Goal: Transaction & Acquisition: Purchase product/service

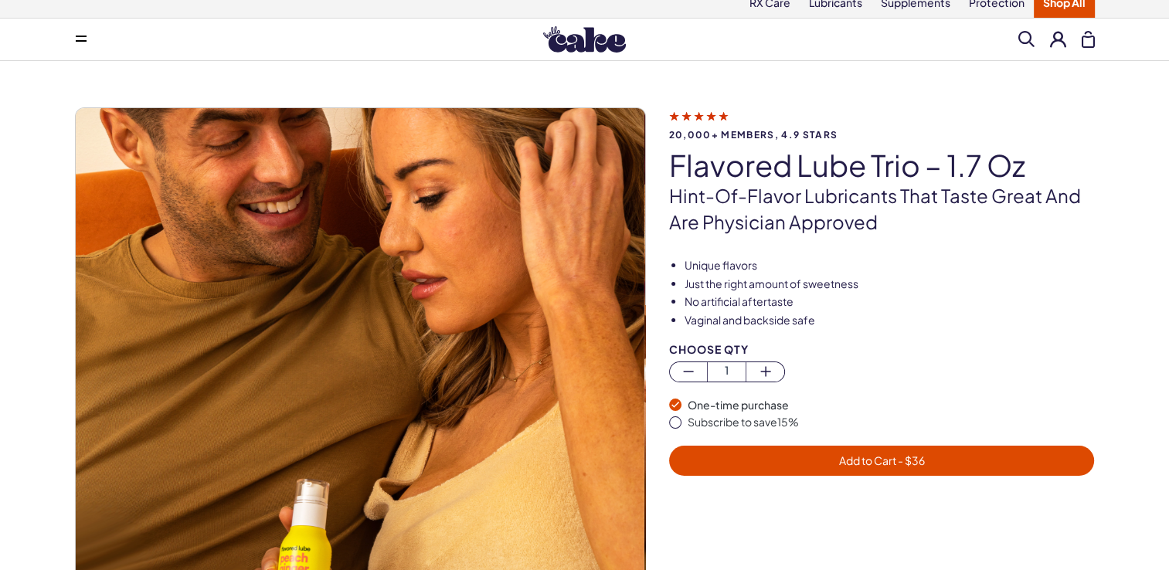
scroll to position [19, 0]
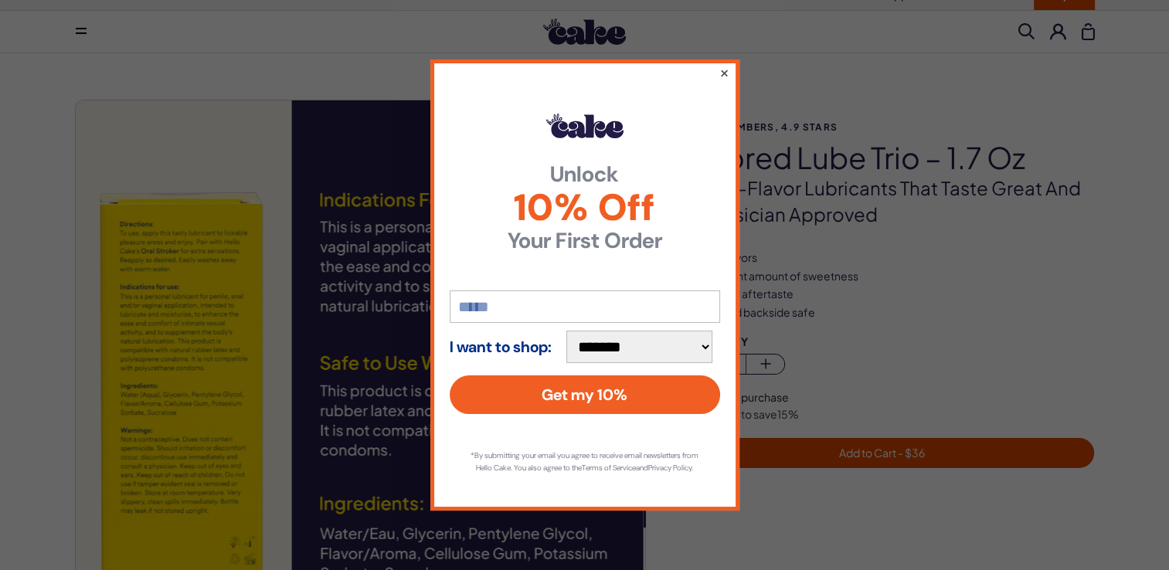
click at [723, 63] on button "×" at bounding box center [723, 72] width 10 height 19
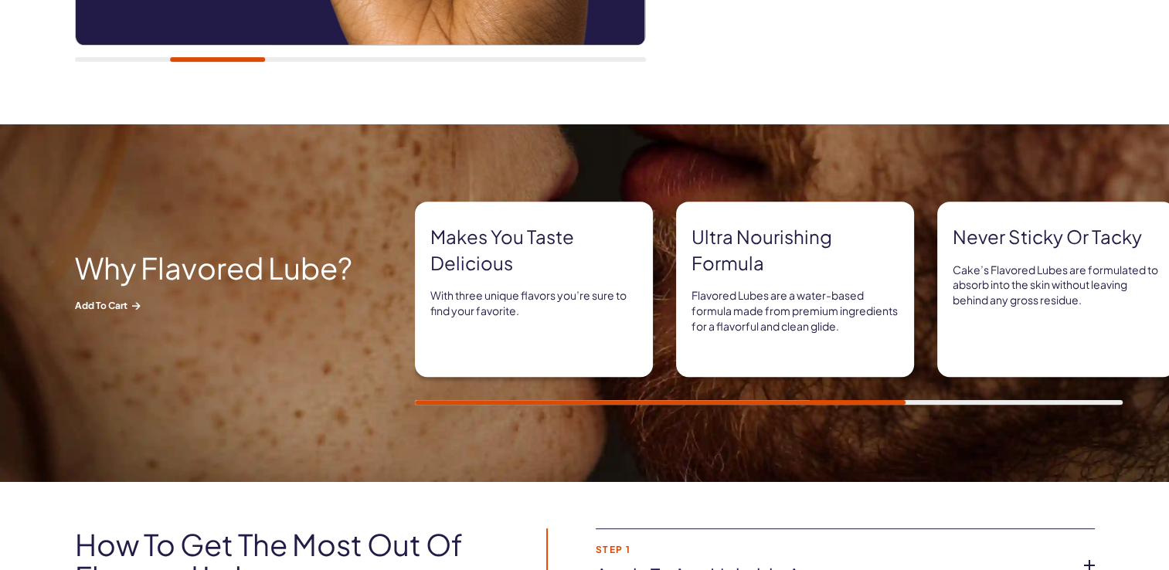
scroll to position [652, 0]
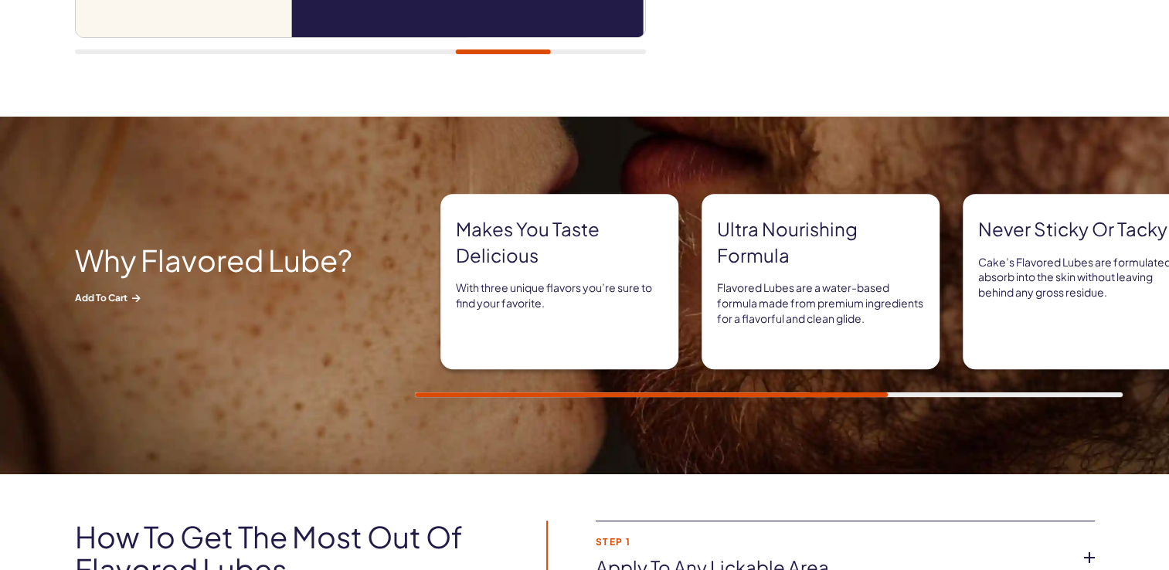
click at [924, 262] on div "Ultra nourishing formula Flavored Lubes are a water-based formula made from pre…" at bounding box center [820, 281] width 238 height 175
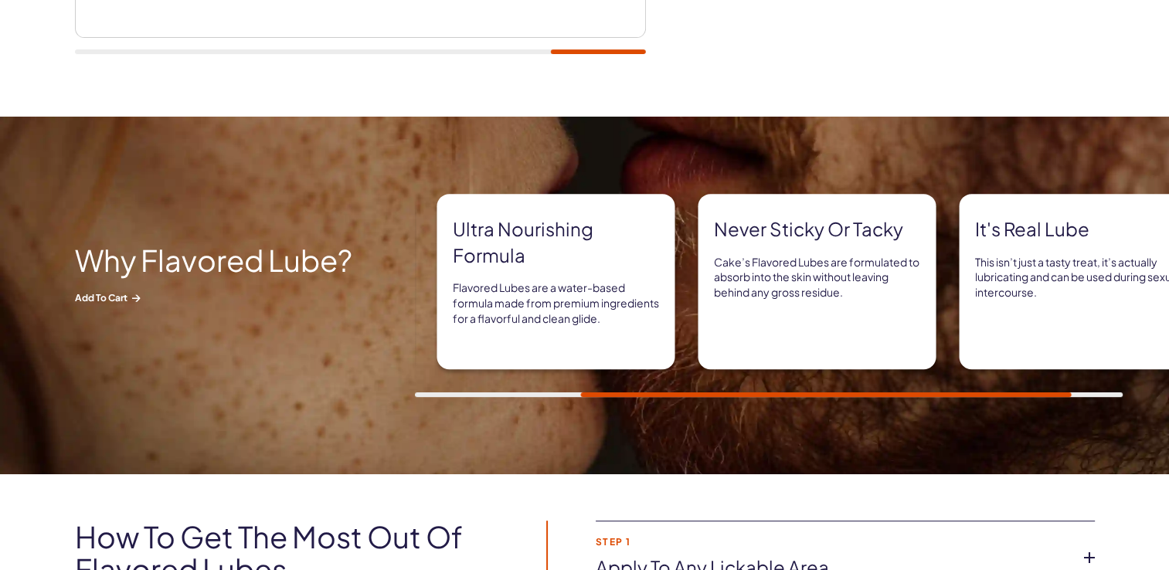
click at [658, 335] on div "Ultra nourishing formula Flavored Lubes are a water-based formula made from pre…" at bounding box center [556, 281] width 238 height 175
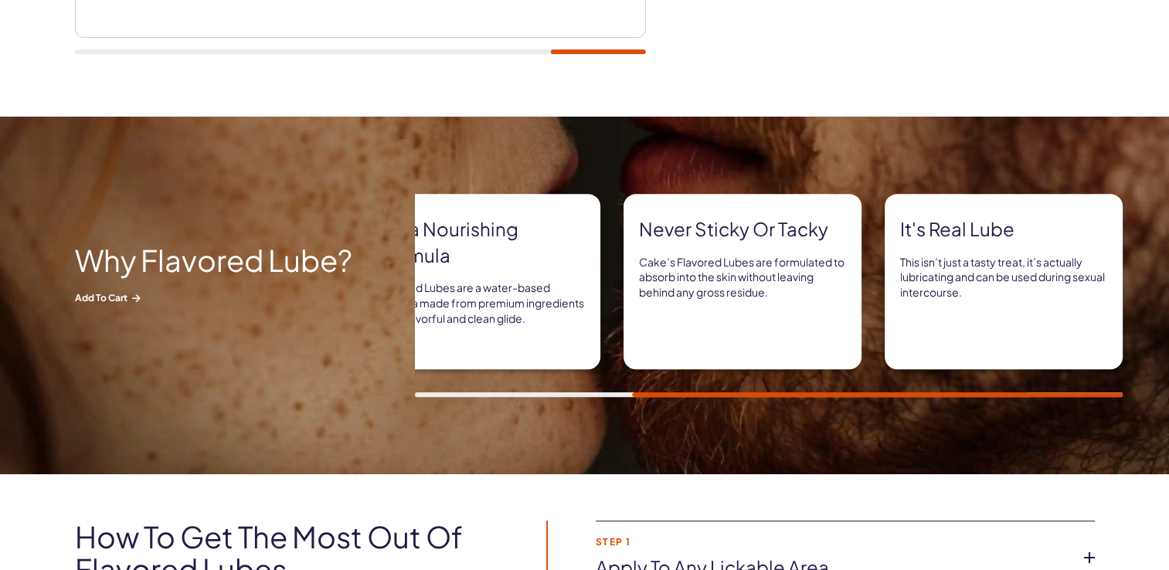
click at [567, 341] on div "Ultra nourishing formula Flavored Lubes are a water-based formula made from pre…" at bounding box center [481, 281] width 238 height 175
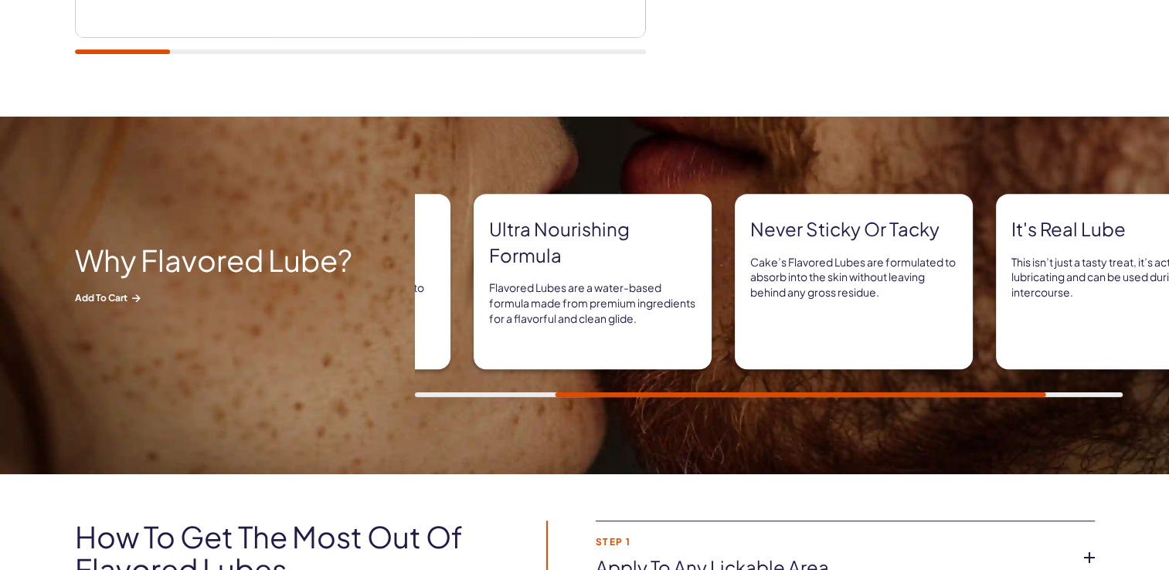
click at [704, 350] on div "Ultra nourishing formula Flavored Lubes are a water-based formula made from pre…" at bounding box center [592, 281] width 238 height 175
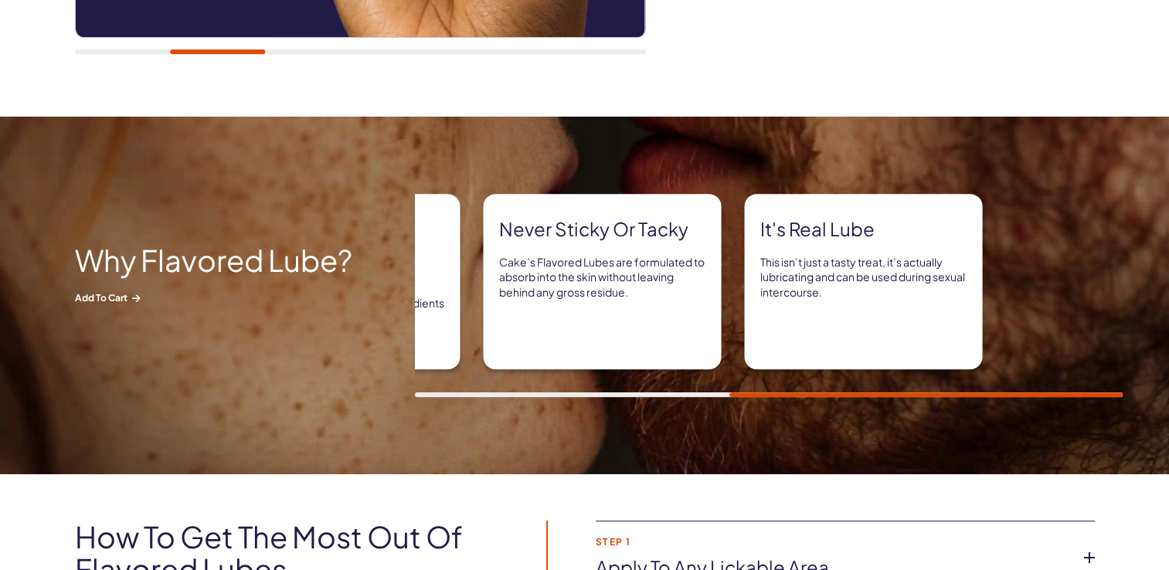
click at [446, 334] on div "Makes you taste delicious With three unique flavors you’re sure to find your fa…" at bounding box center [314, 281] width 707 height 175
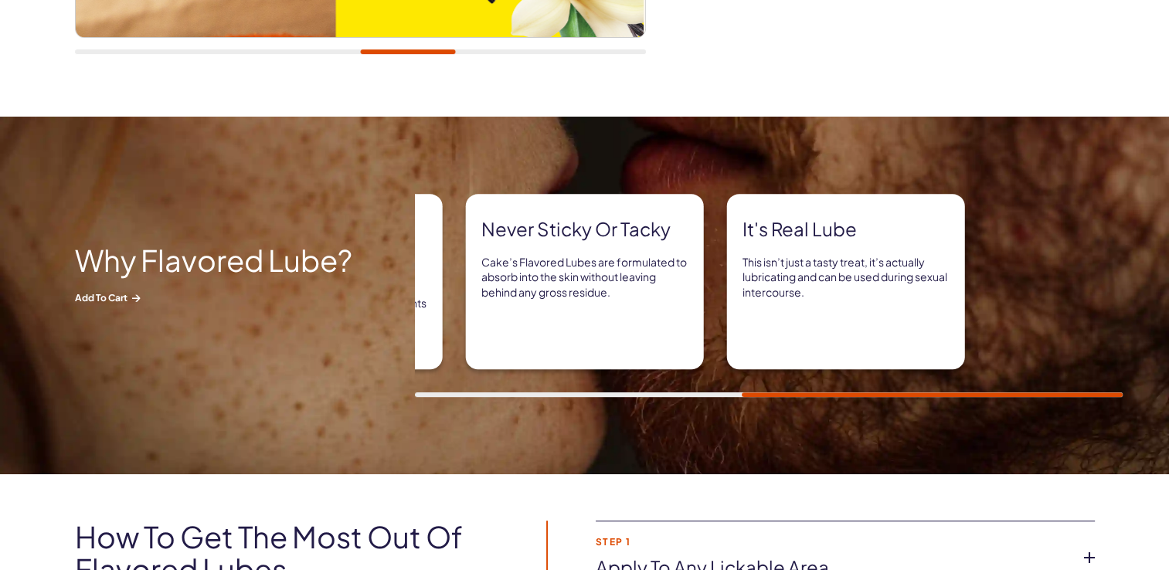
click at [518, 345] on div "Makes you taste delicious With three unique flavors you’re sure to find your fa…" at bounding box center [297, 281] width 707 height 175
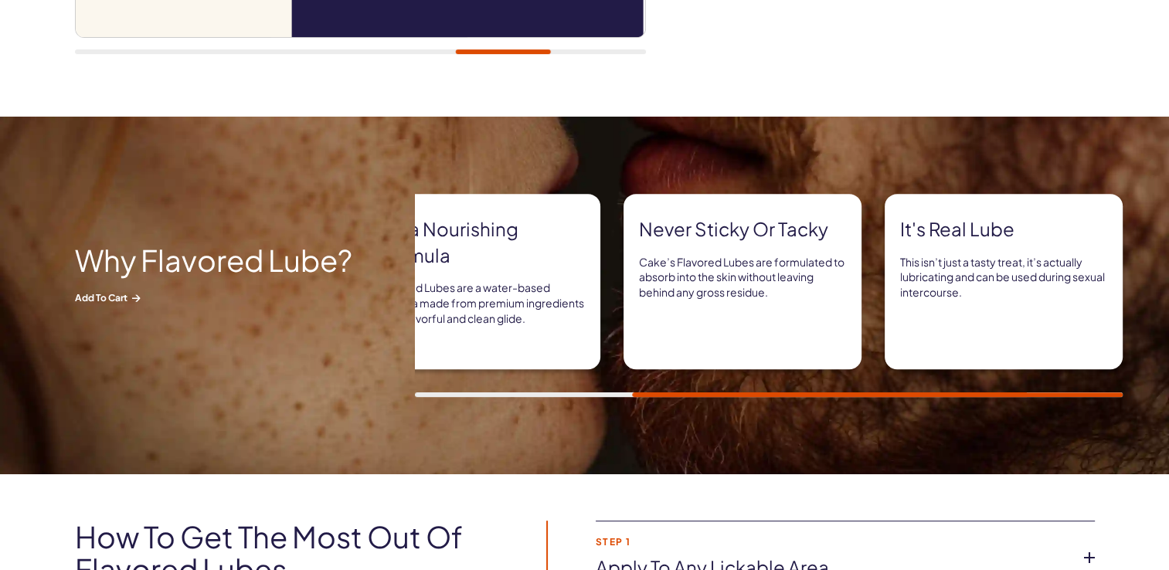
scroll to position [561, 0]
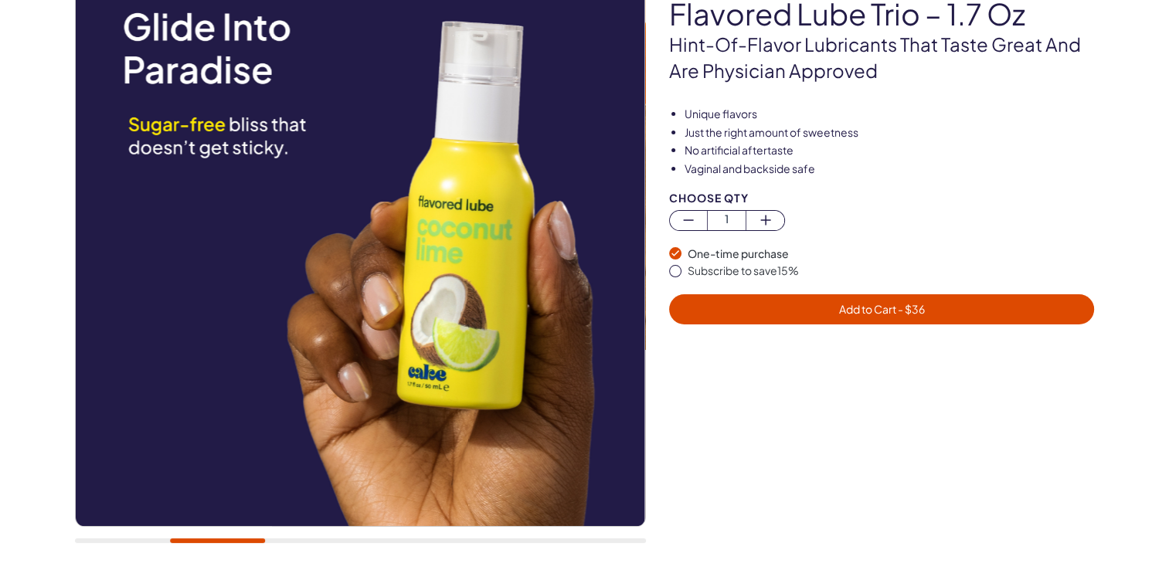
scroll to position [139, 0]
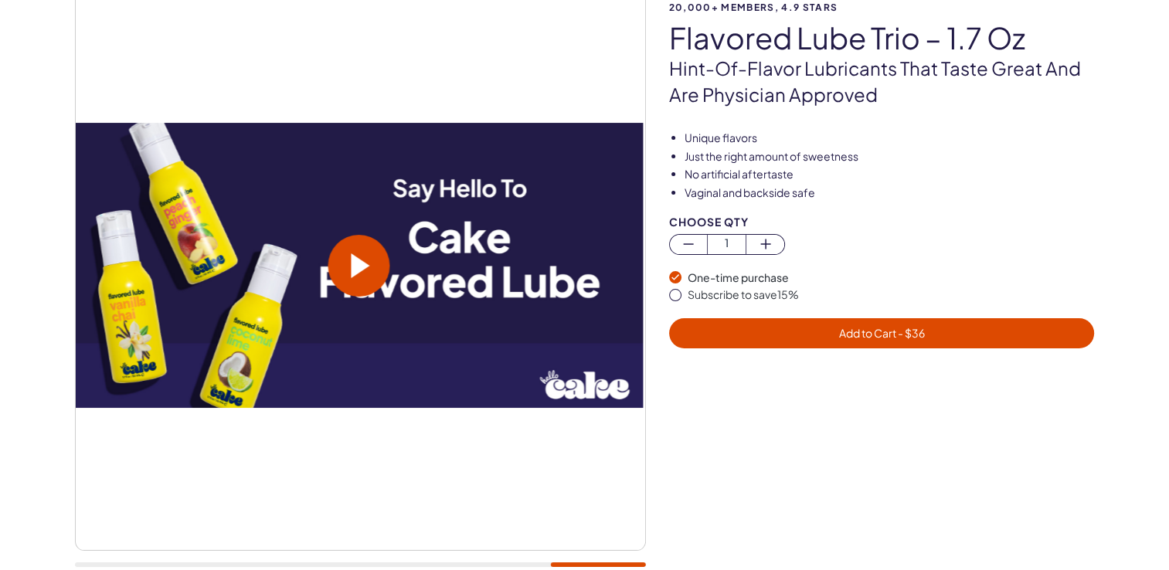
drag, startPoint x: 176, startPoint y: 422, endPoint x: 487, endPoint y: 431, distance: 311.4
click at [487, 431] on div at bounding box center [360, 265] width 571 height 571
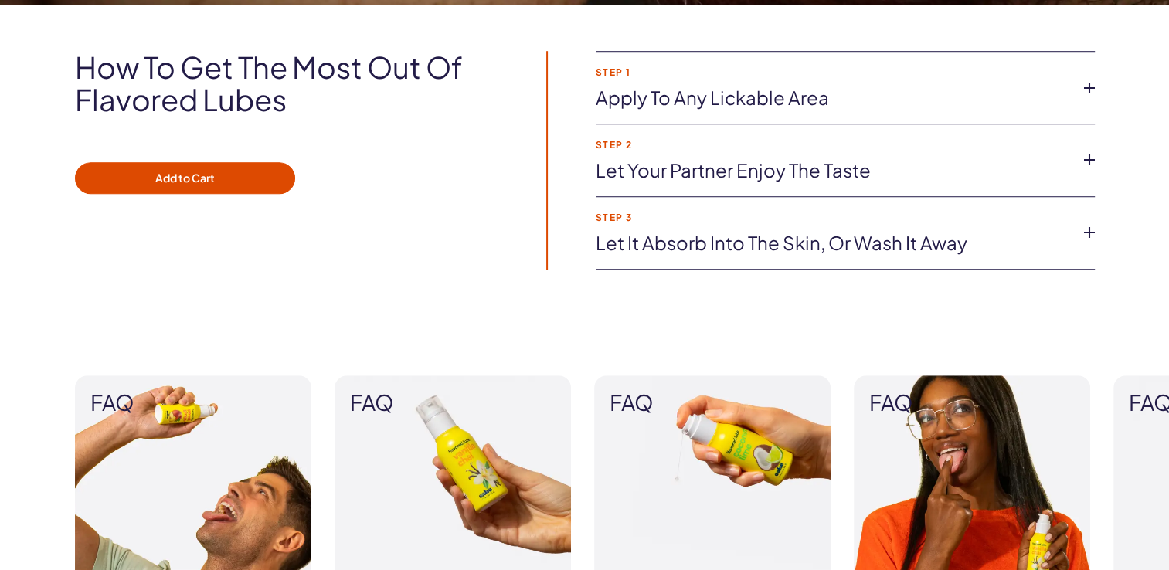
scroll to position [1145, 0]
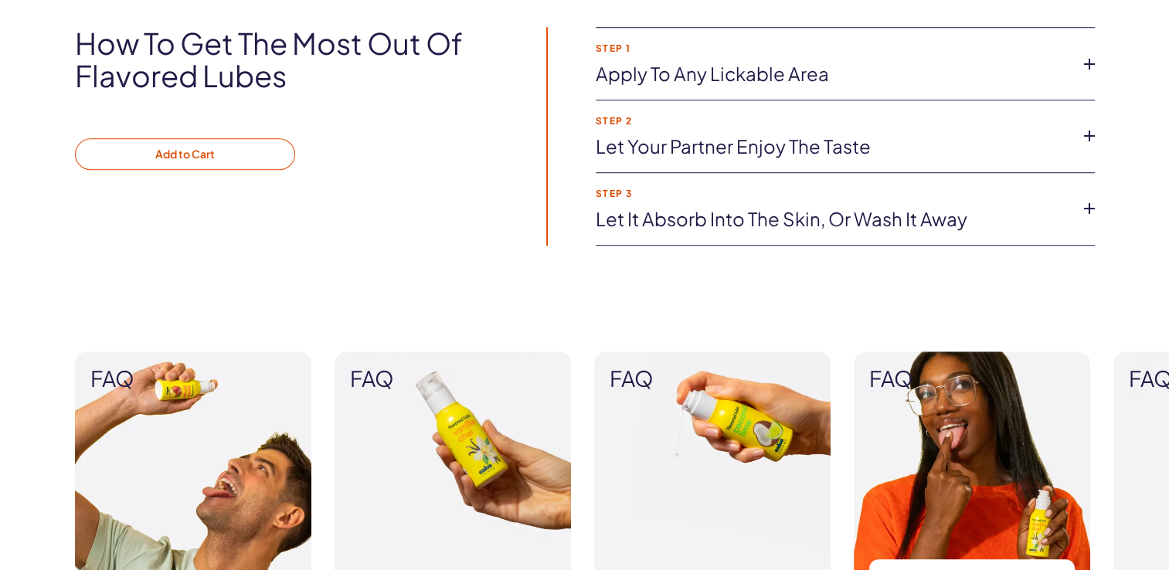
click at [187, 154] on button "Add to Cart" at bounding box center [185, 154] width 220 height 32
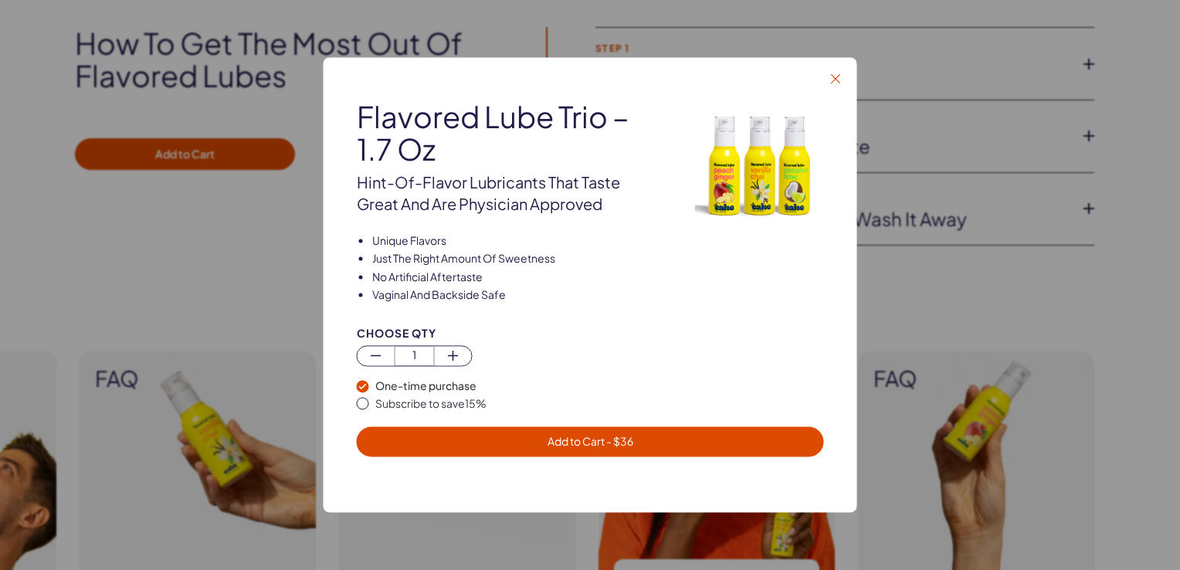
click at [838, 78] on icon "button" at bounding box center [835, 78] width 9 height 9
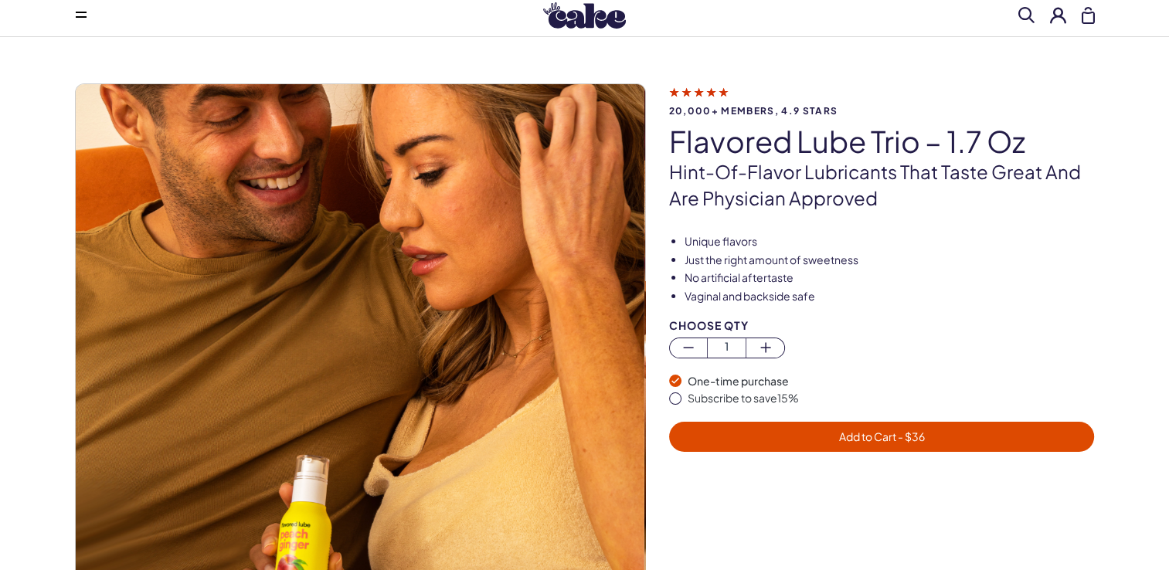
scroll to position [0, 0]
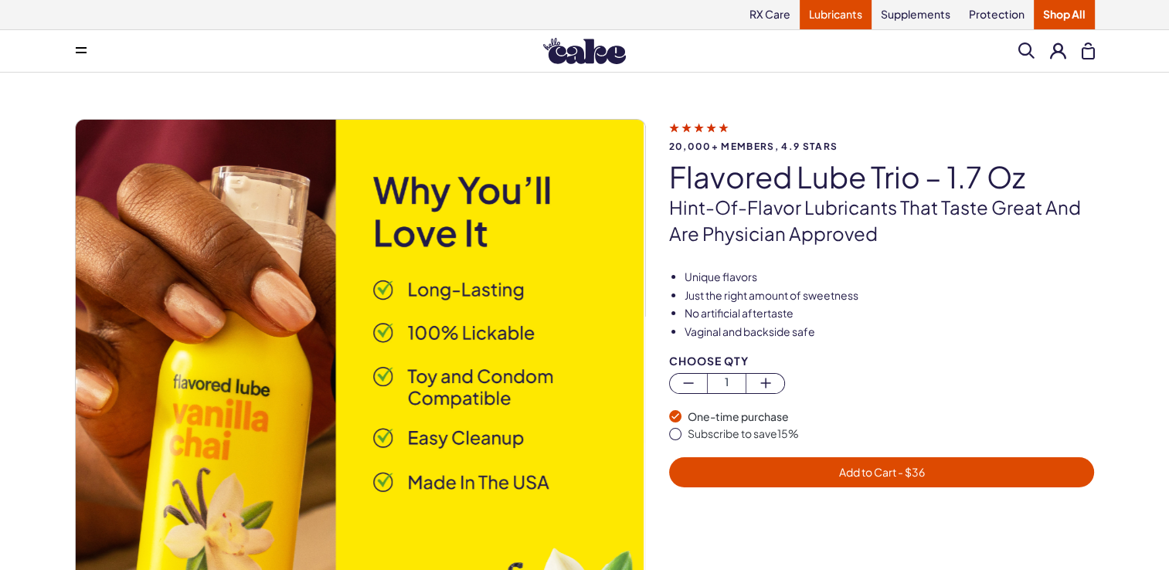
click at [832, 14] on link "Lubricants" at bounding box center [835, 14] width 72 height 29
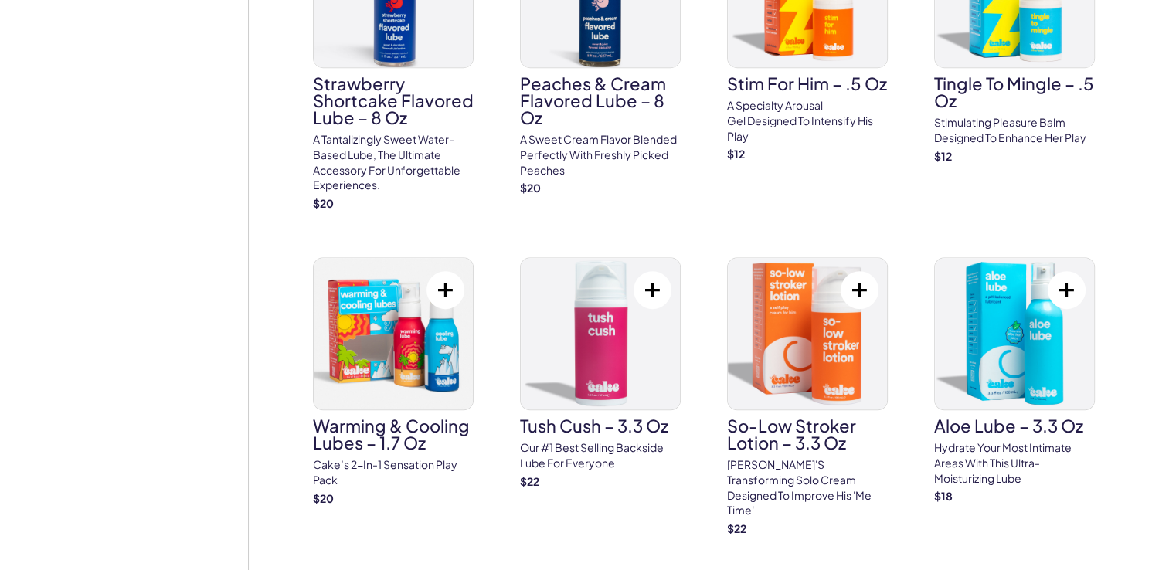
scroll to position [917, 0]
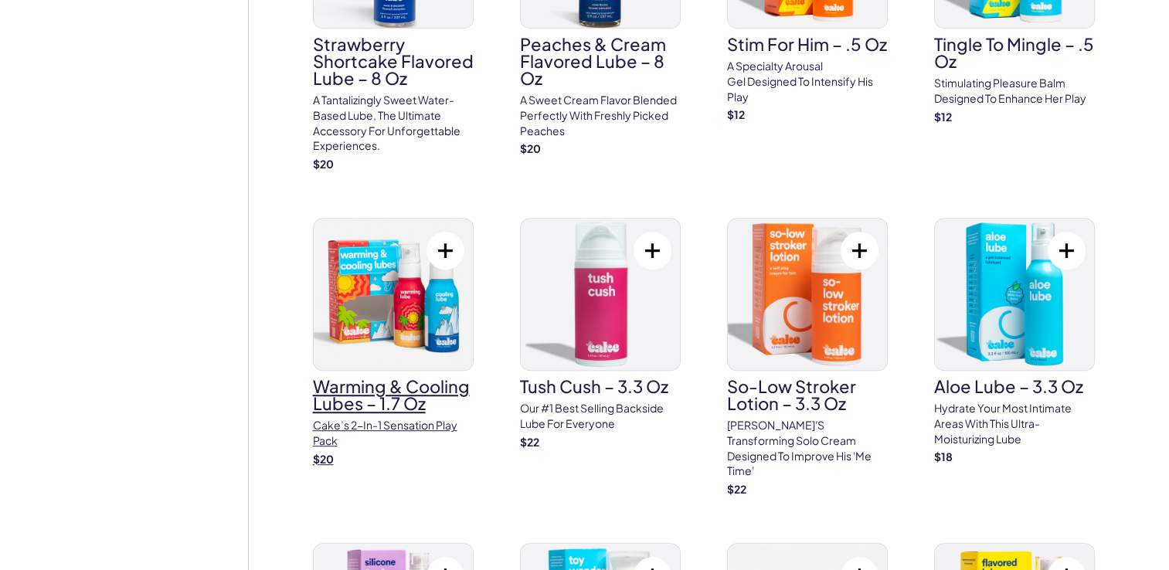
click at [397, 317] on img at bounding box center [393, 294] width 159 height 151
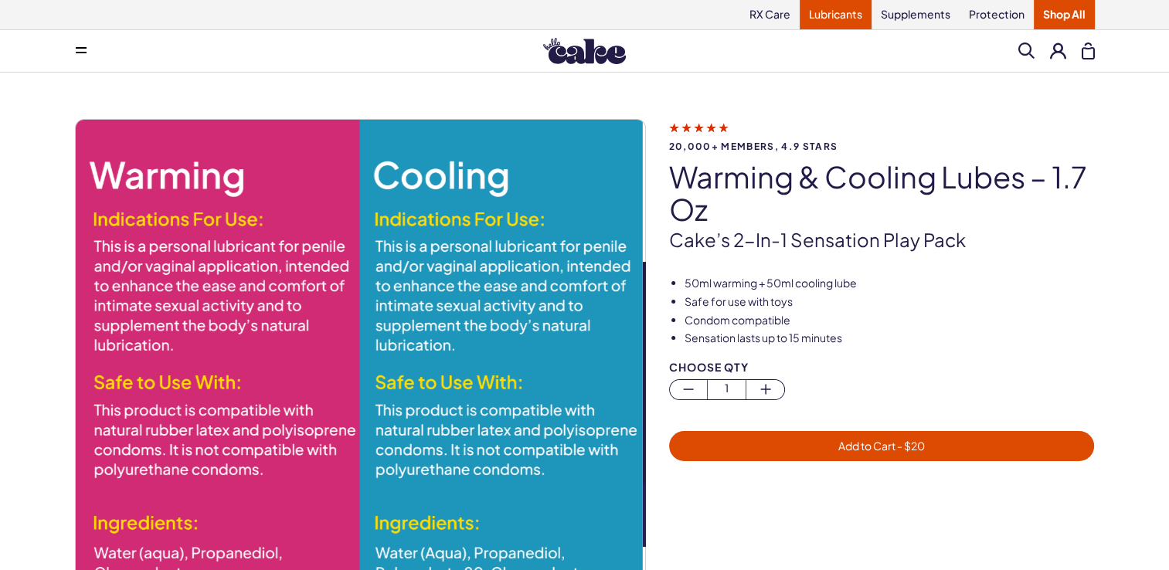
click at [833, 19] on link "Lubricants" at bounding box center [835, 14] width 72 height 29
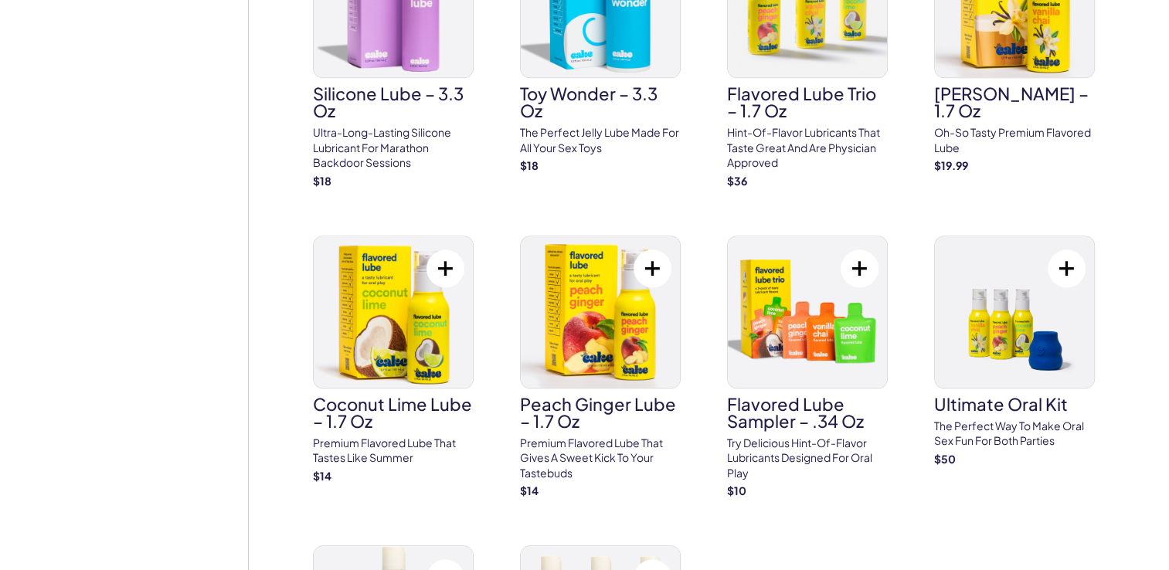
scroll to position [1540, 0]
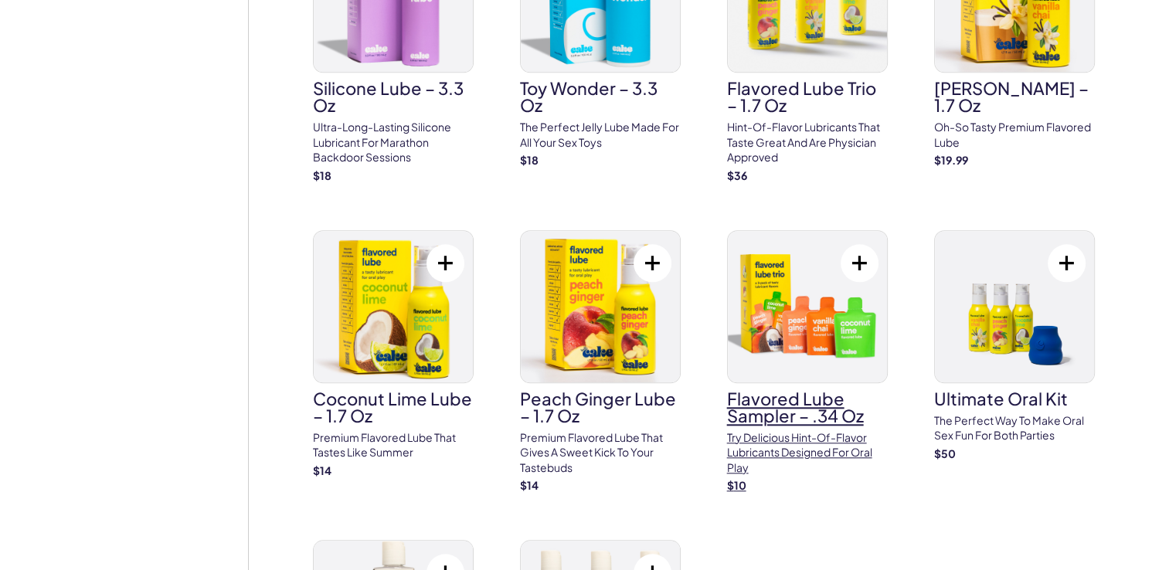
click at [828, 335] on img at bounding box center [807, 306] width 159 height 151
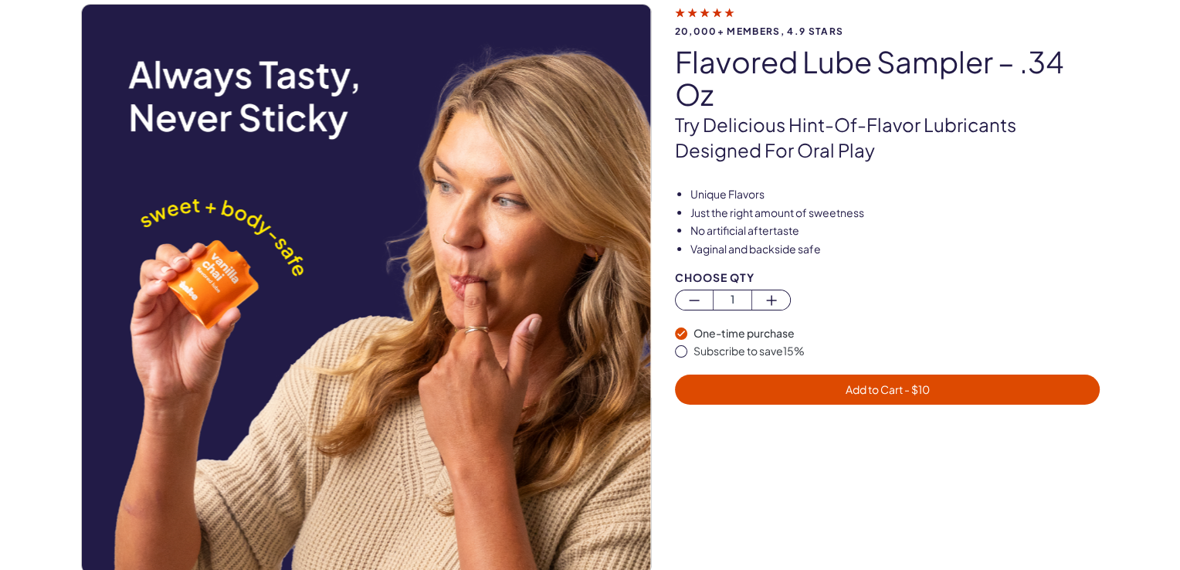
scroll to position [139, 0]
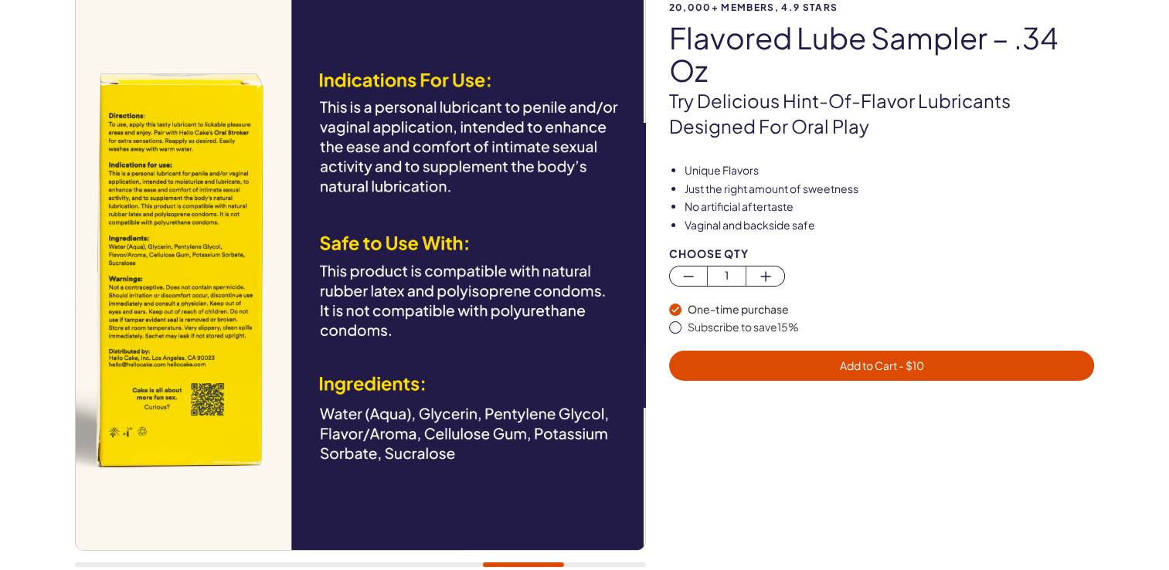
click at [927, 360] on span "Add to Cart - $ 10" at bounding box center [881, 366] width 407 height 18
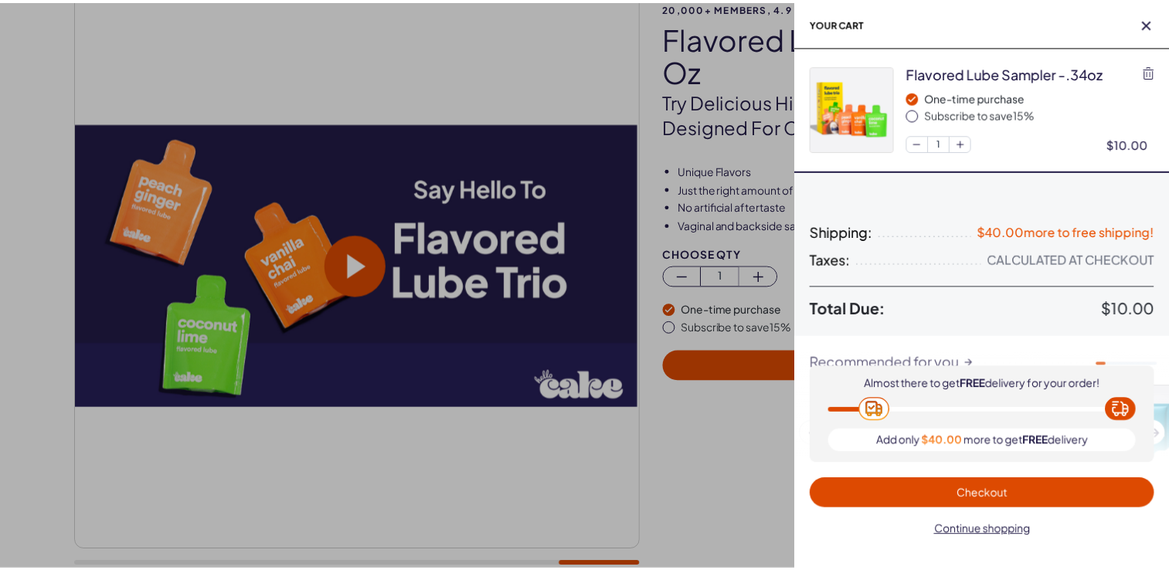
scroll to position [0, 0]
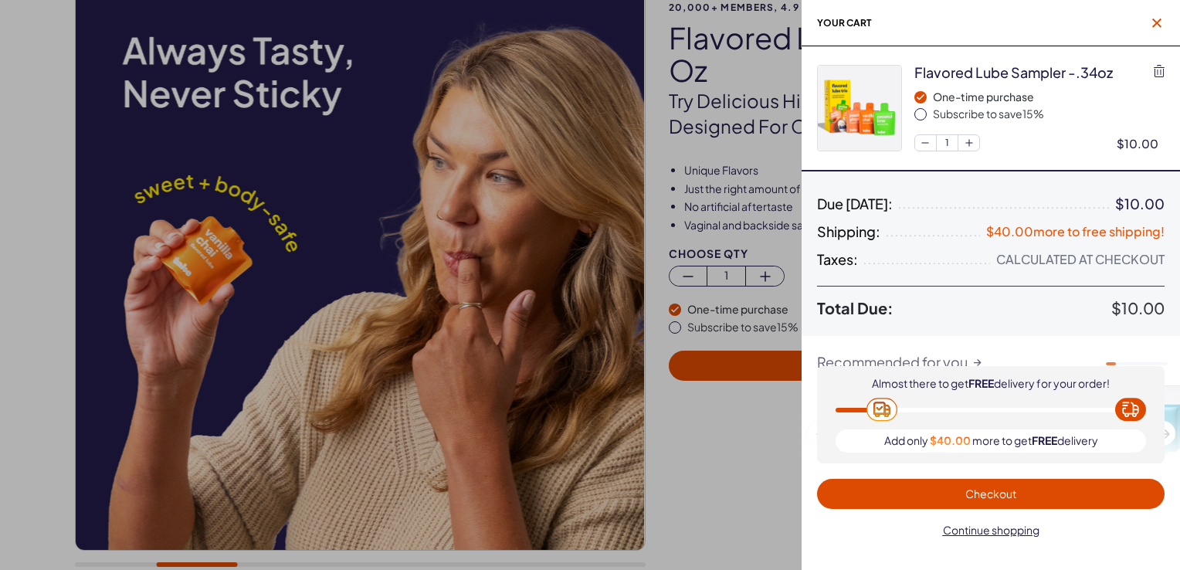
click at [1159, 23] on icon "button" at bounding box center [1156, 23] width 9 height 9
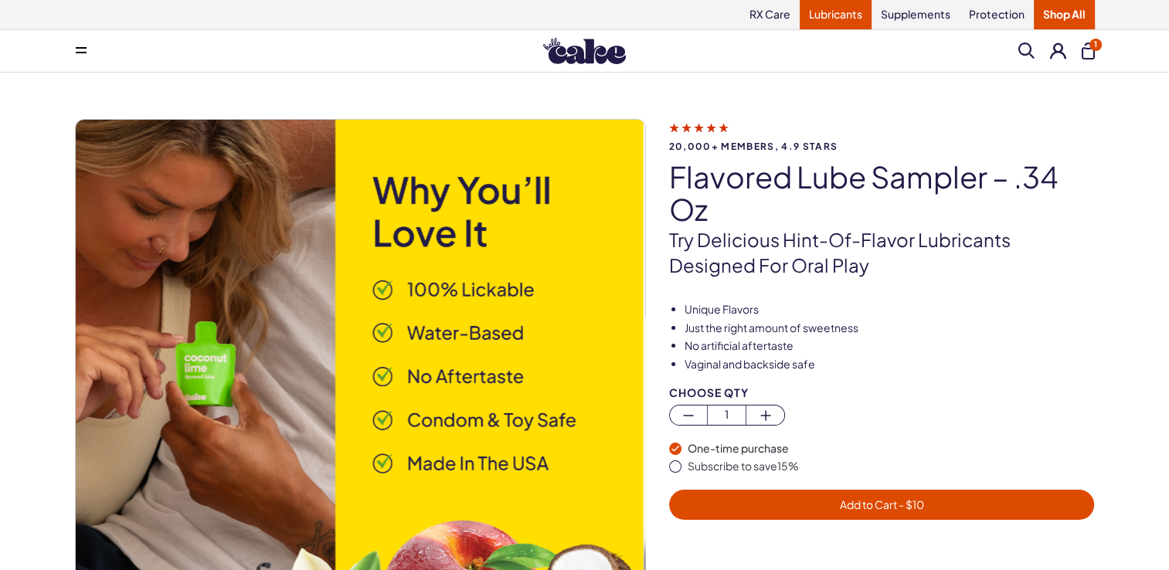
click at [850, 22] on link "Lubricants" at bounding box center [835, 14] width 72 height 29
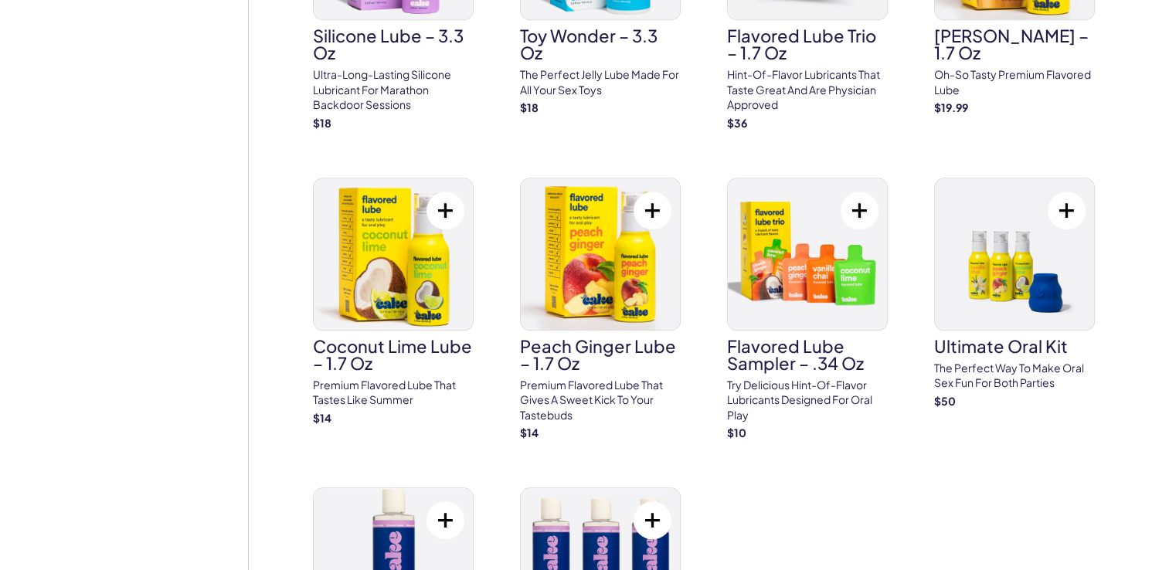
scroll to position [1665, 0]
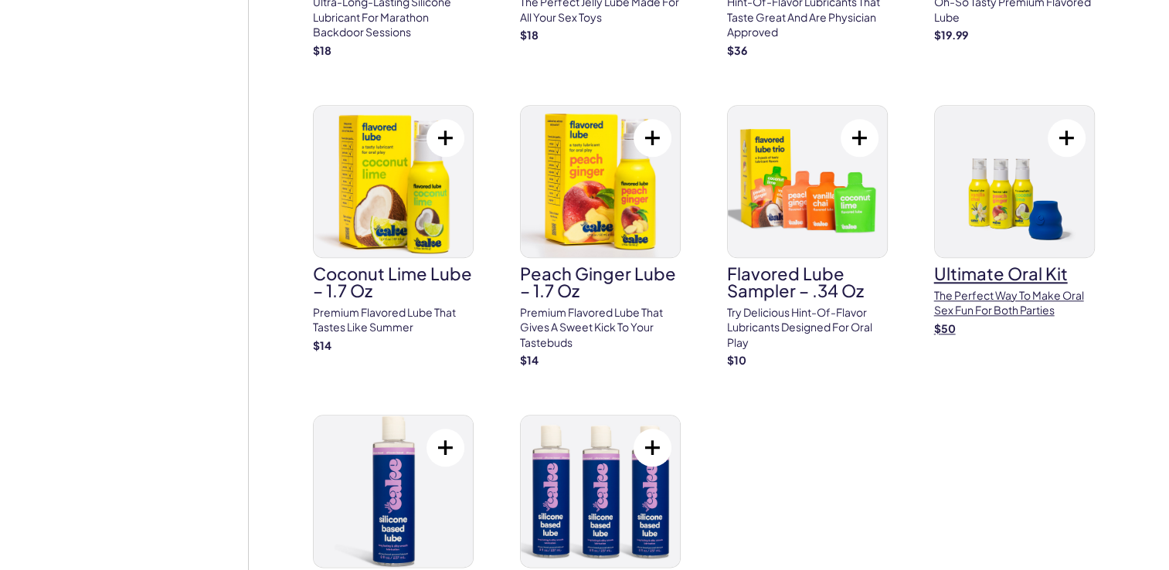
click at [1002, 196] on img at bounding box center [1014, 181] width 159 height 151
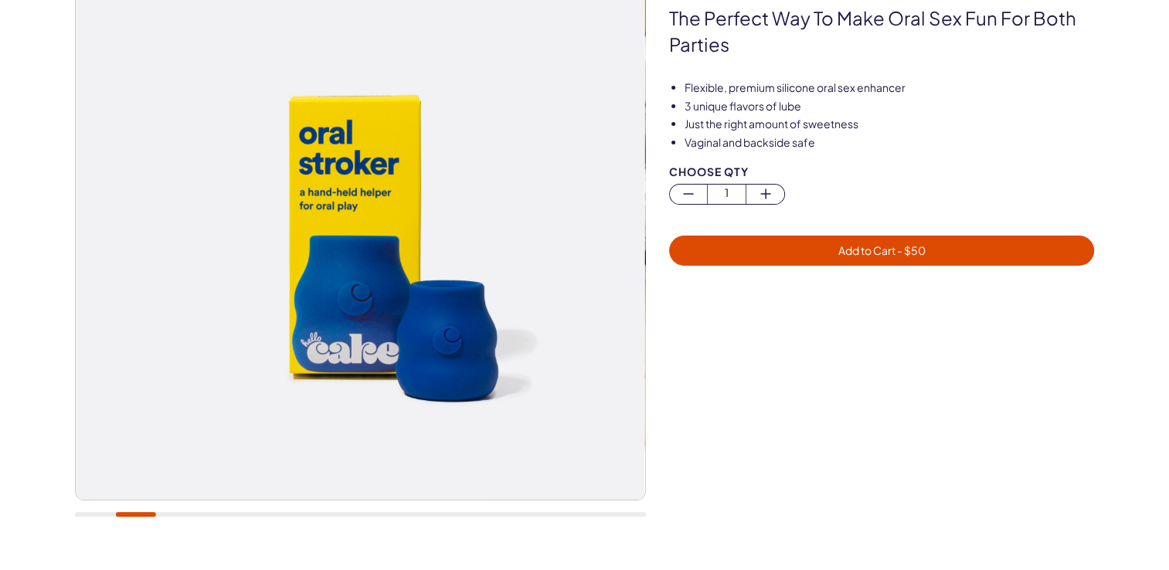
scroll to position [181, 0]
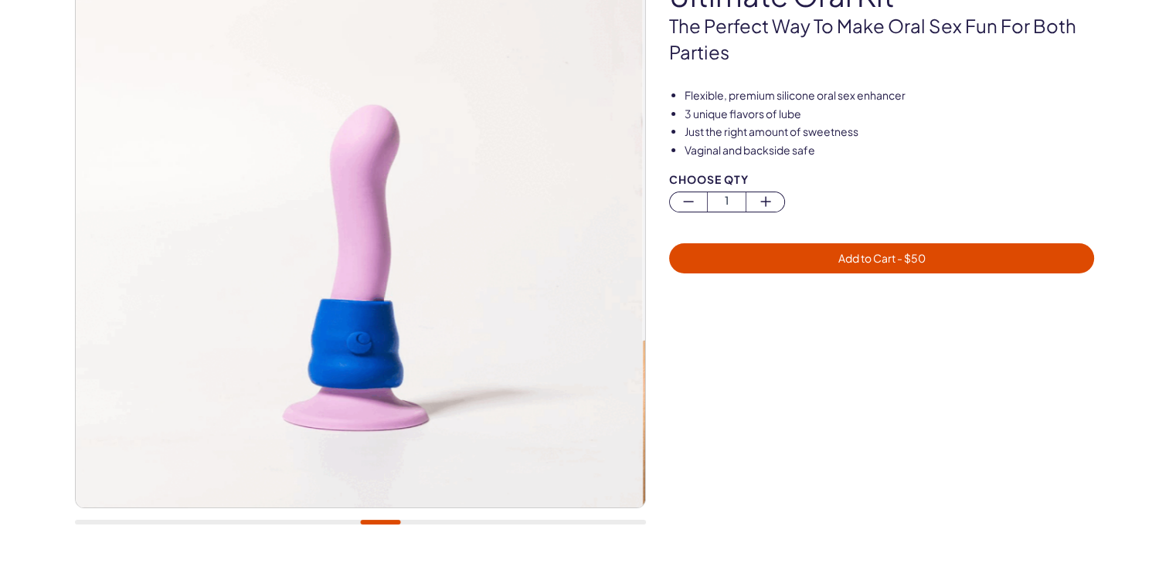
click at [553, 297] on img at bounding box center [357, 222] width 569 height 569
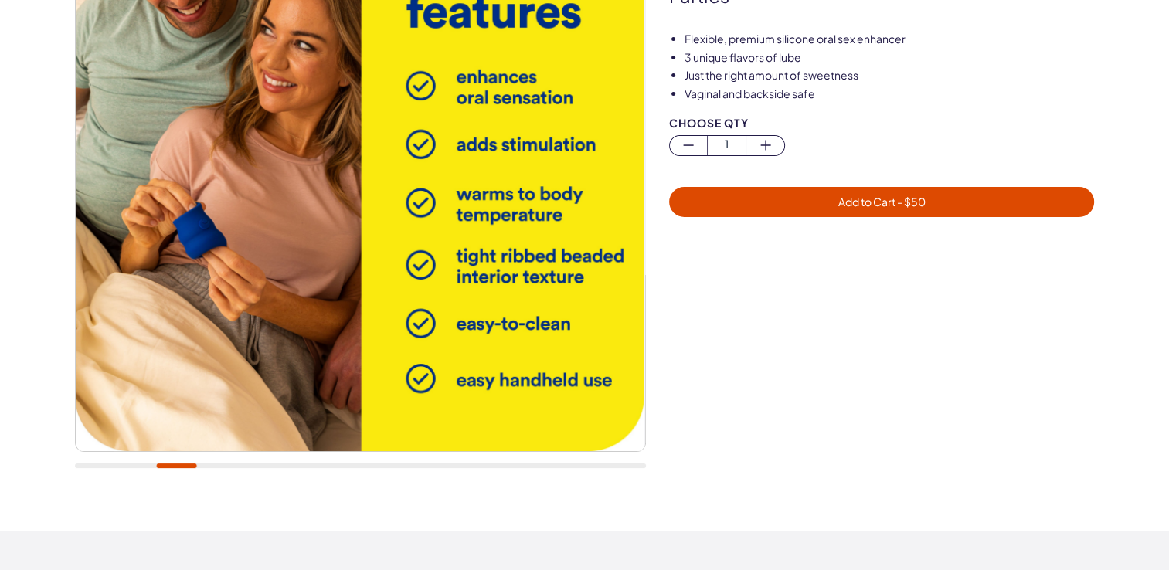
scroll to position [0, 0]
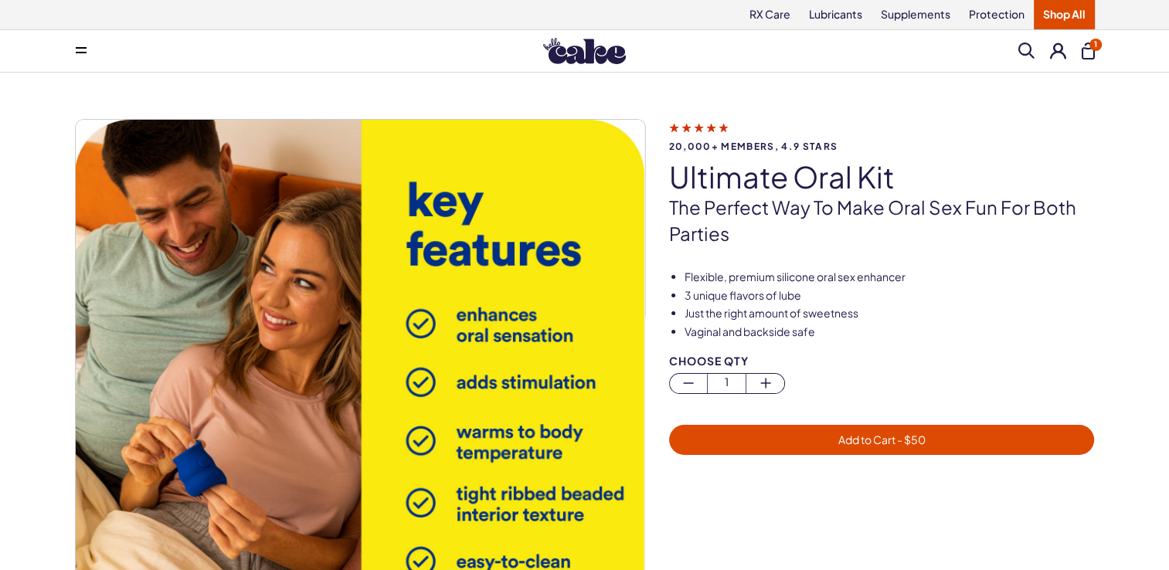
click at [1029, 49] on span at bounding box center [1026, 50] width 16 height 16
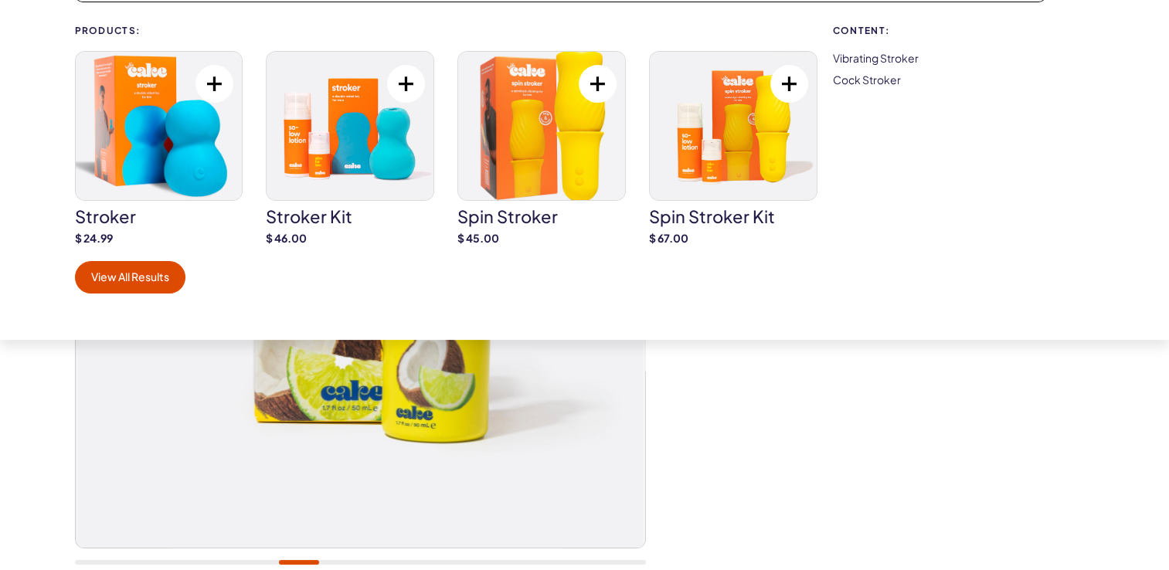
scroll to position [149, 0]
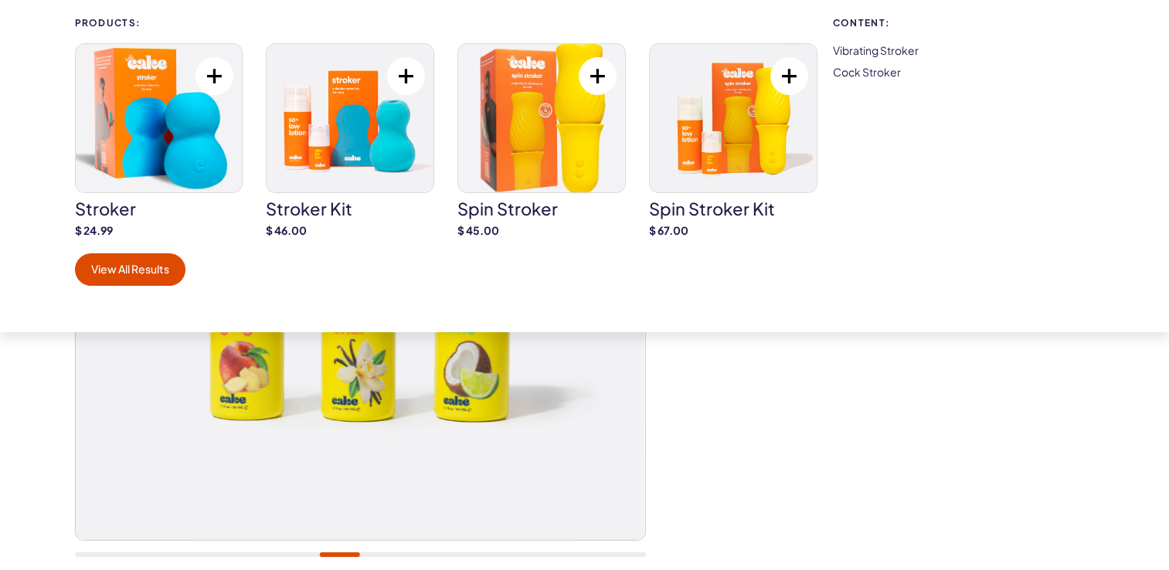
click at [162, 144] on img at bounding box center [159, 118] width 167 height 148
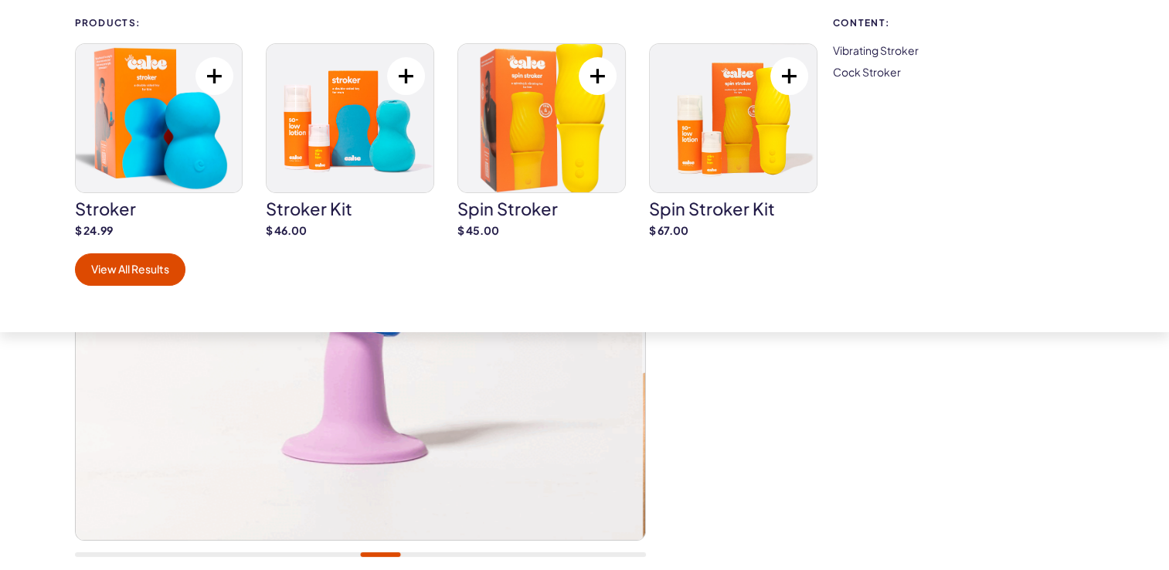
scroll to position [0, 0]
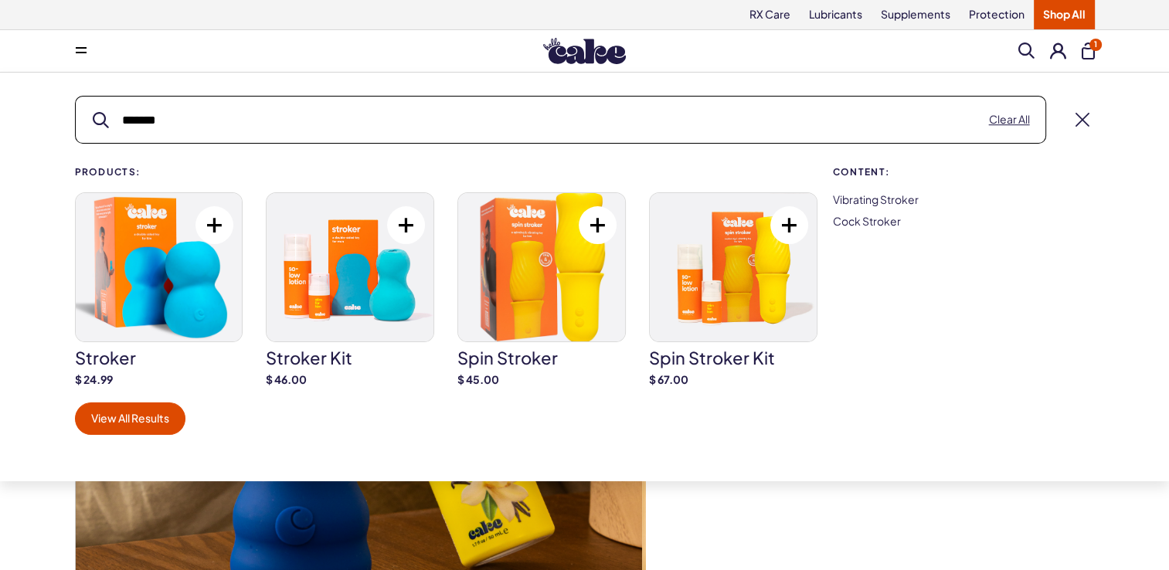
click at [1021, 48] on span at bounding box center [1026, 50] width 16 height 16
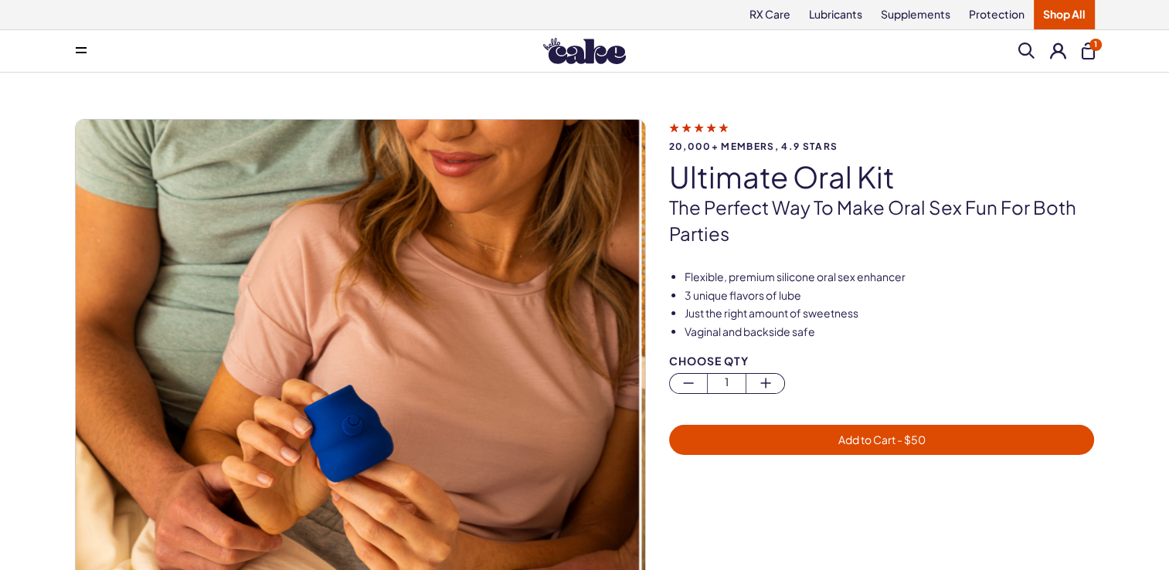
click at [1016, 53] on div "Menu Search ******* Clear All Products: stroker" at bounding box center [585, 51] width 1112 height 31
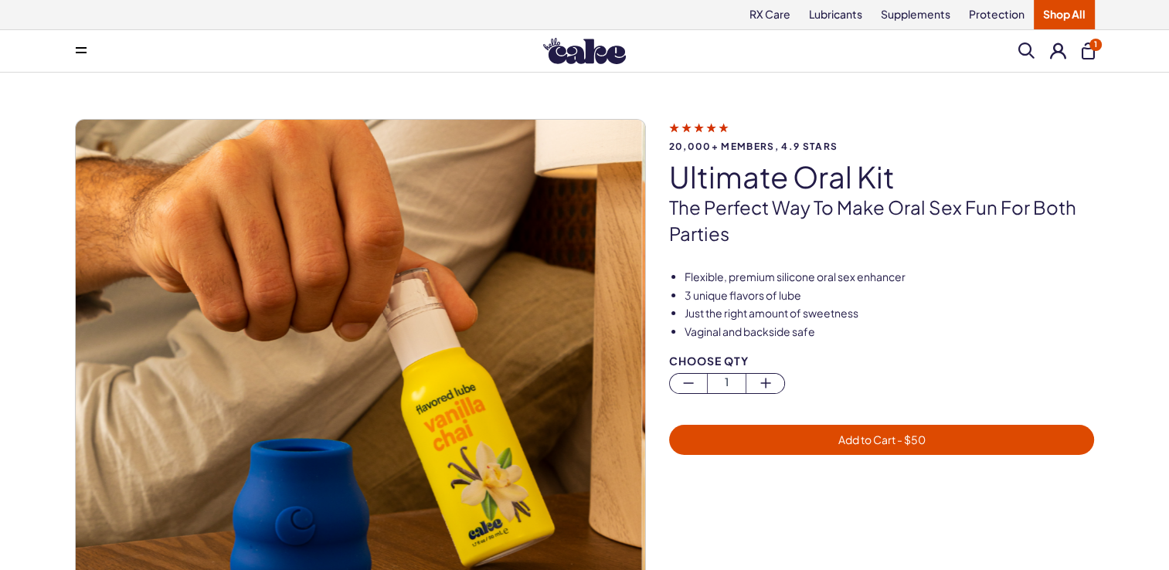
click at [1024, 51] on span at bounding box center [1026, 50] width 16 height 16
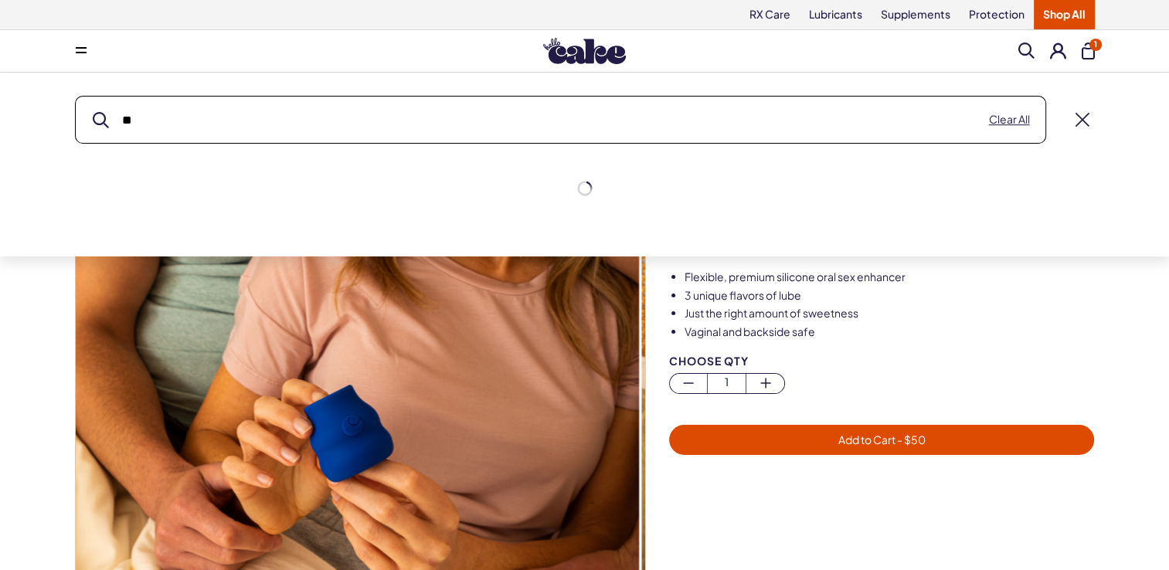
type input "*"
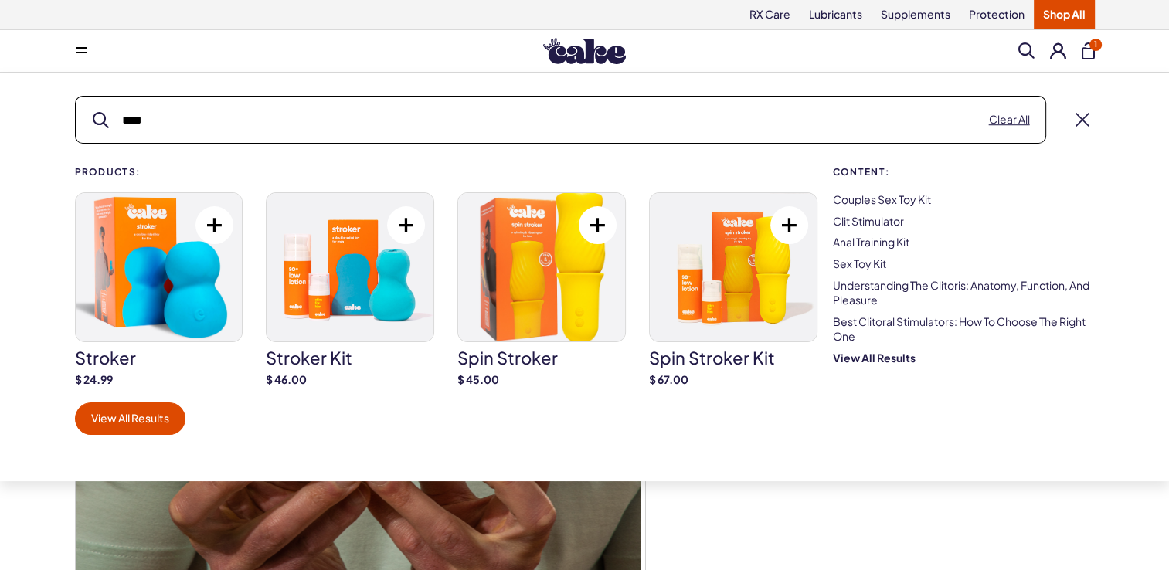
type input "****"
click at [93, 112] on button "submit" at bounding box center [101, 120] width 16 height 16
click at [948, 122] on input "****" at bounding box center [560, 120] width 969 height 46
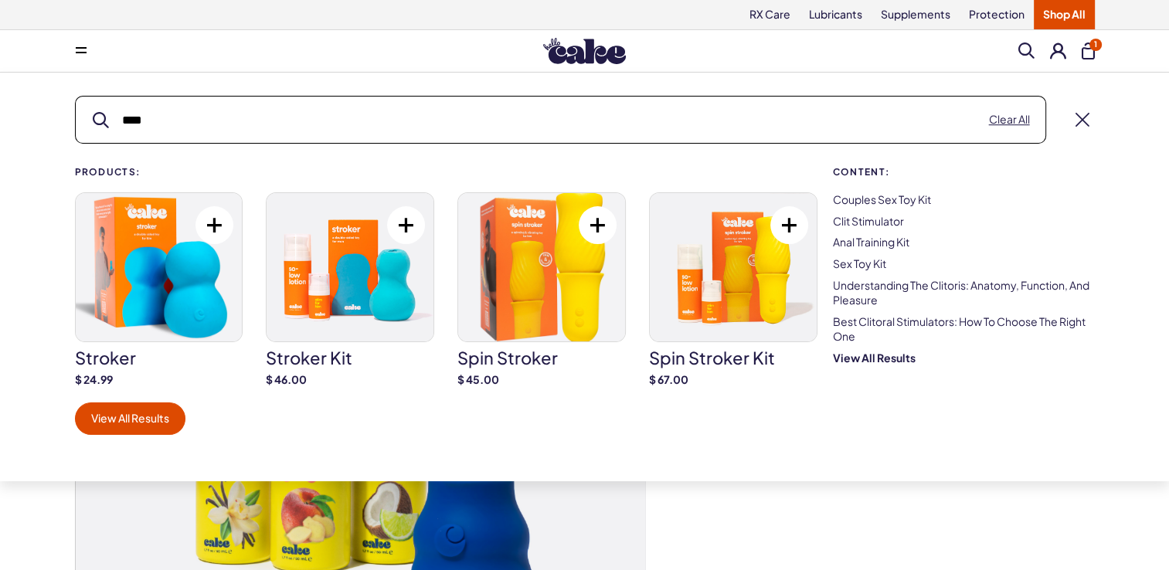
click at [93, 112] on button "submit" at bounding box center [101, 120] width 16 height 16
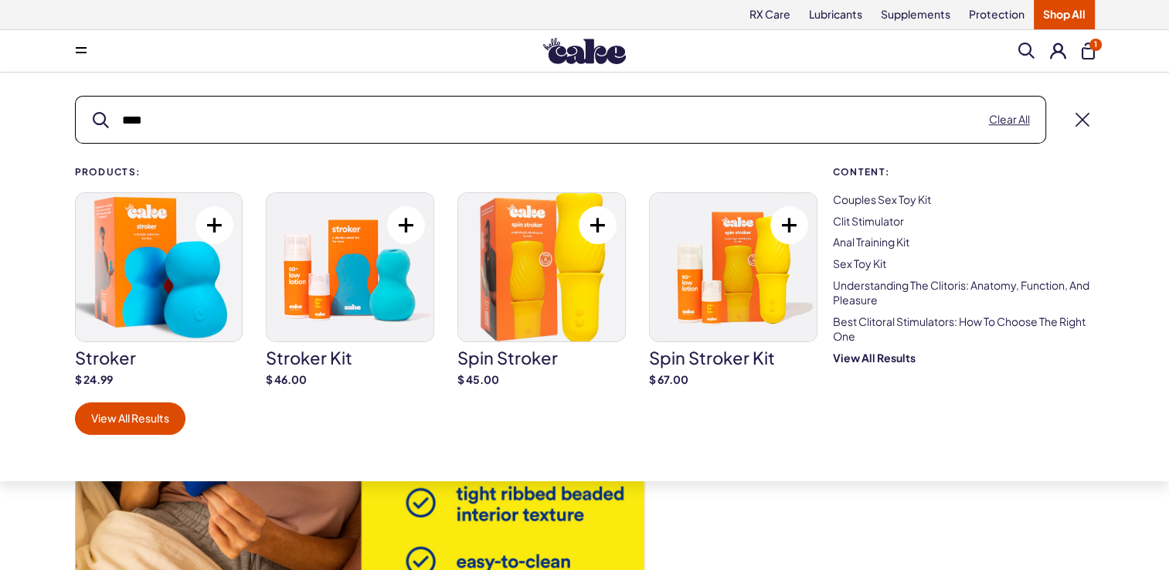
click at [590, 280] on img at bounding box center [541, 267] width 167 height 148
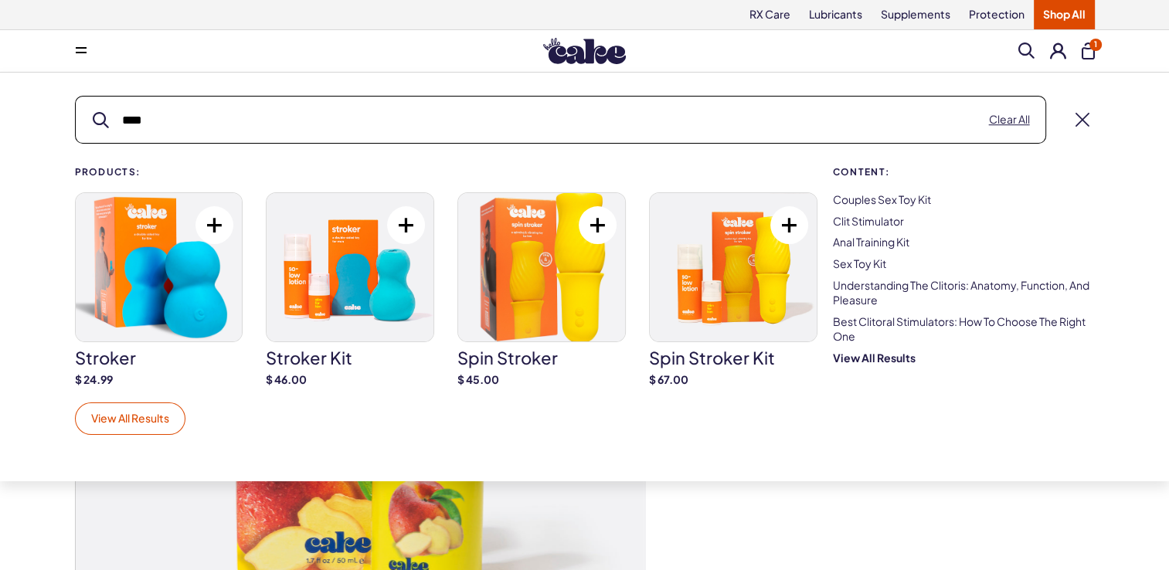
click at [154, 424] on link "View All Results" at bounding box center [130, 418] width 110 height 32
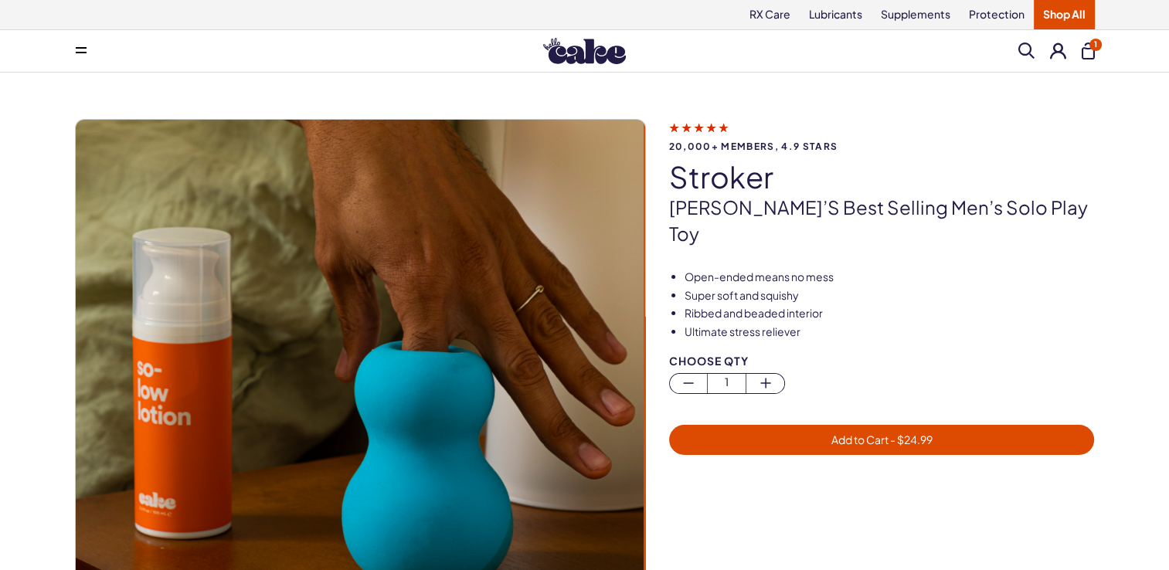
click at [1090, 203] on p "[PERSON_NAME]’s best selling men’s solo play toy" at bounding box center [882, 221] width 426 height 52
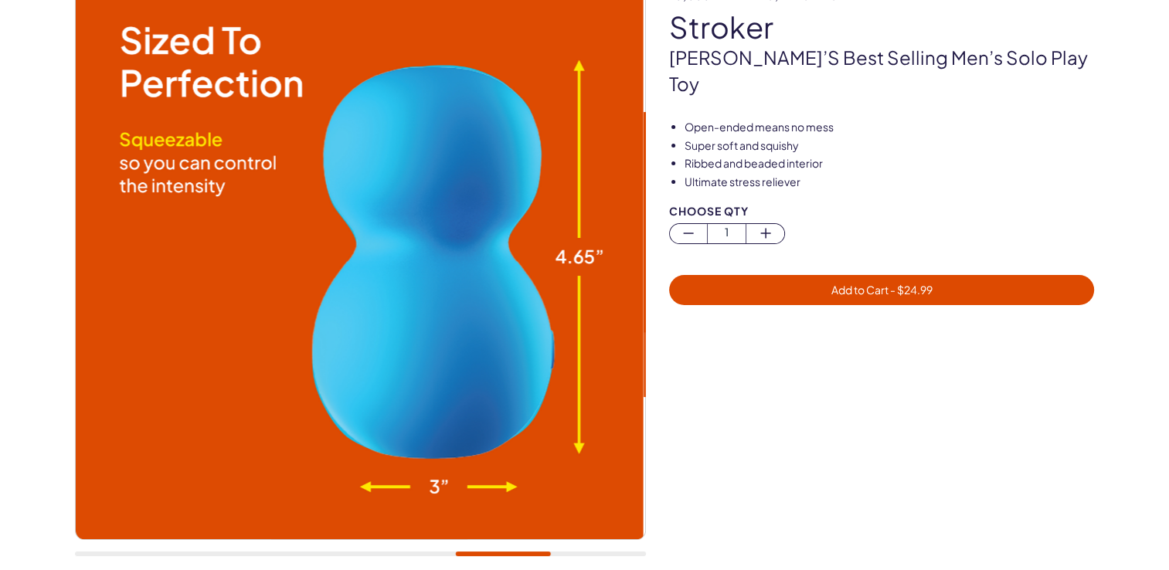
scroll to position [142, 0]
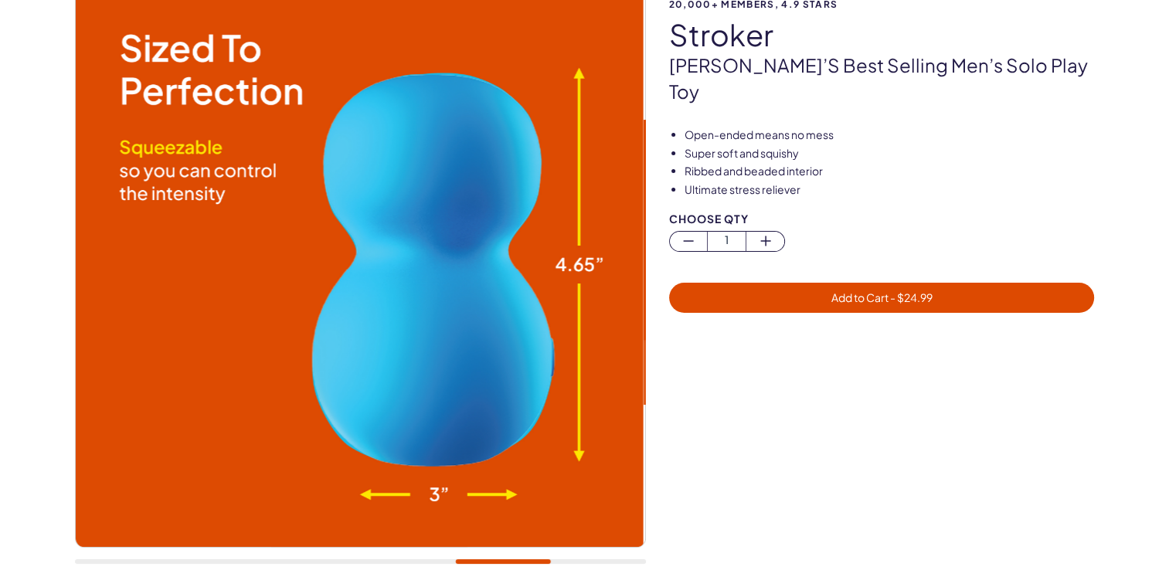
click at [173, 354] on img at bounding box center [358, 262] width 569 height 569
click at [745, 372] on div at bounding box center [893, 469] width 449 height 223
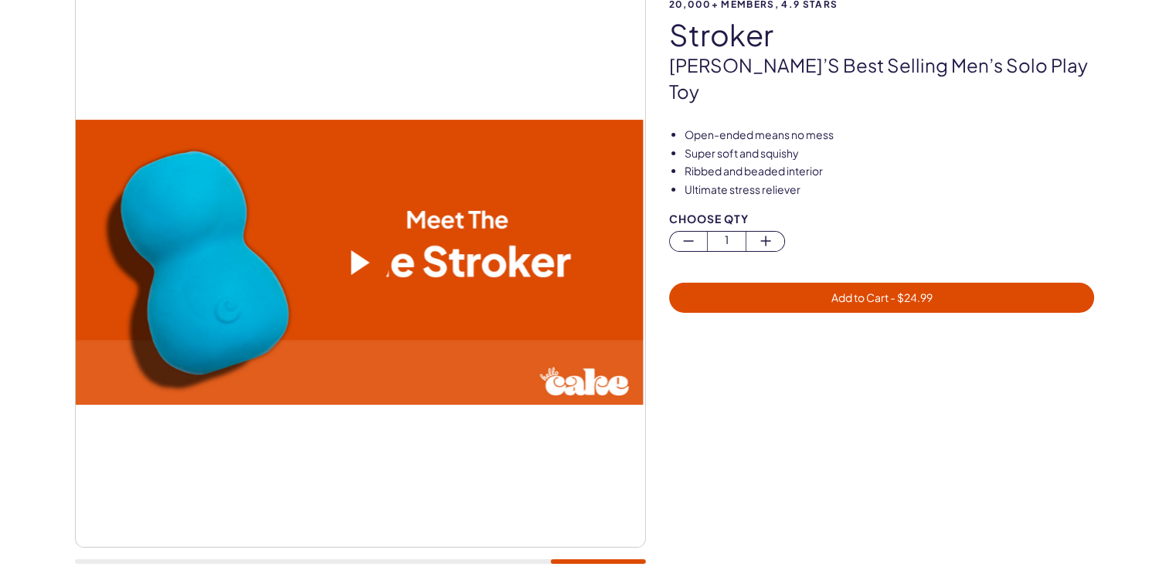
click at [364, 252] on span at bounding box center [360, 262] width 19 height 25
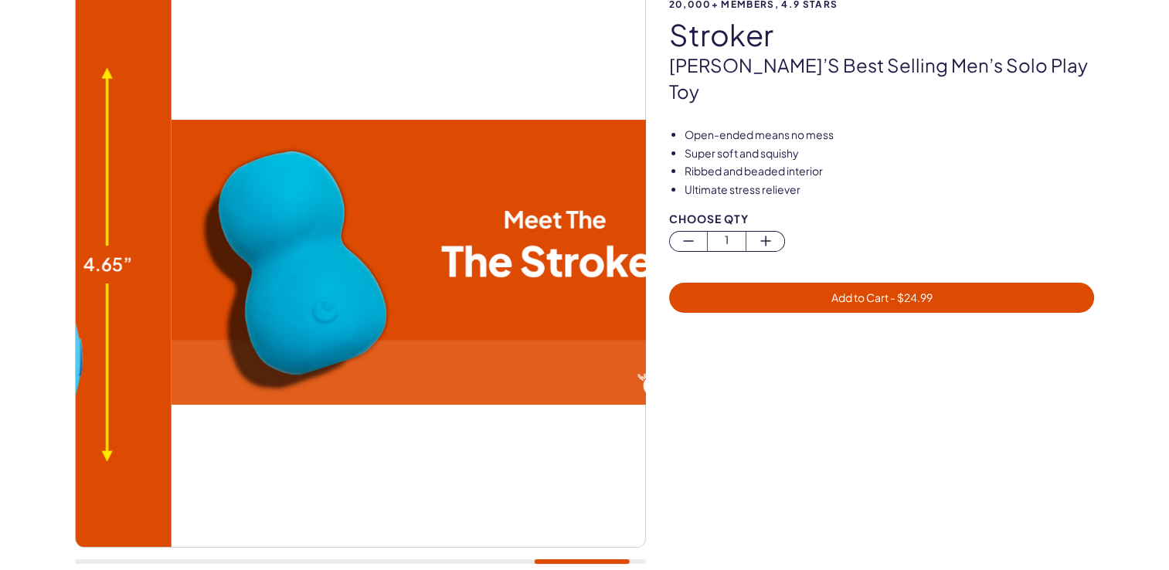
drag, startPoint x: 340, startPoint y: 267, endPoint x: 414, endPoint y: 282, distance: 75.6
click at [414, 282] on video at bounding box center [455, 262] width 569 height 285
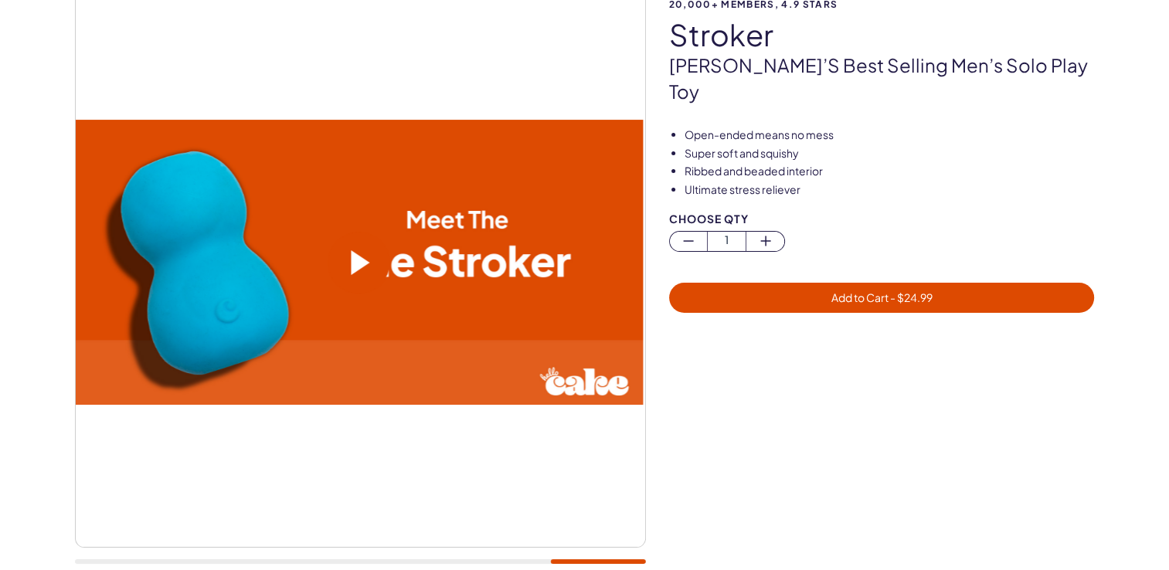
drag, startPoint x: 579, startPoint y: 290, endPoint x: 399, endPoint y: 306, distance: 180.7
click at [399, 306] on video at bounding box center [358, 262] width 569 height 285
drag, startPoint x: 538, startPoint y: 307, endPoint x: 193, endPoint y: 429, distance: 365.2
click at [193, 429] on div at bounding box center [360, 262] width 571 height 571
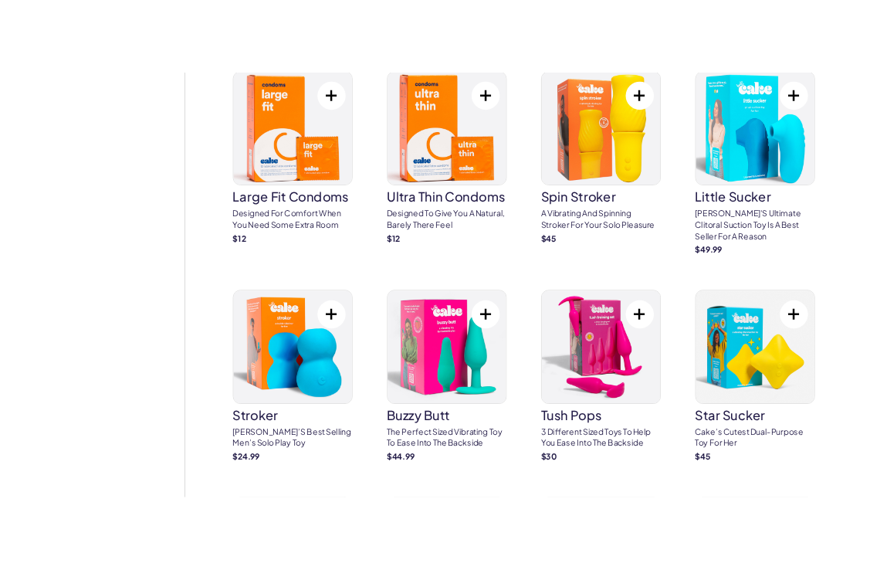
scroll to position [1732, 0]
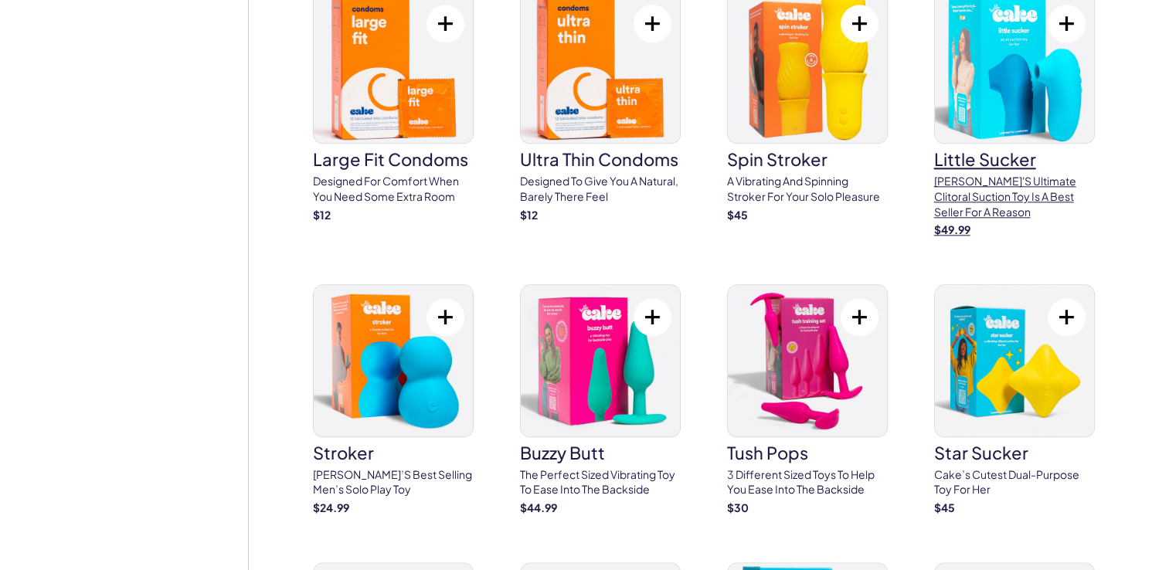
click at [1007, 151] on h3 "little sucker" at bounding box center [1014, 159] width 161 height 17
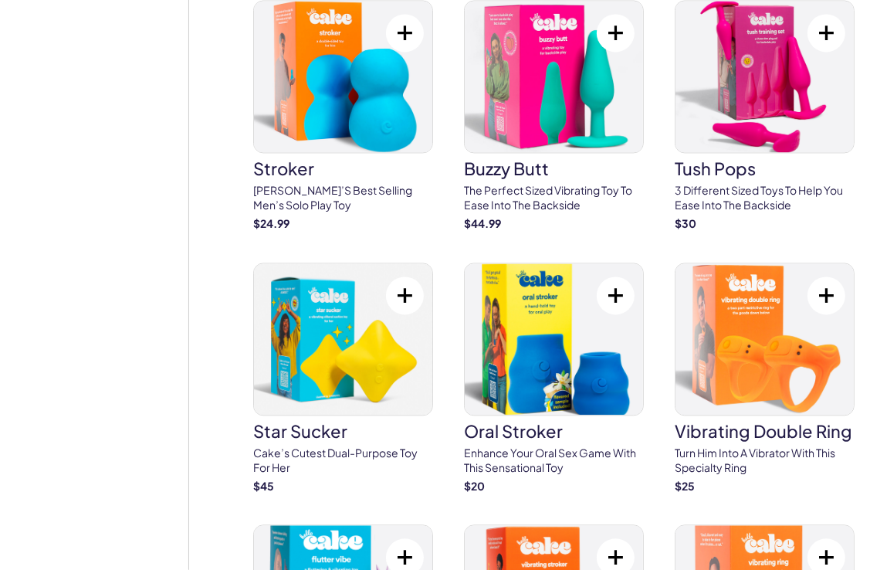
scroll to position [2298, 0]
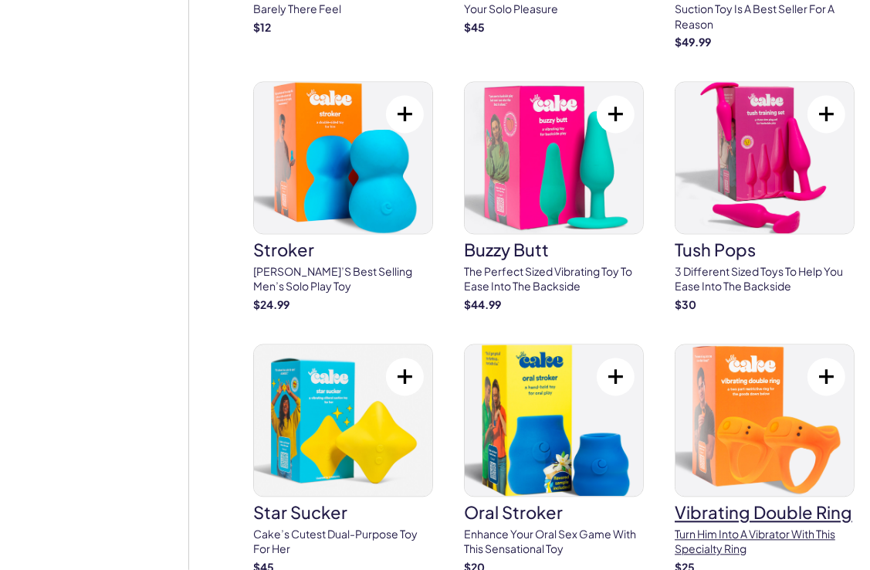
click at [753, 419] on img at bounding box center [765, 419] width 178 height 151
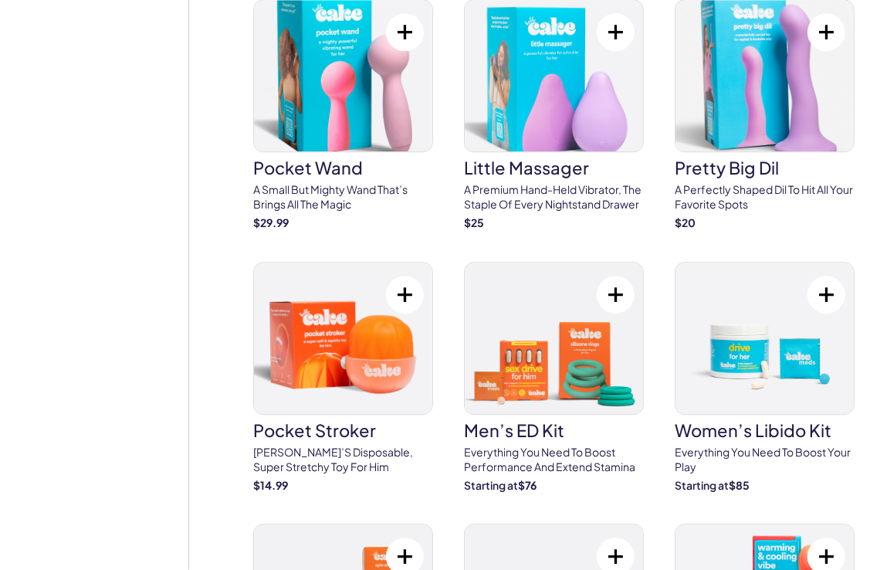
scroll to position [3255, 0]
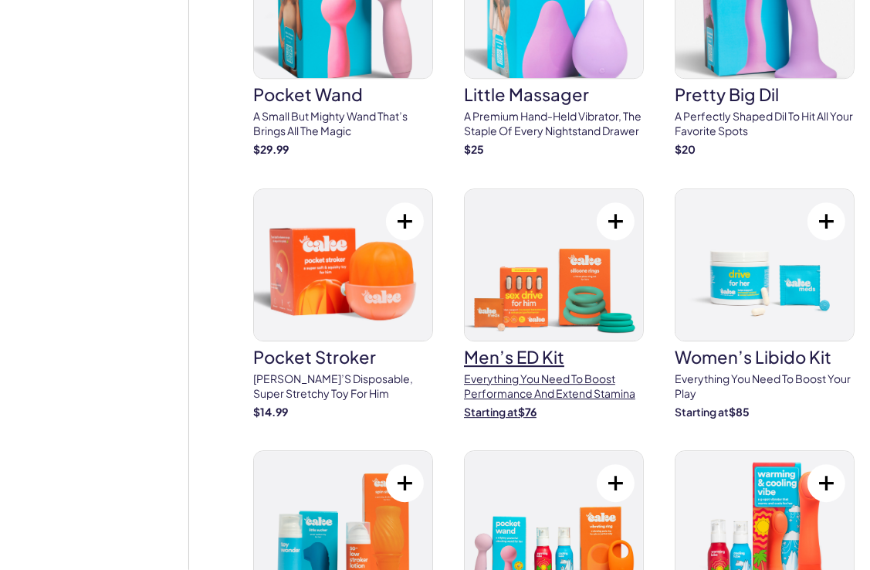
click at [579, 255] on img at bounding box center [554, 264] width 178 height 151
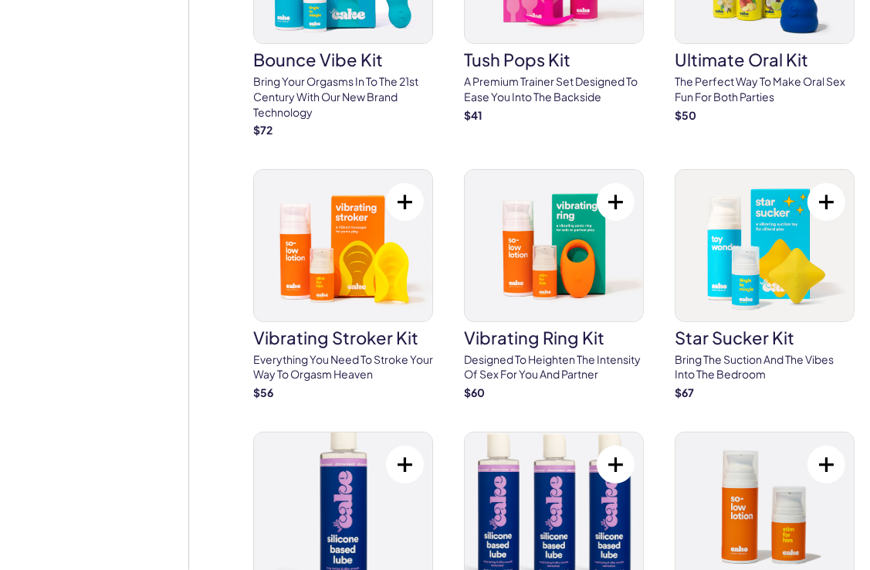
scroll to position [4637, 0]
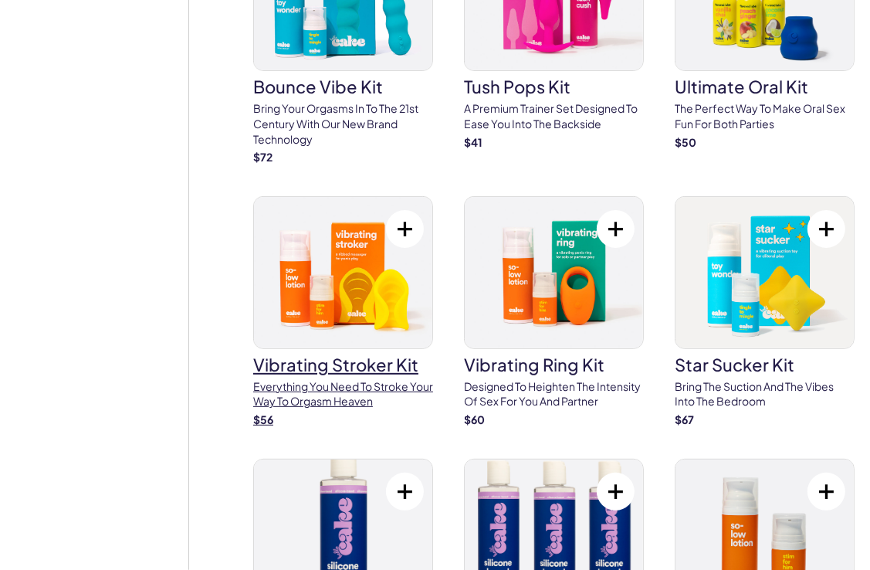
click at [334, 293] on img at bounding box center [343, 272] width 178 height 151
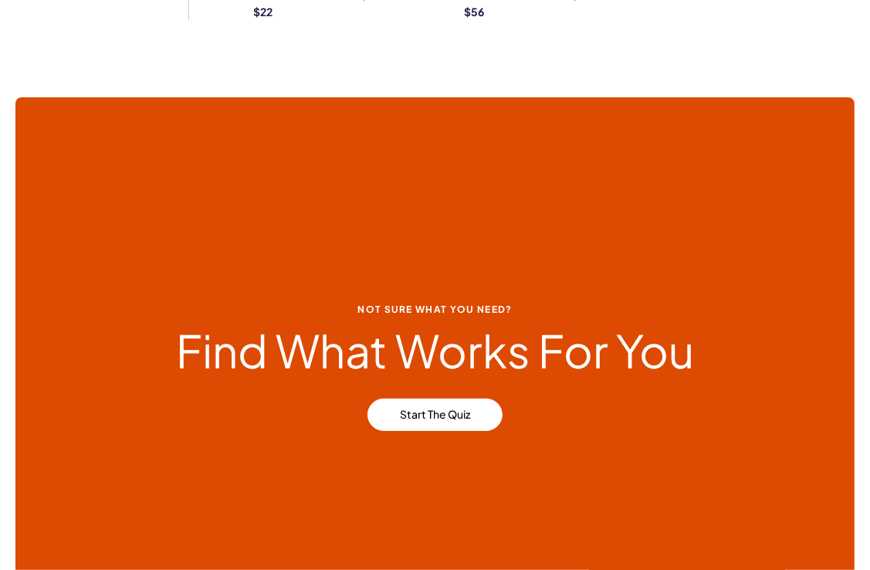
scroll to position [5348, 0]
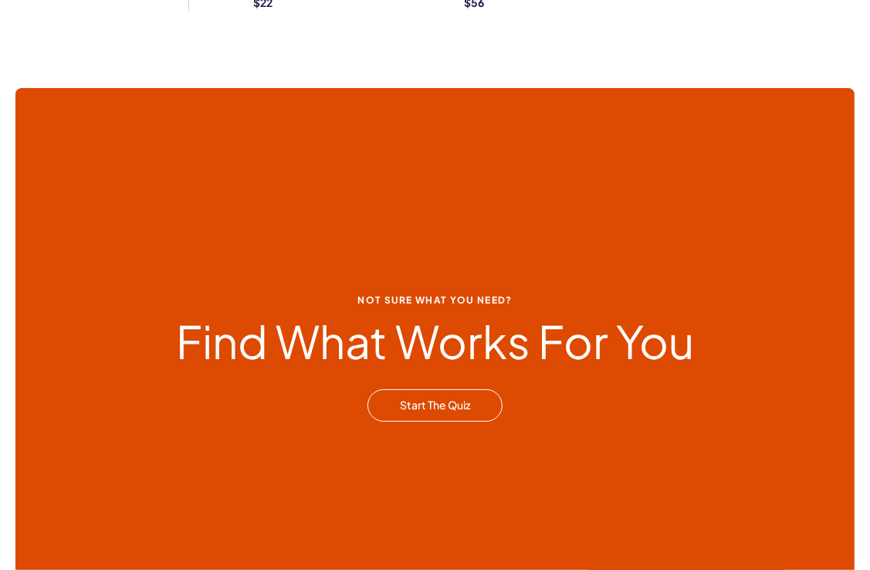
click at [464, 389] on link "Start the Quiz" at bounding box center [435, 405] width 135 height 32
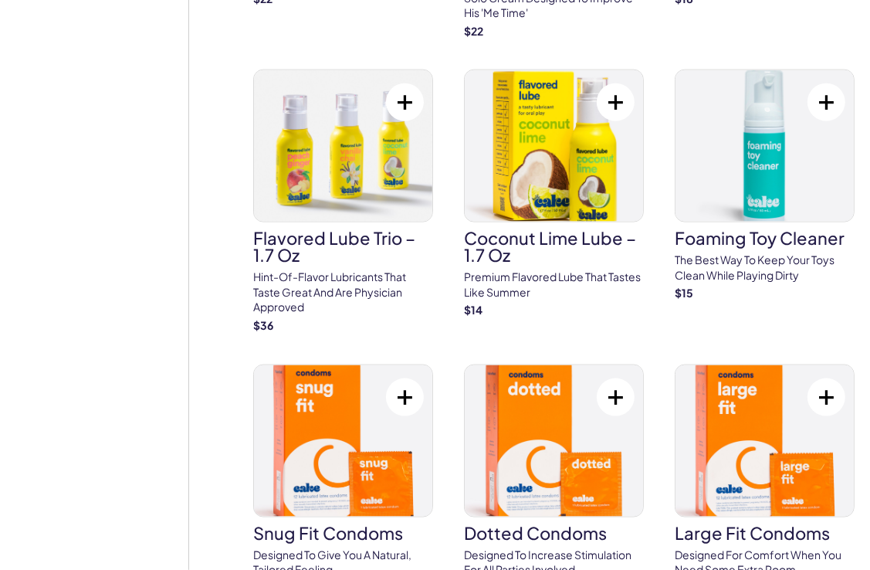
scroll to position [1556, 0]
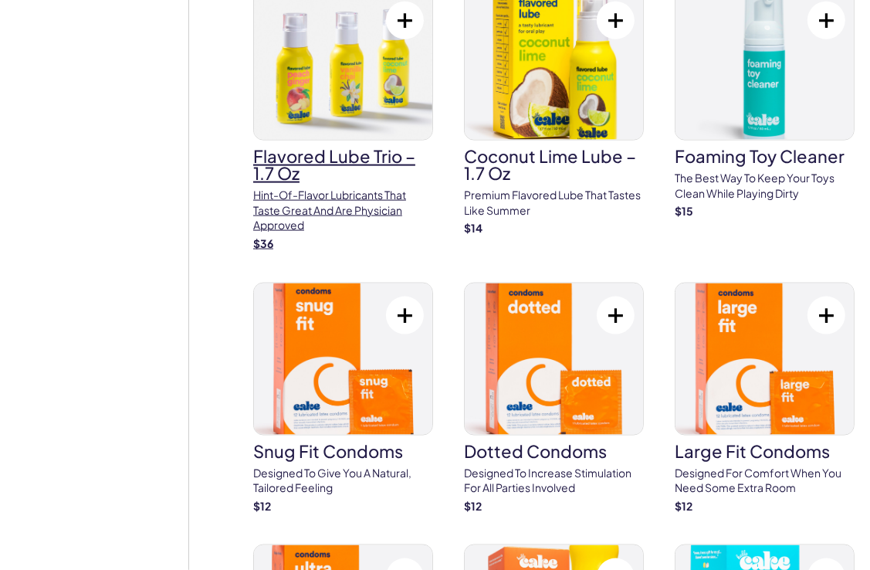
click at [296, 74] on img at bounding box center [343, 63] width 178 height 151
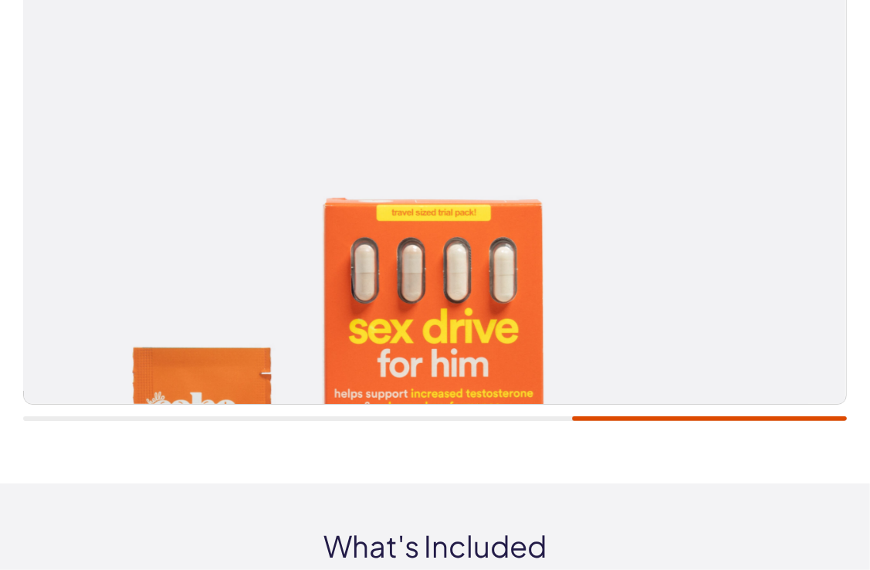
scroll to position [571, 0]
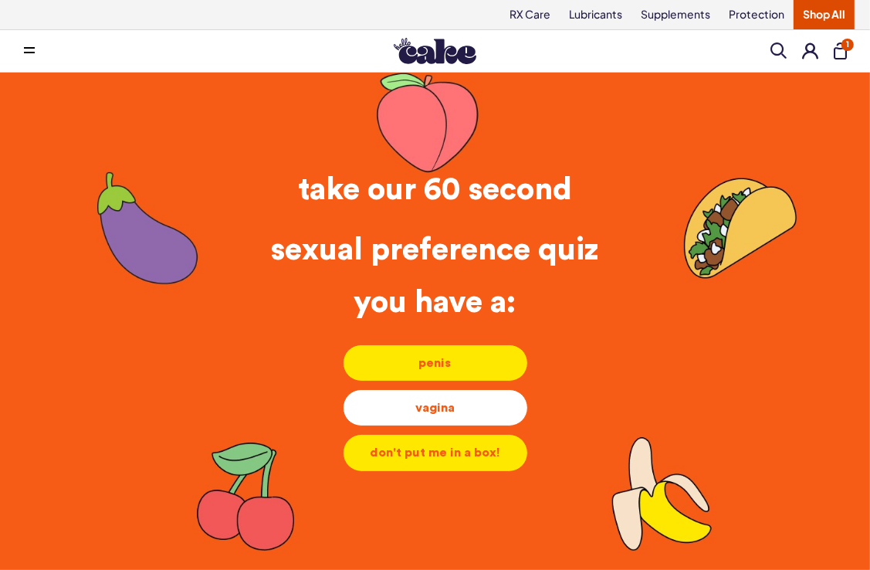
click at [466, 395] on li "vagina vagina vagina" at bounding box center [435, 407] width 185 height 37
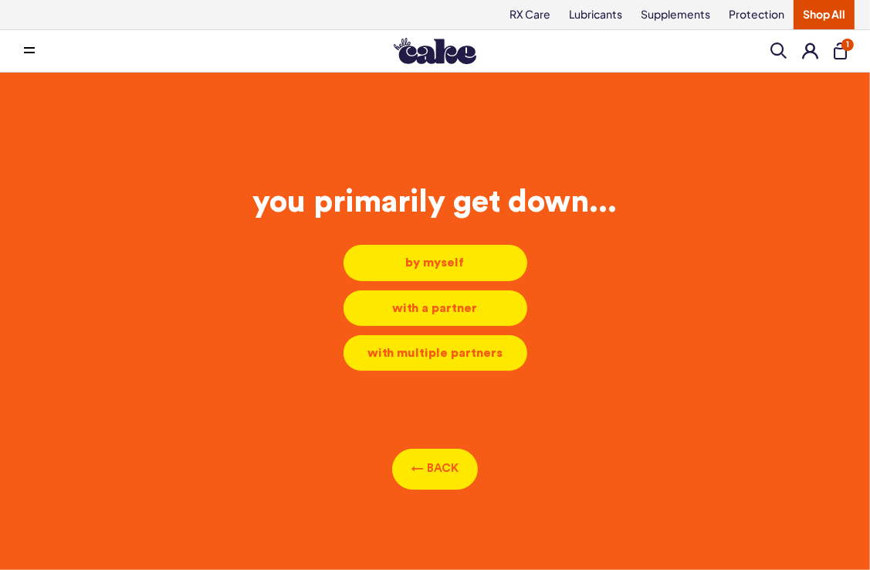
scroll to position [6, 0]
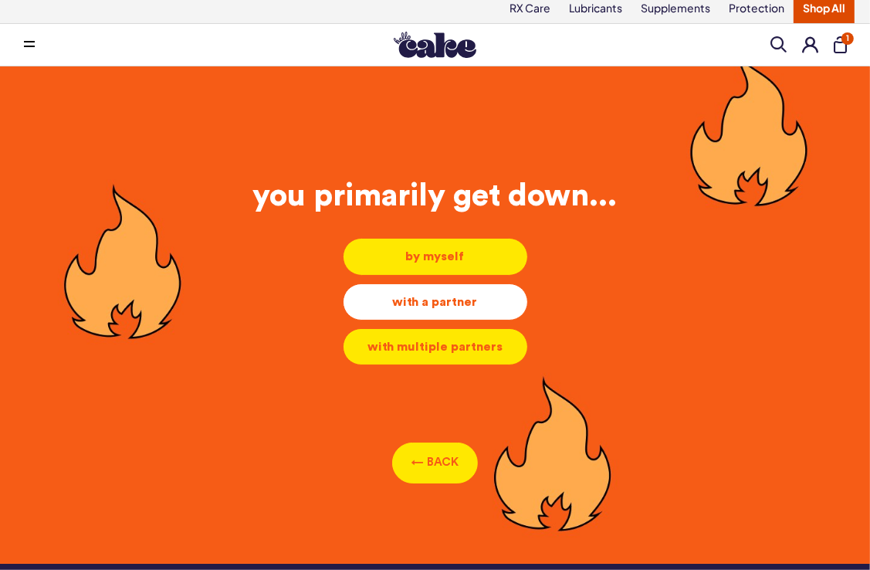
click at [460, 303] on div "with a partner" at bounding box center [435, 301] width 159 height 17
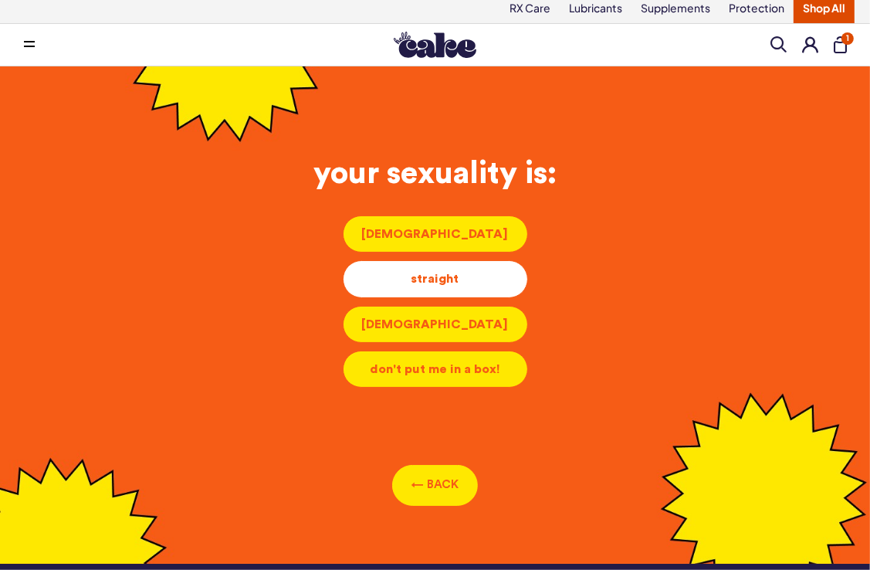
click at [466, 271] on div "straight" at bounding box center [435, 278] width 159 height 17
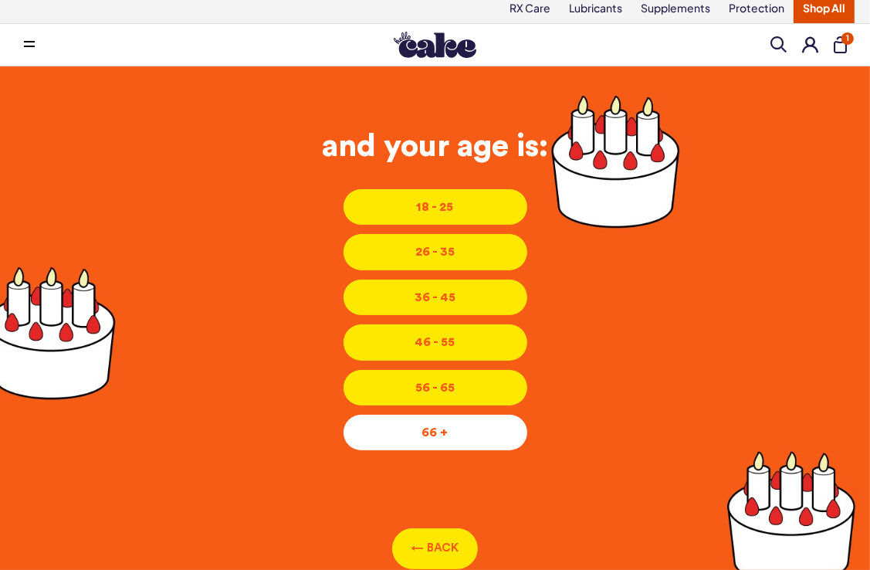
click at [488, 424] on div "66 +" at bounding box center [435, 432] width 159 height 17
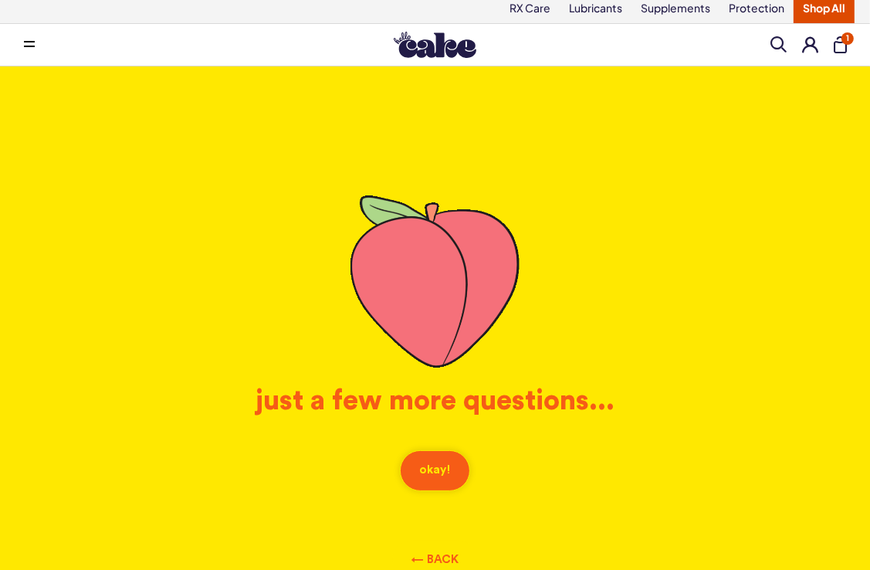
click at [446, 468] on button "okay!" at bounding box center [435, 470] width 70 height 41
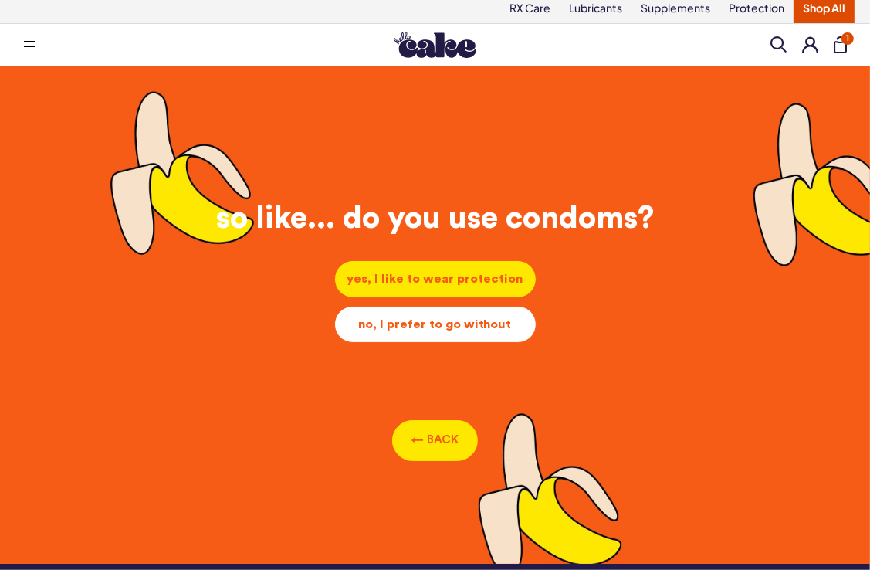
click at [502, 326] on div "no, I prefer to go without" at bounding box center [436, 324] width 176 height 17
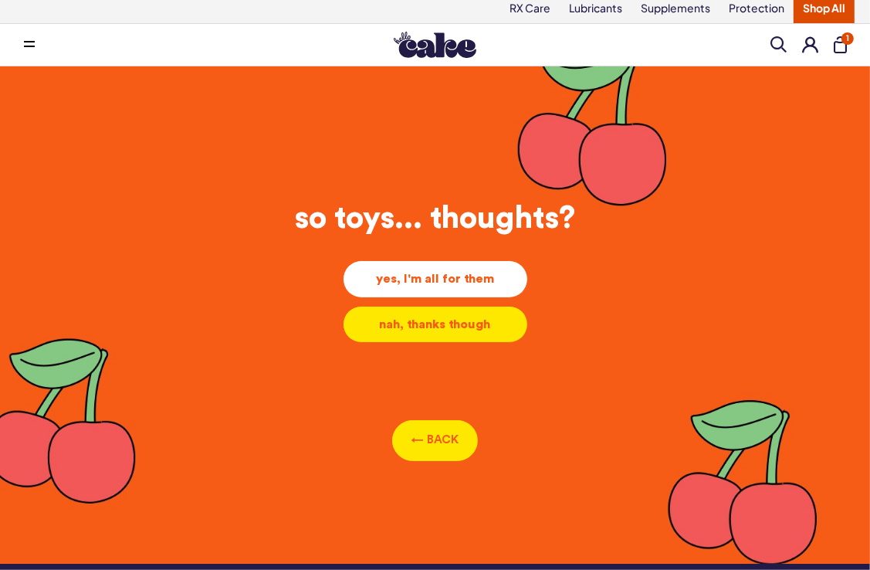
click at [491, 270] on div "yes, I'm all for them" at bounding box center [435, 278] width 159 height 17
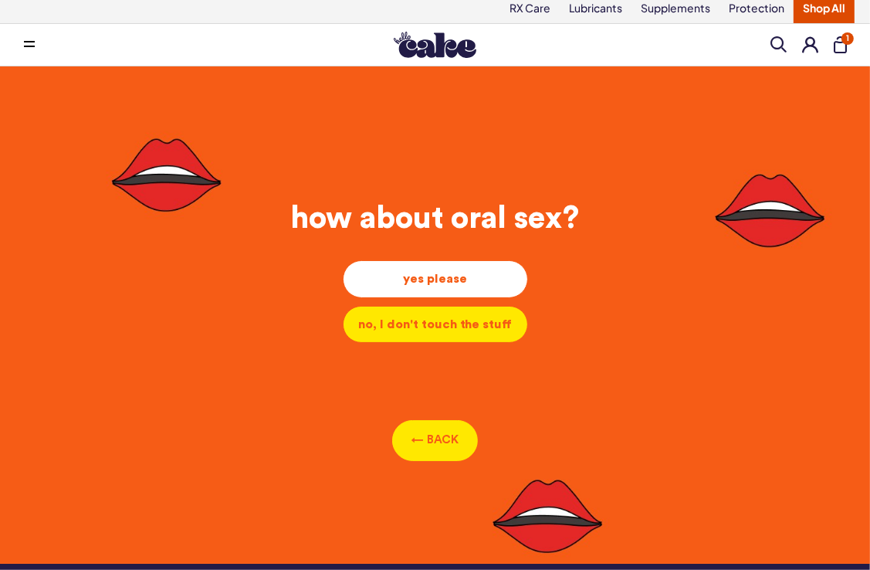
click at [453, 272] on div "yes please" at bounding box center [435, 278] width 159 height 17
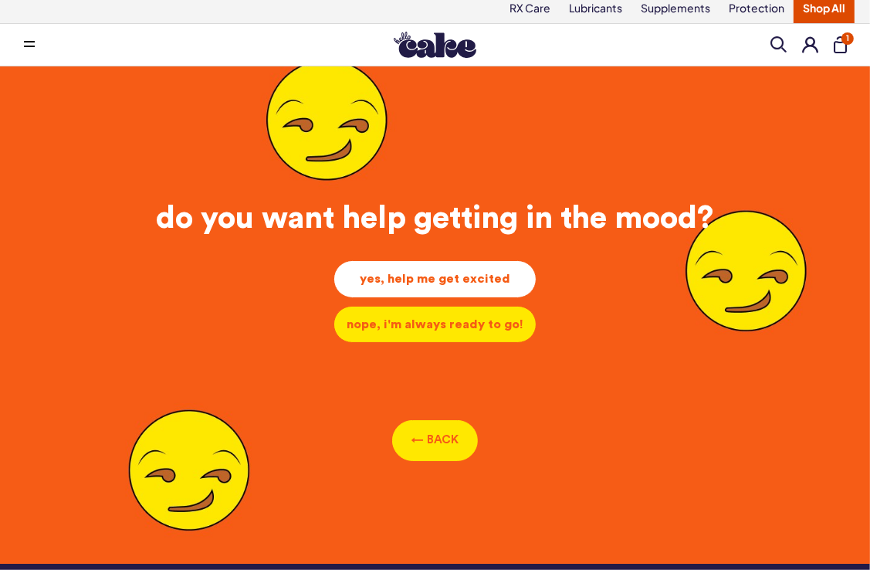
click at [472, 277] on div "yes, help me get excited" at bounding box center [435, 278] width 177 height 17
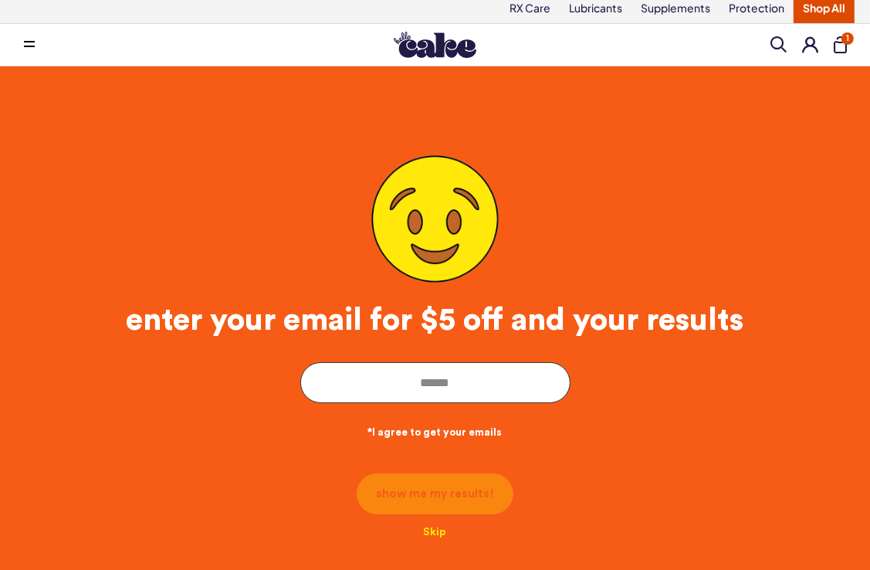
click at [474, 385] on input "email" at bounding box center [435, 382] width 270 height 41
drag, startPoint x: 474, startPoint y: 385, endPoint x: 448, endPoint y: 438, distance: 59.4
click at [448, 438] on div "enter your email for $5 off and your results *I agree to get your emails" at bounding box center [435, 283] width 809 height 372
click at [652, 405] on div "*I agree to get your emails" at bounding box center [435, 421] width 747 height 36
click at [448, 371] on input "email" at bounding box center [435, 382] width 270 height 41
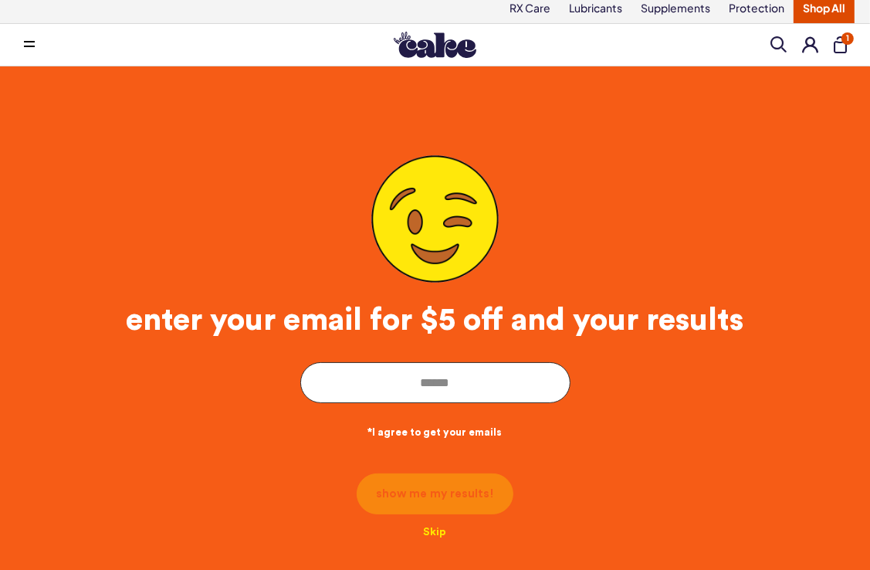
type input "**********"
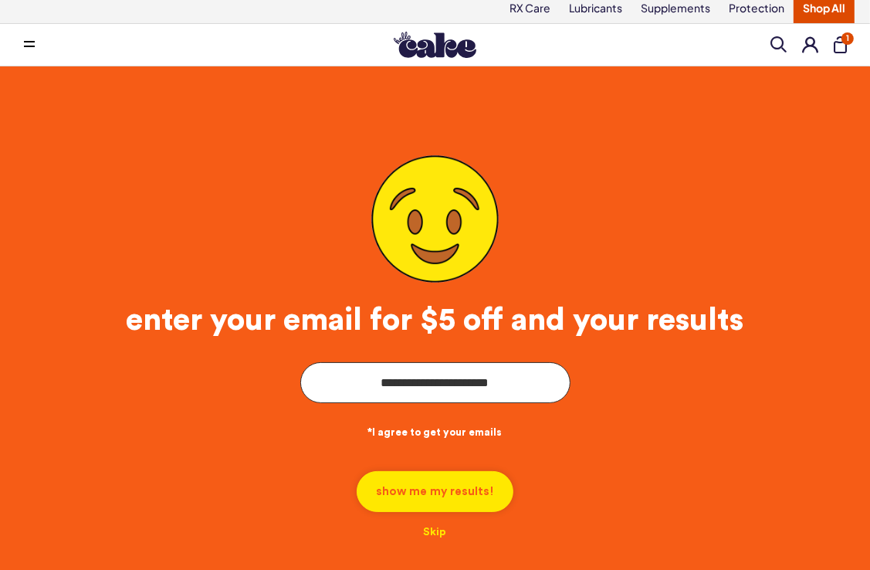
click at [453, 488] on button "show me my results!" at bounding box center [435, 491] width 157 height 41
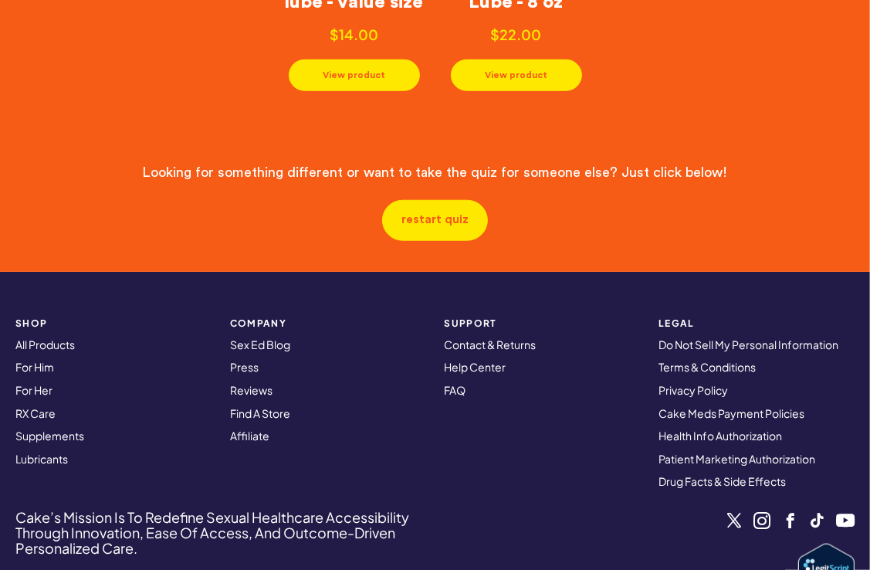
scroll to position [0, 0]
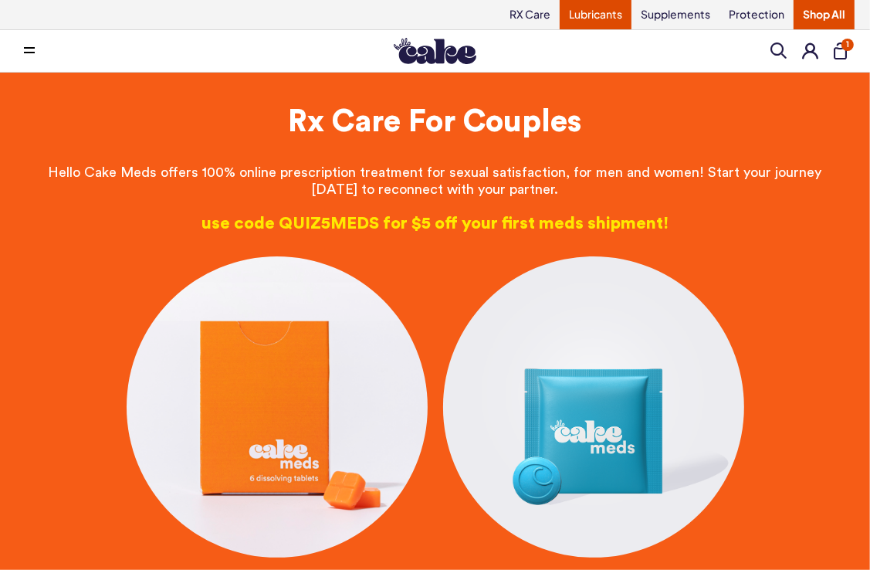
click at [608, 9] on link "Lubricants" at bounding box center [596, 14] width 72 height 29
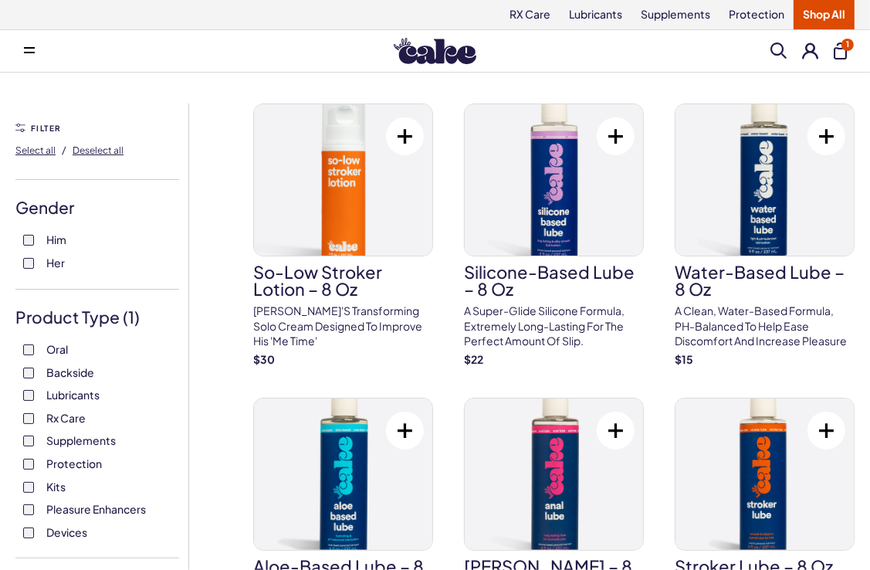
click at [840, 46] on button "1" at bounding box center [840, 50] width 13 height 17
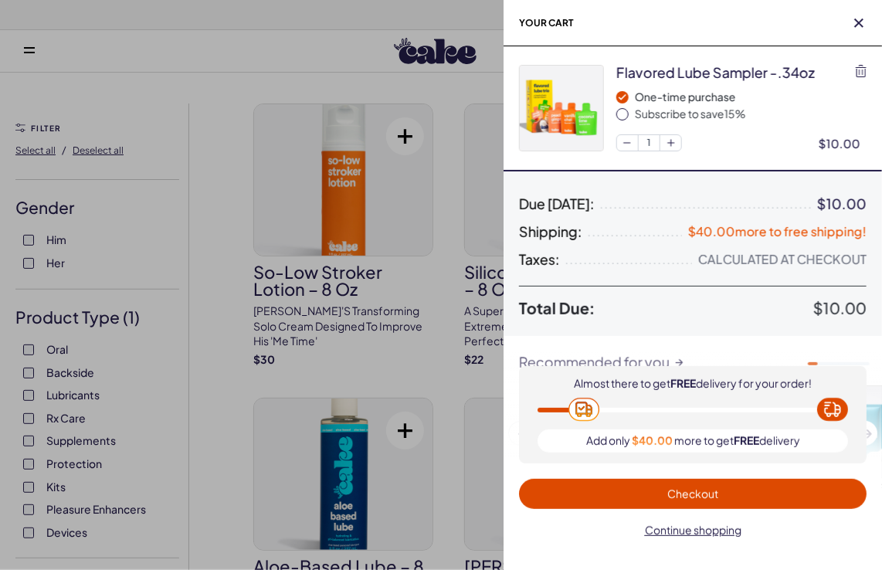
click at [167, 35] on div at bounding box center [441, 285] width 882 height 570
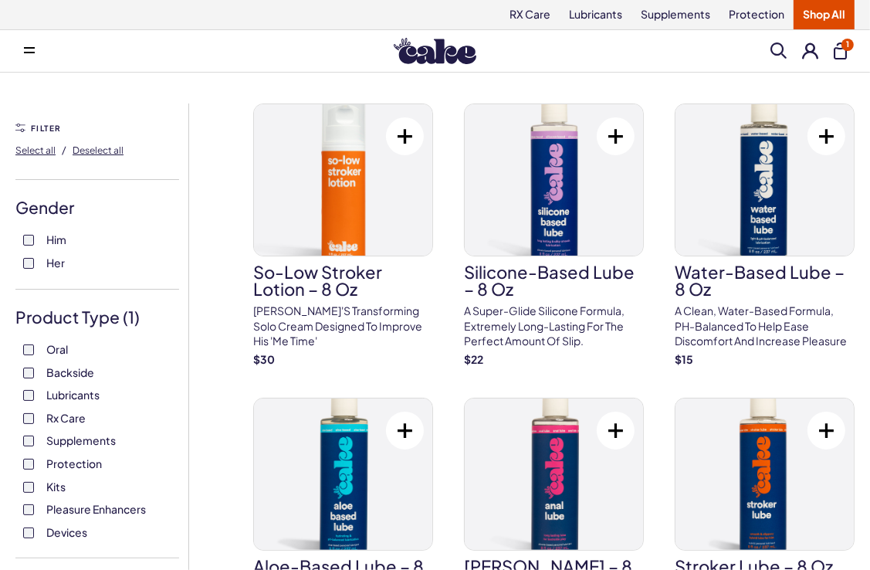
click at [782, 51] on span at bounding box center [779, 50] width 16 height 16
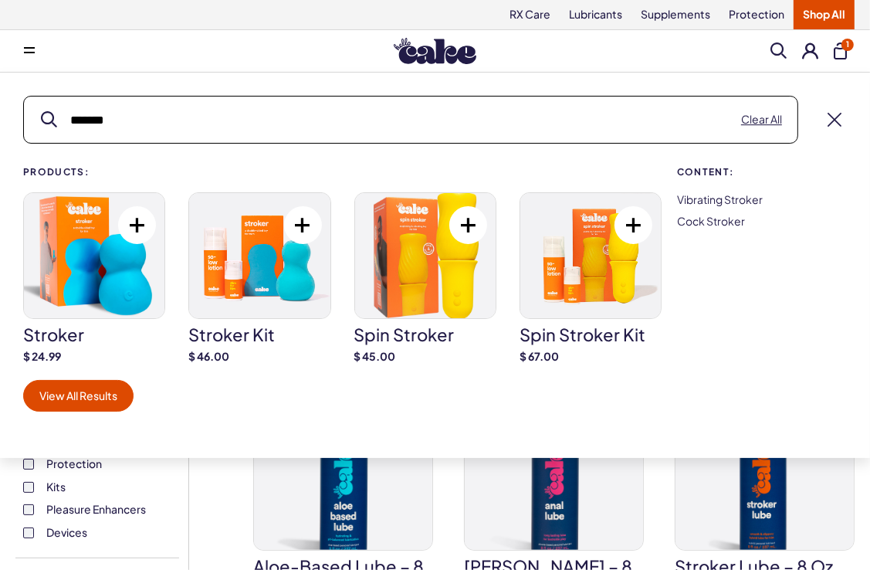
type input "*******"
click at [114, 274] on img at bounding box center [94, 255] width 141 height 125
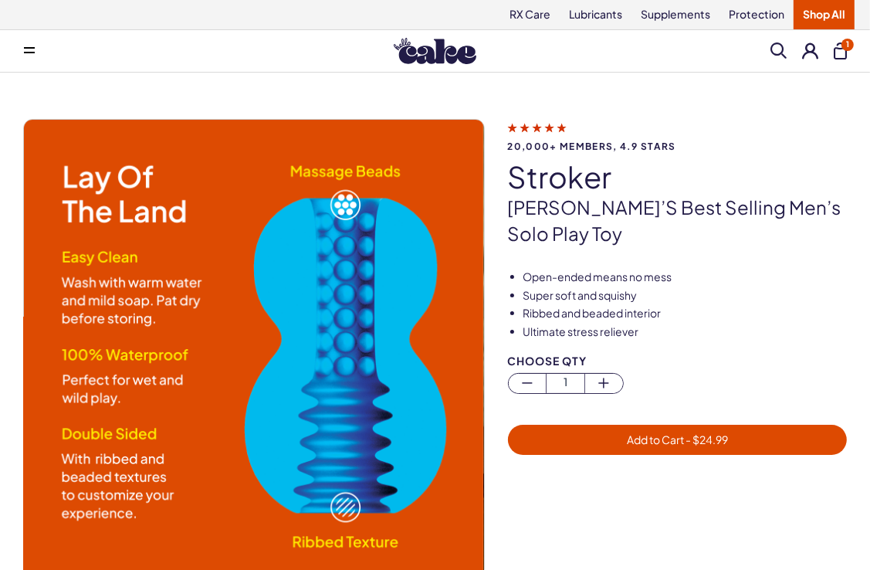
click at [445, 300] on img at bounding box center [253, 350] width 460 height 460
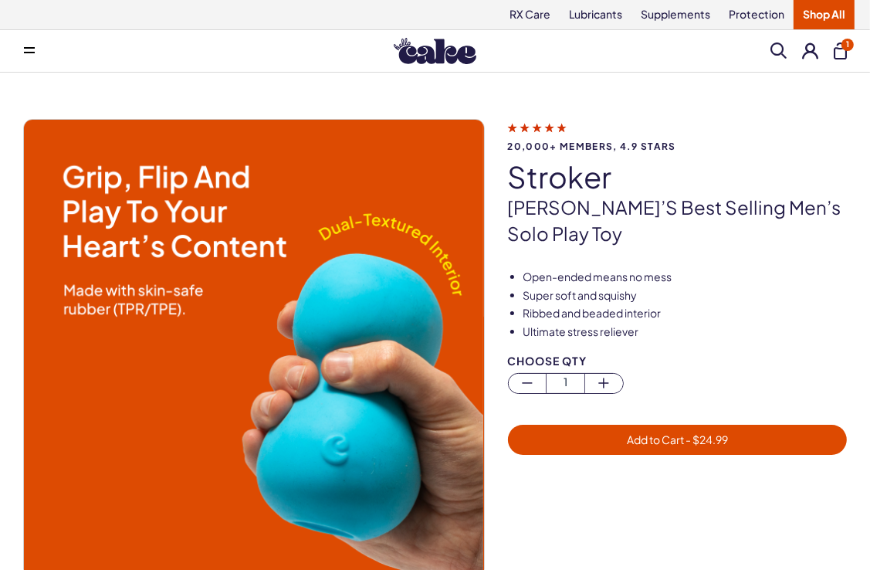
click at [707, 433] on span "- $ 24.99" at bounding box center [706, 440] width 44 height 14
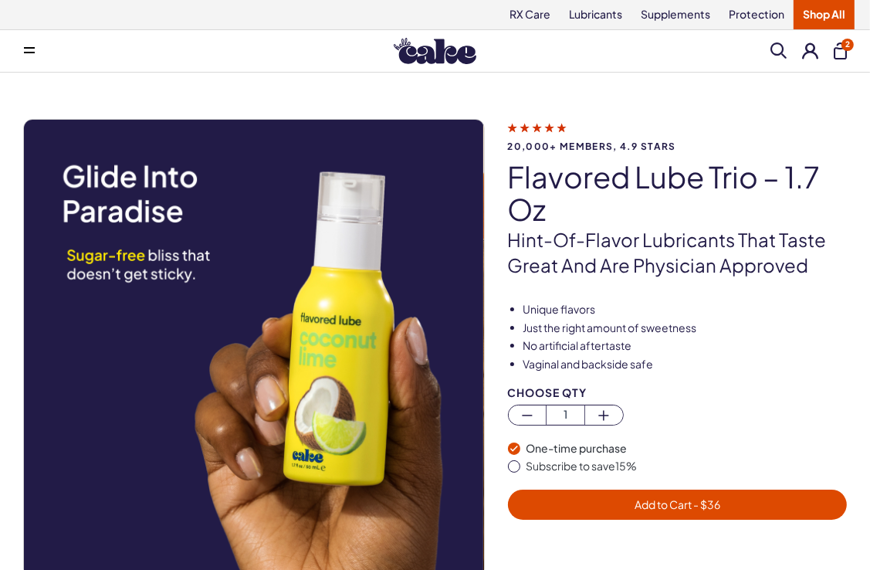
click at [728, 344] on li "No artificial aftertaste" at bounding box center [686, 345] width 324 height 15
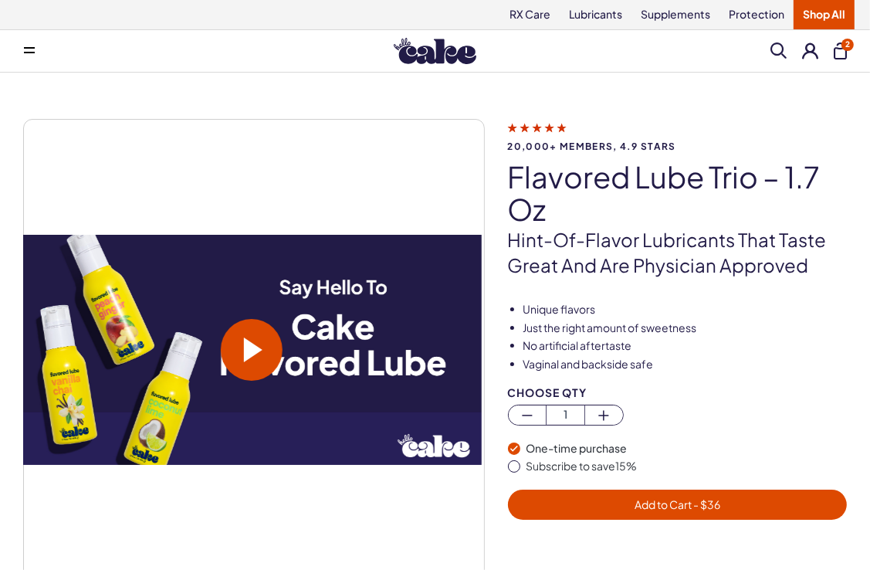
click at [252, 348] on span at bounding box center [253, 350] width 19 height 25
click at [773, 48] on span at bounding box center [779, 50] width 16 height 16
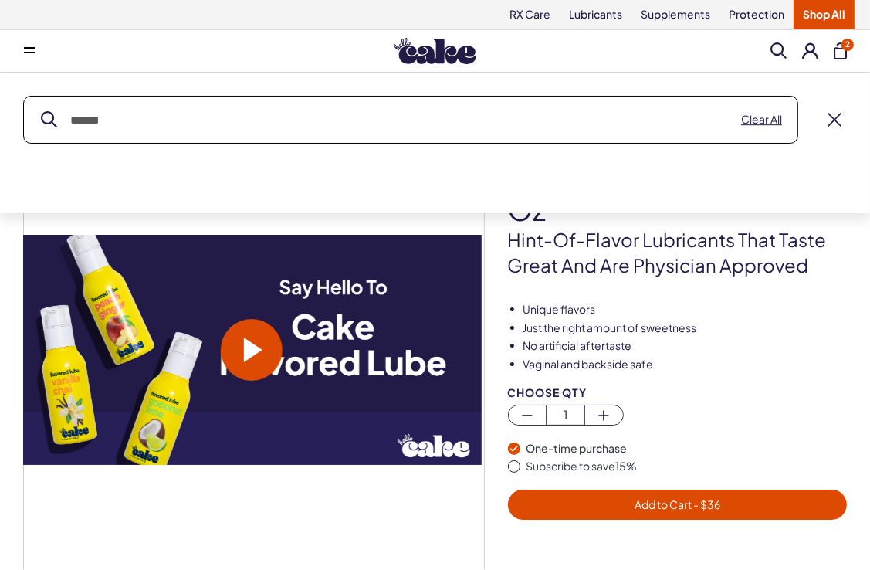
click at [282, 119] on input "text" at bounding box center [411, 120] width 774 height 46
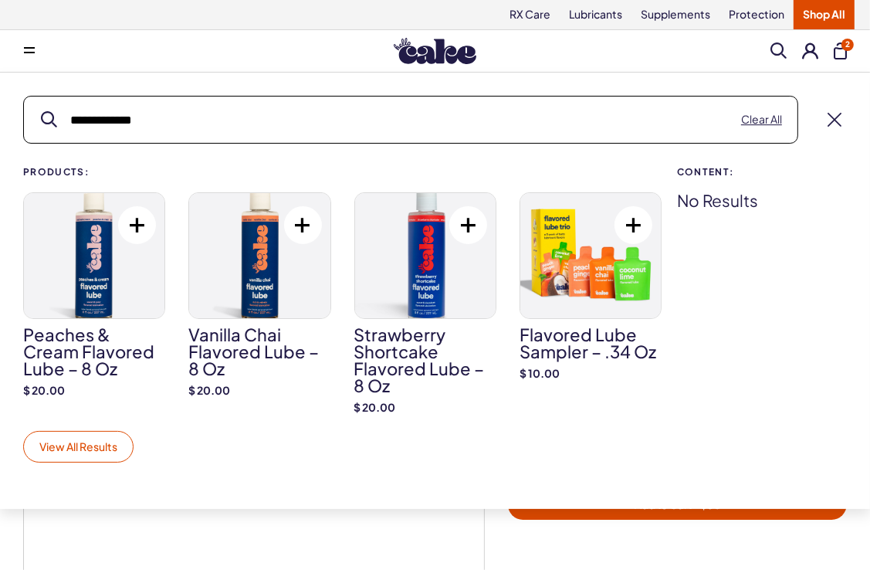
type input "**********"
click at [107, 450] on link "View All Results" at bounding box center [78, 447] width 110 height 32
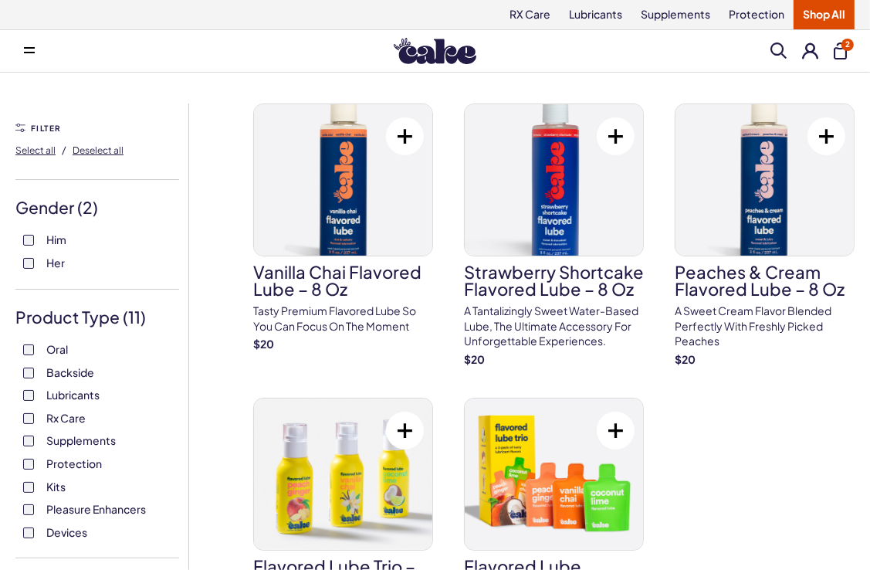
click at [779, 45] on span at bounding box center [779, 50] width 16 height 16
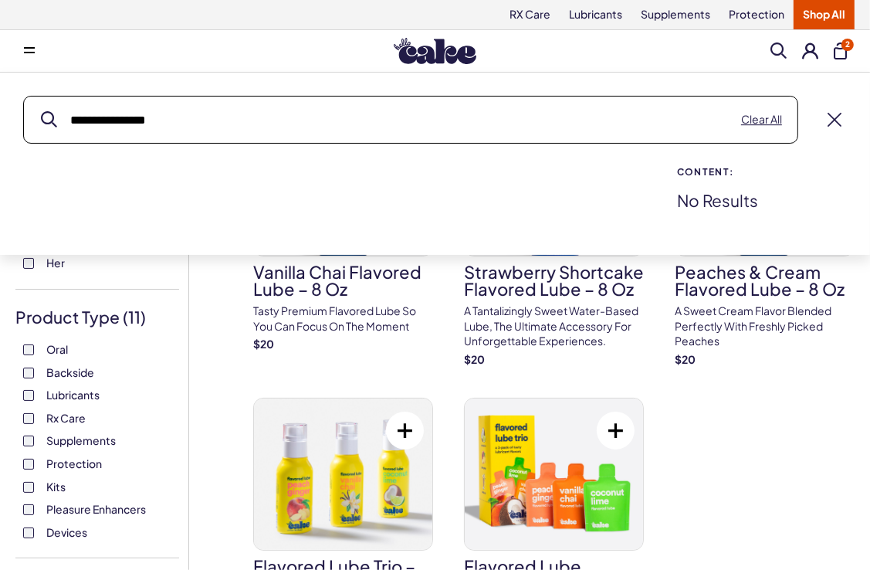
click at [41, 112] on button "submit" at bounding box center [49, 120] width 16 height 16
click at [278, 125] on input "**********" at bounding box center [411, 120] width 774 height 46
click at [41, 112] on button "submit" at bounding box center [49, 120] width 16 height 16
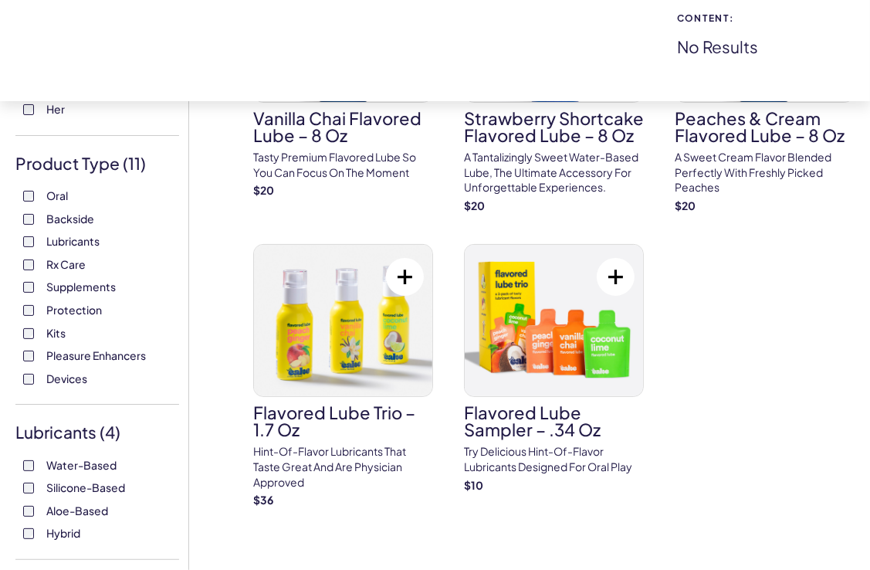
scroll to position [212, 0]
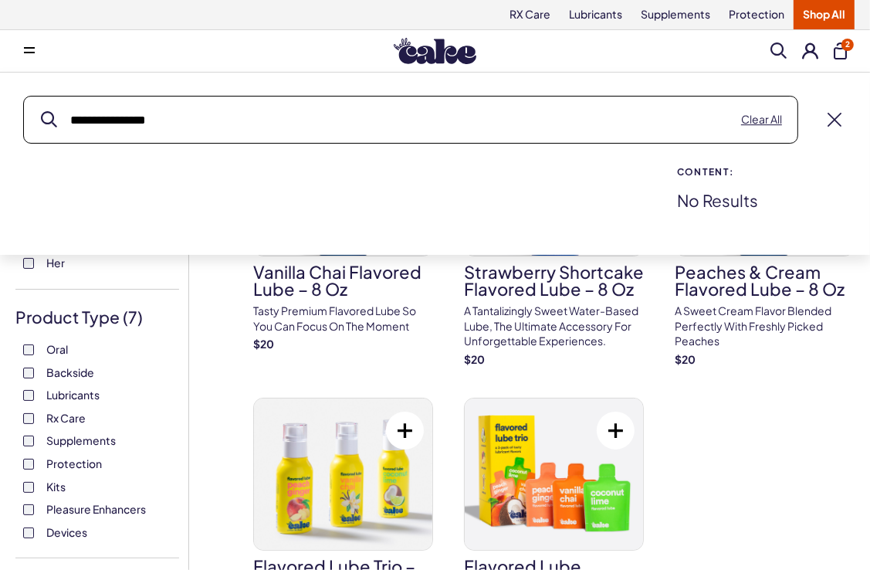
drag, startPoint x: 227, startPoint y: 117, endPoint x: -3, endPoint y: 76, distance: 233.8
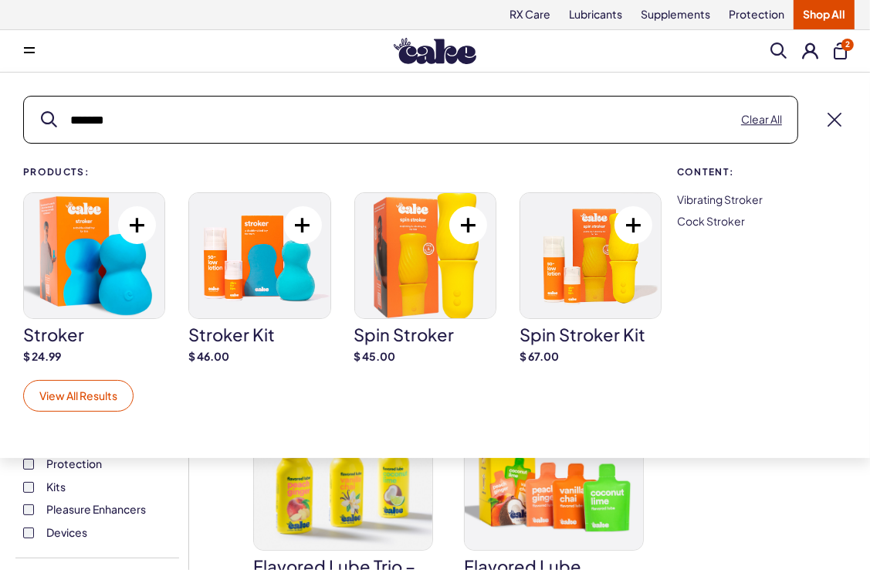
type input "*******"
click at [77, 398] on link "View All Results" at bounding box center [78, 396] width 110 height 32
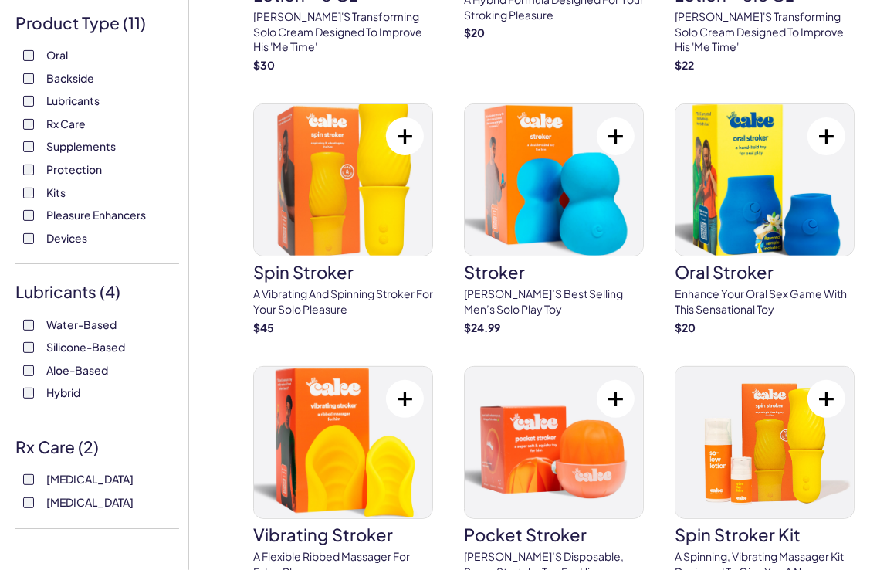
scroll to position [286, 0]
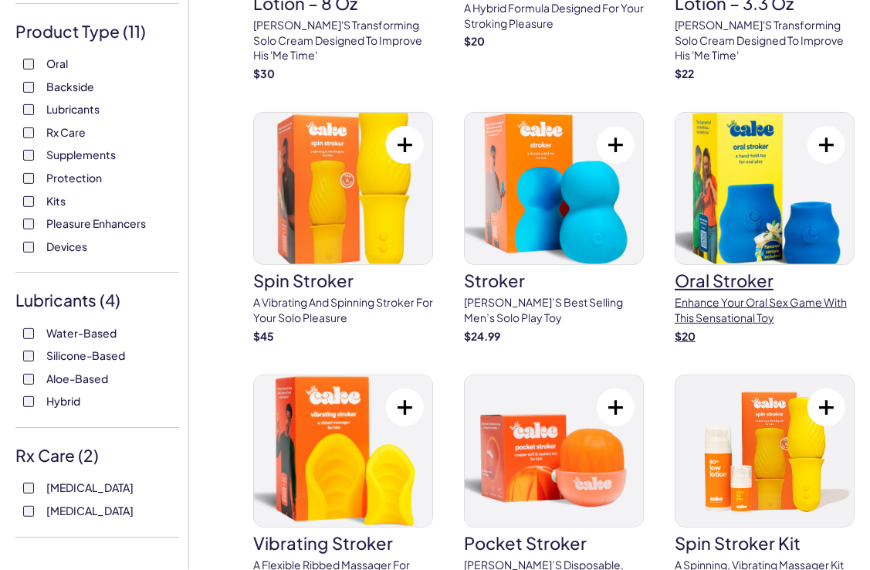
click at [734, 196] on img at bounding box center [765, 188] width 178 height 151
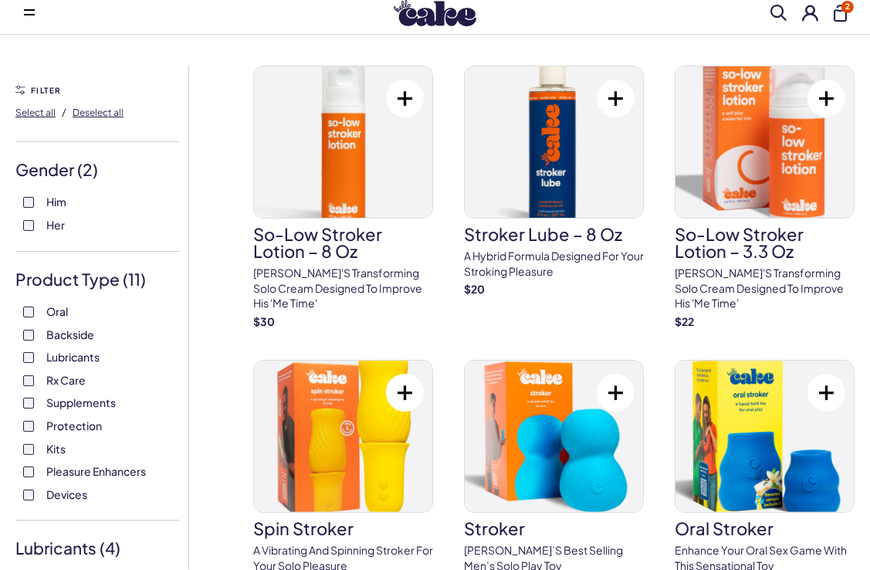
scroll to position [0, 0]
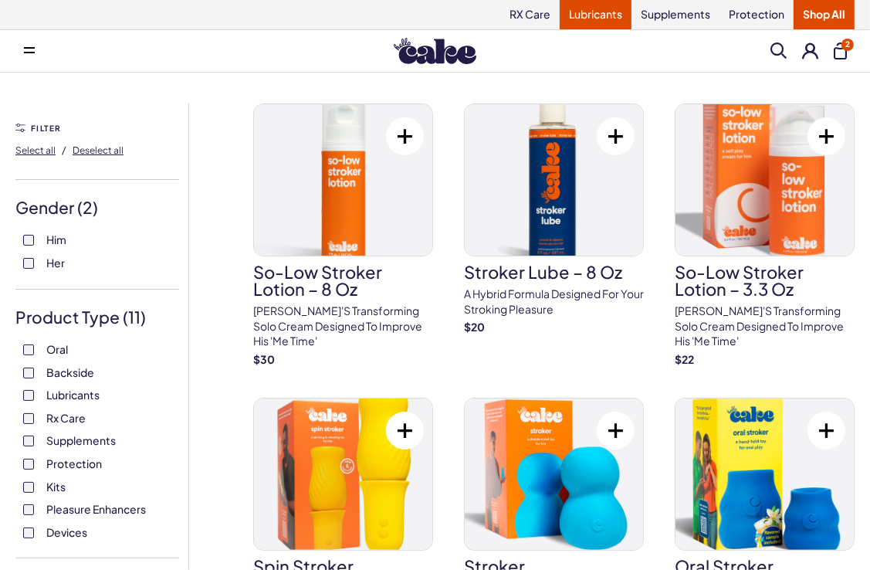
click at [596, 20] on link "Lubricants" at bounding box center [596, 14] width 72 height 29
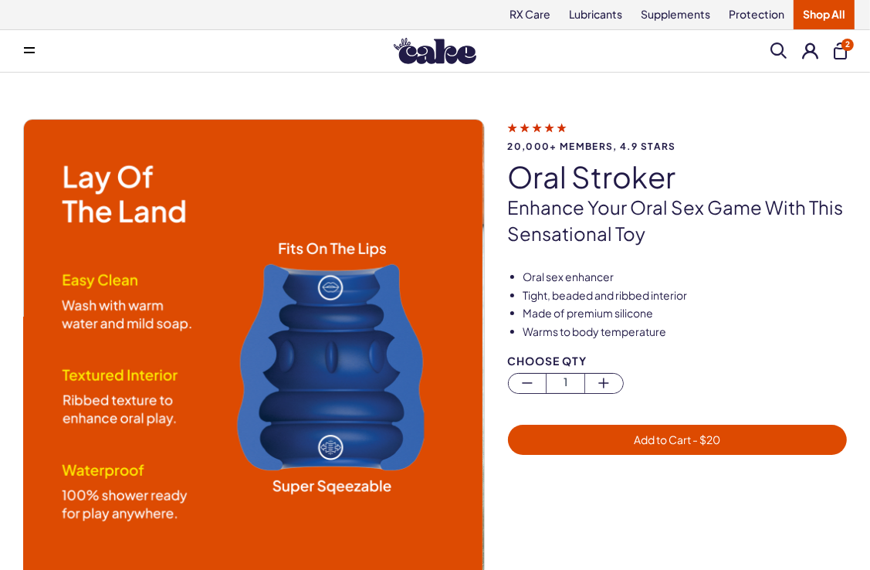
click at [413, 217] on img at bounding box center [252, 350] width 460 height 460
click at [634, 437] on span "Add to Cart - $ 20" at bounding box center [677, 440] width 87 height 14
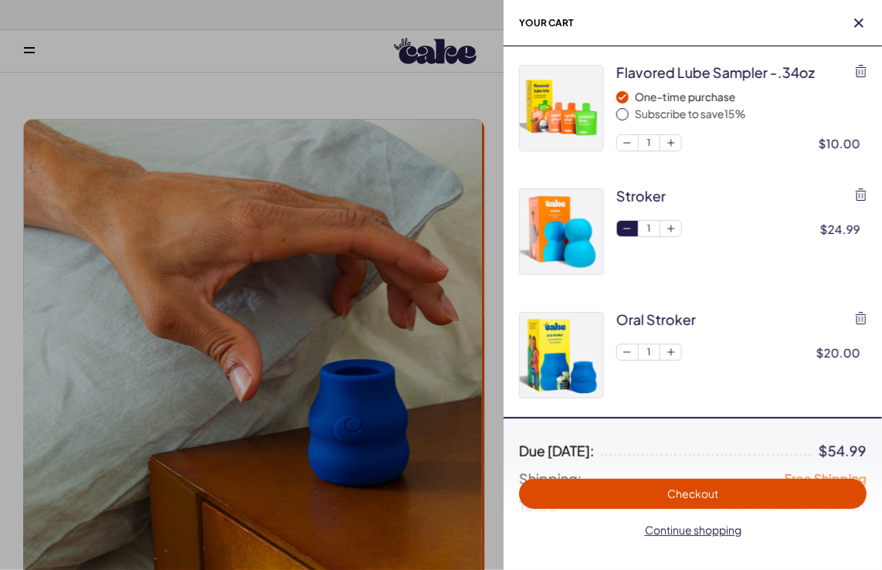
click at [629, 230] on icon "button" at bounding box center [627, 228] width 13 height 13
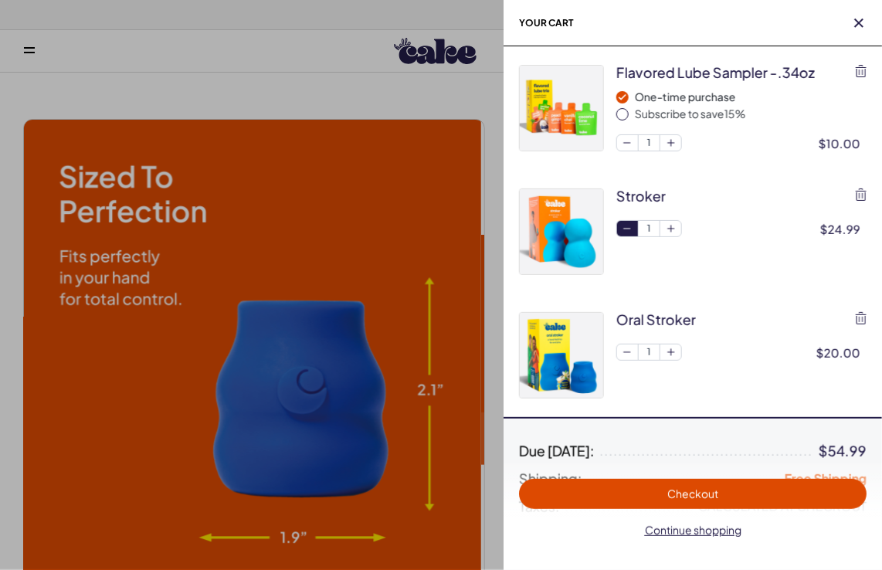
click at [627, 226] on icon "button" at bounding box center [627, 228] width 13 height 13
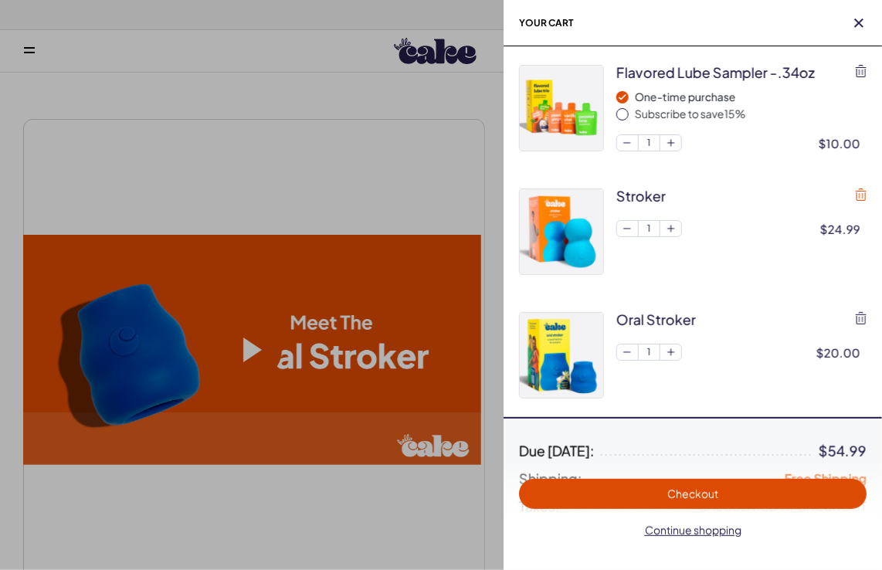
click at [861, 193] on icon "button" at bounding box center [861, 194] width 11 height 12
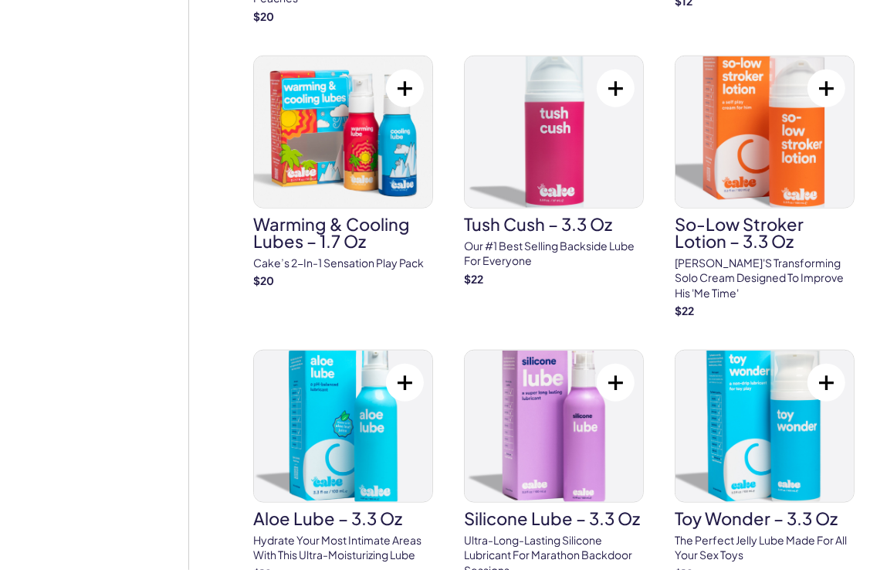
scroll to position [1233, 0]
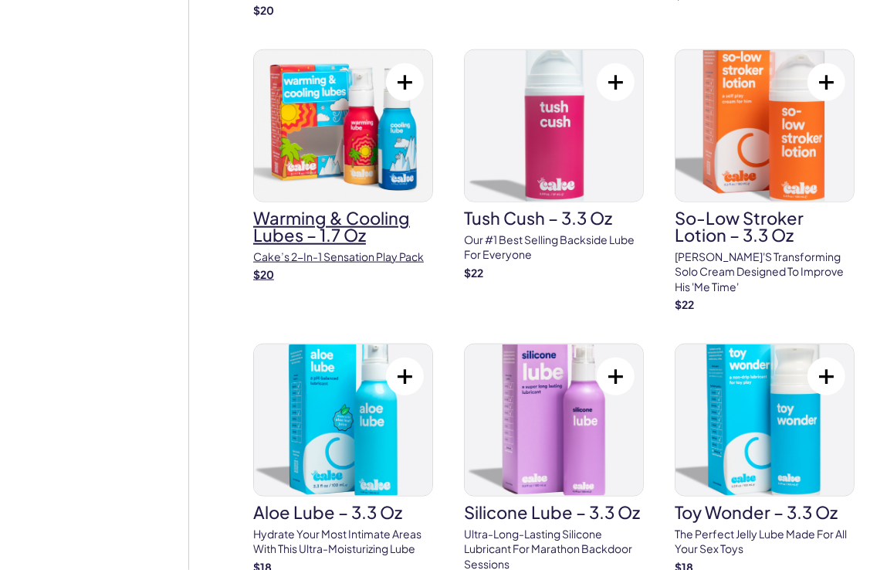
click at [304, 103] on img at bounding box center [343, 125] width 178 height 151
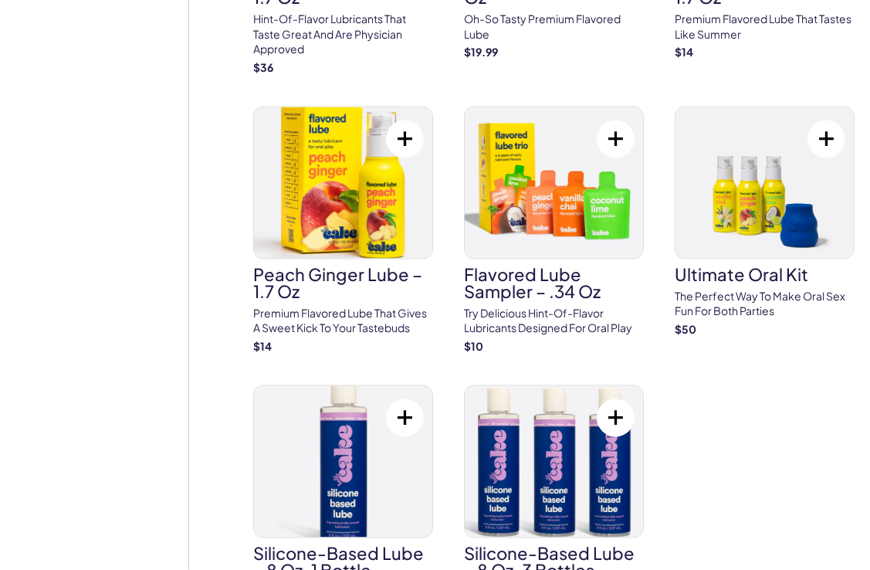
scroll to position [2072, 0]
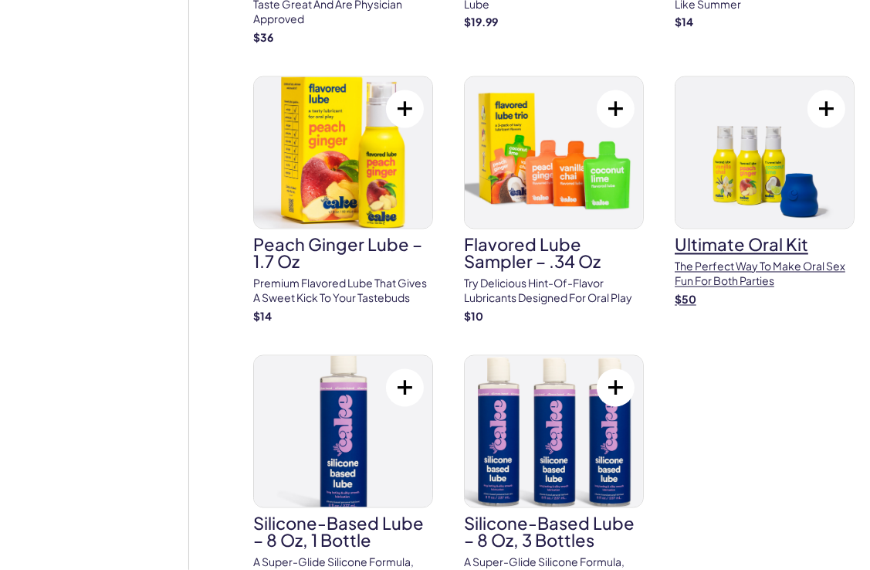
click at [728, 137] on img at bounding box center [765, 152] width 178 height 151
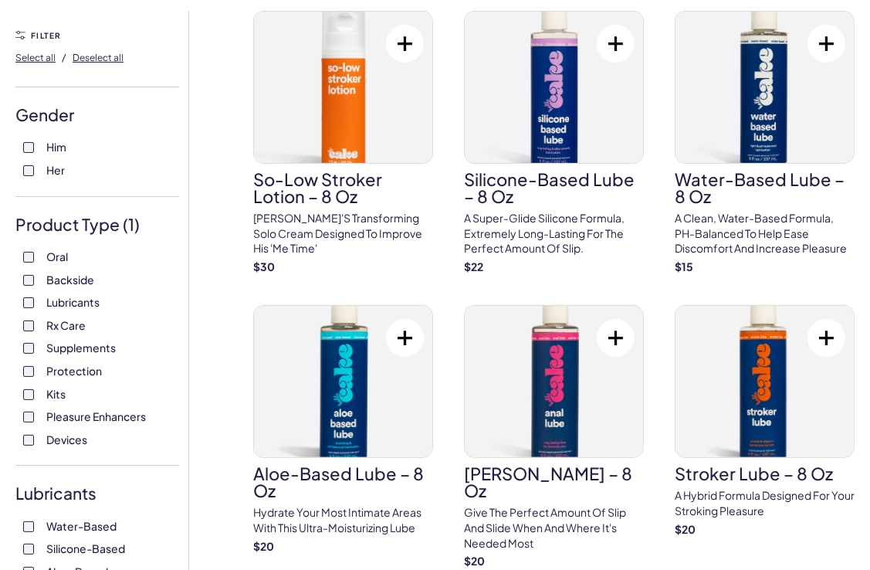
scroll to position [0, 0]
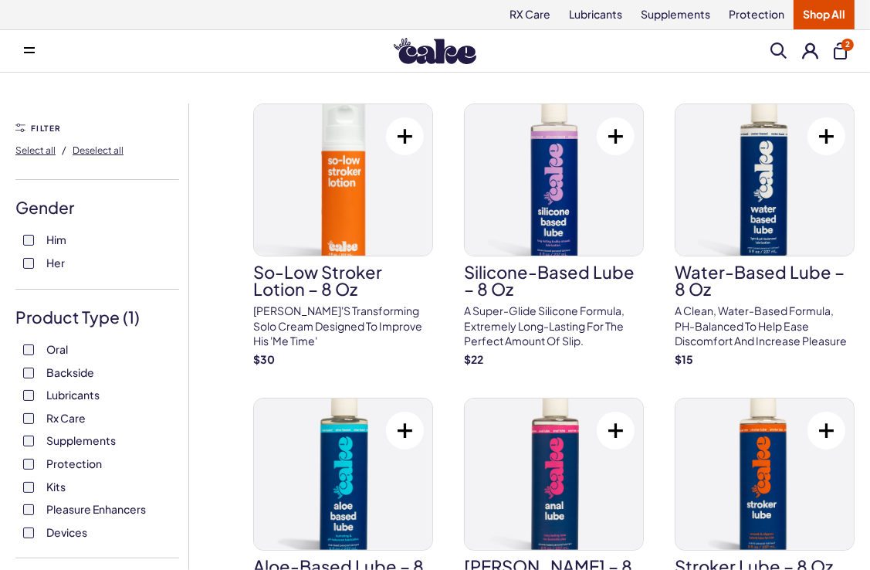
click at [837, 48] on button "2" at bounding box center [840, 50] width 13 height 17
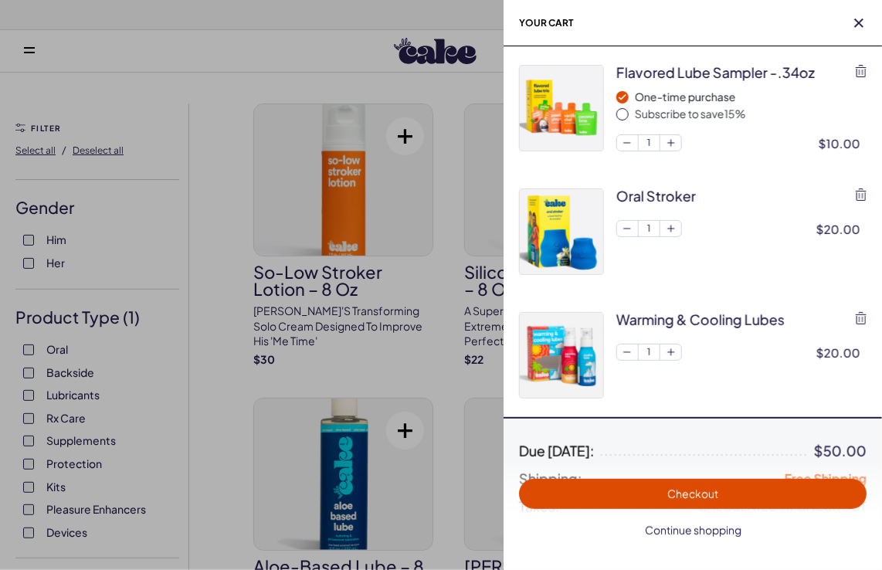
click at [714, 534] on span "Continue shopping" at bounding box center [693, 530] width 97 height 14
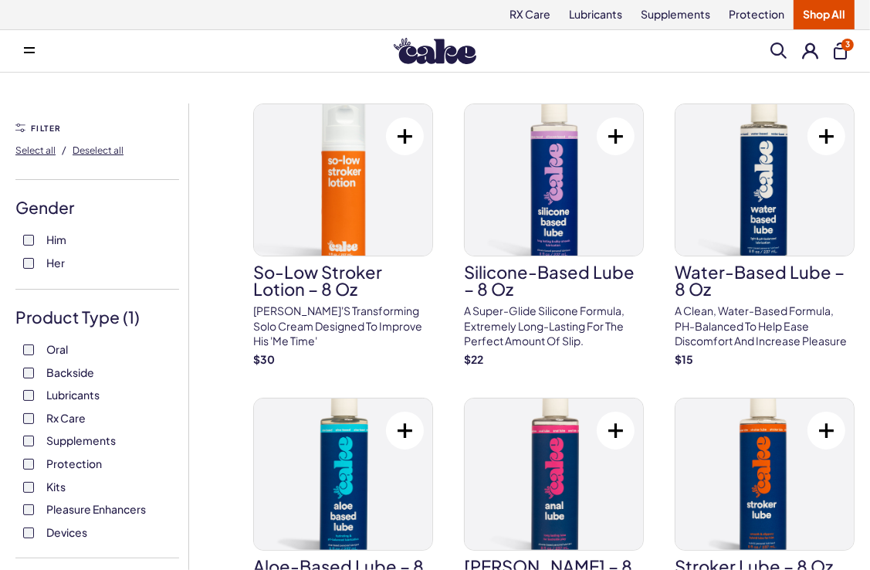
click at [783, 49] on span at bounding box center [779, 50] width 16 height 16
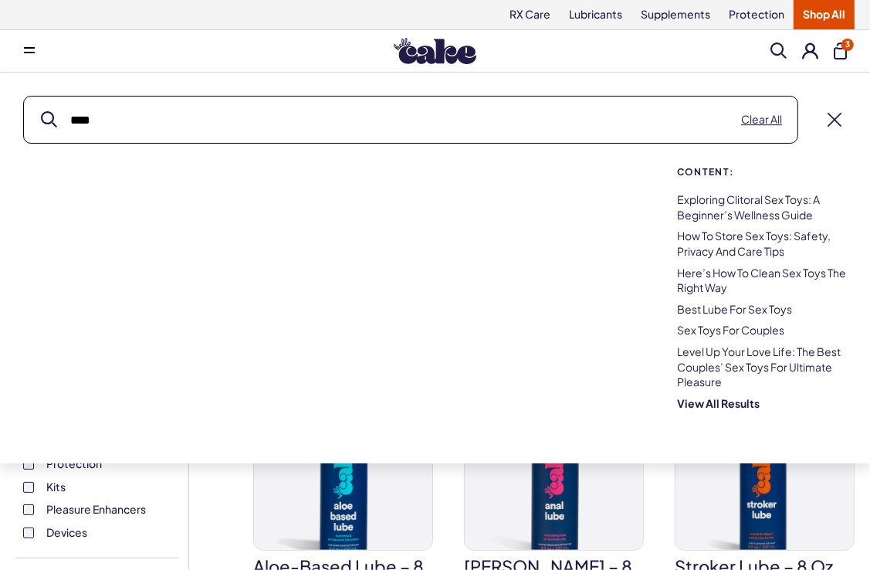
type input "****"
click at [41, 112] on button "submit" at bounding box center [49, 120] width 16 height 16
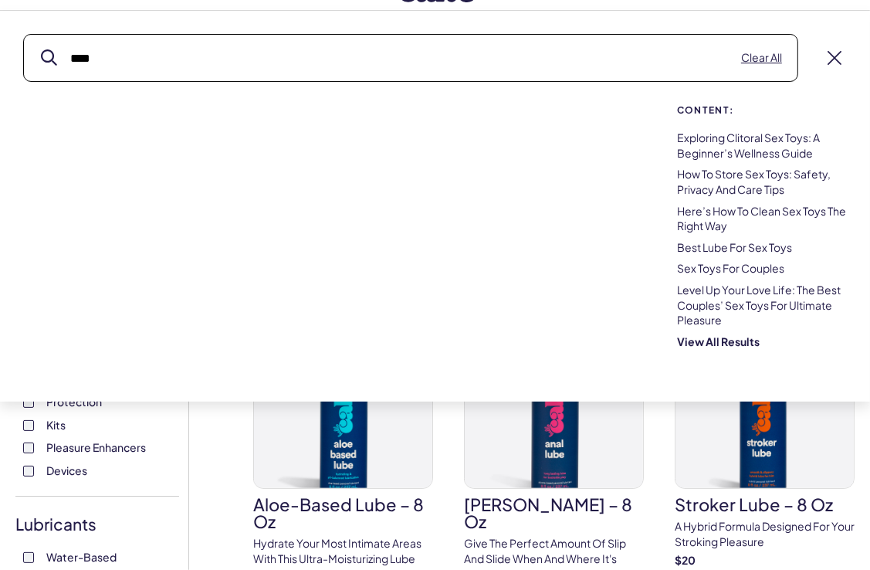
scroll to position [56, 0]
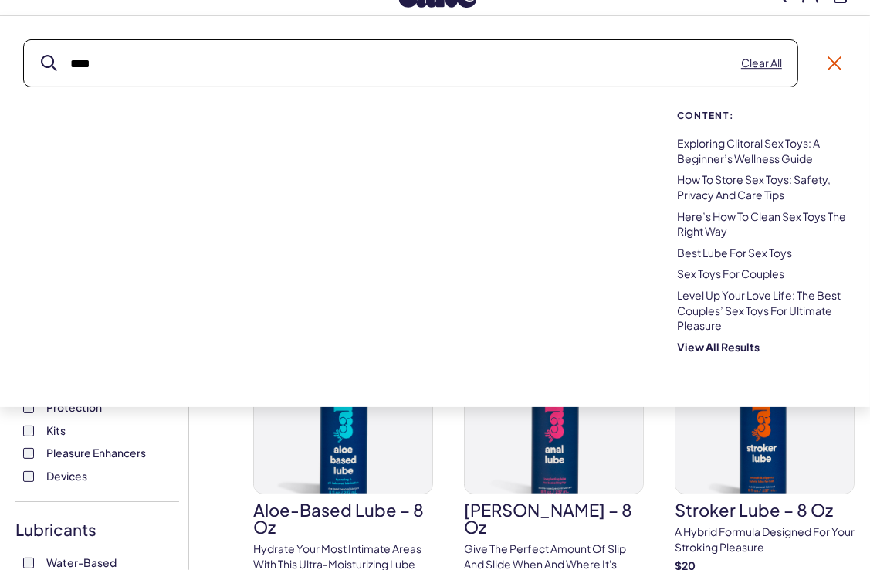
click at [840, 56] on link at bounding box center [835, 63] width 14 height 14
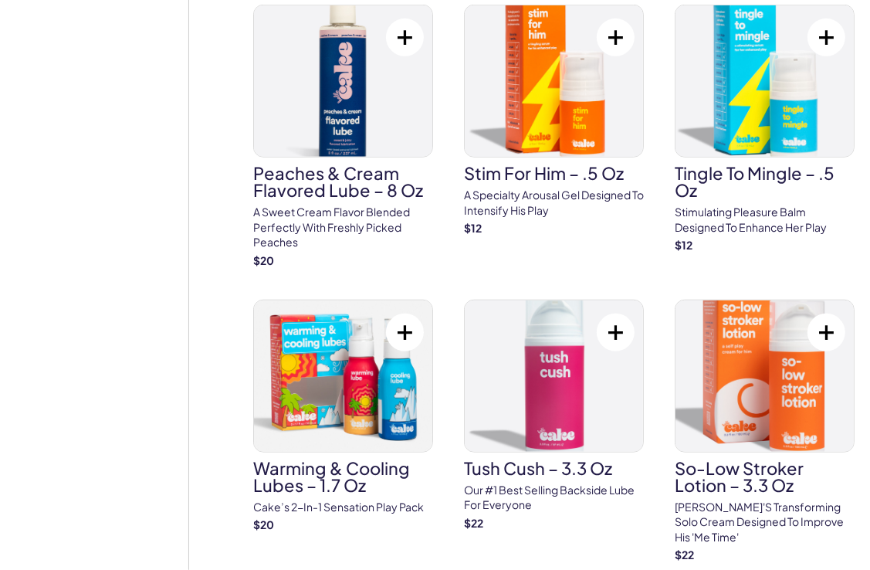
scroll to position [989, 0]
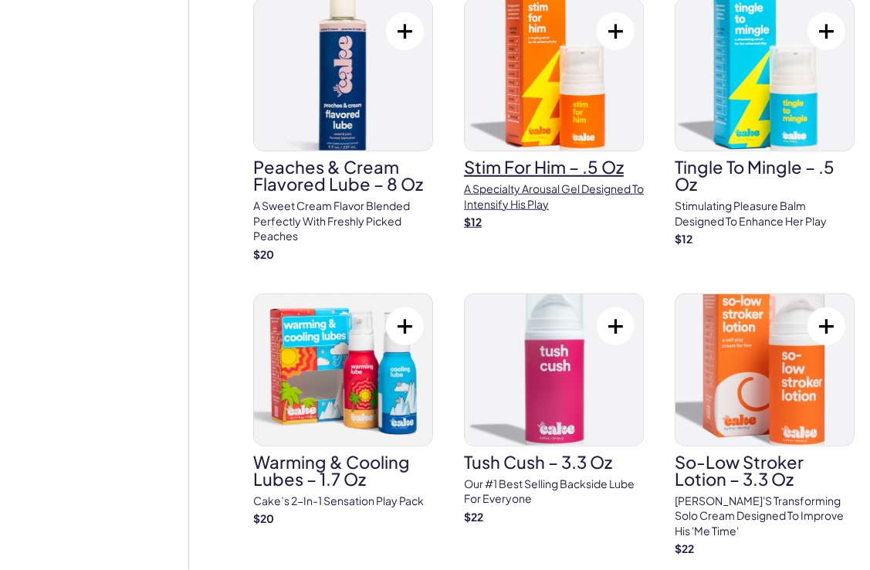
click at [549, 52] on img at bounding box center [554, 74] width 178 height 151
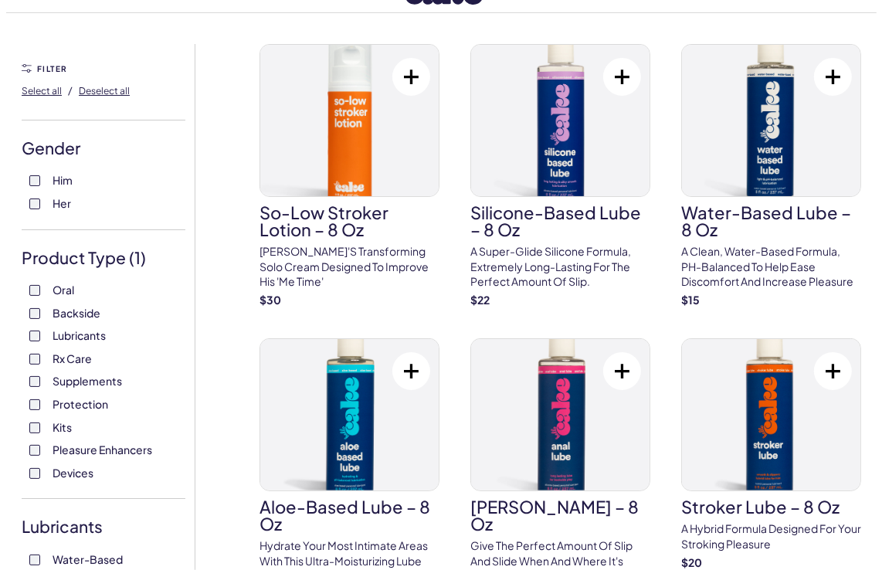
scroll to position [0, 0]
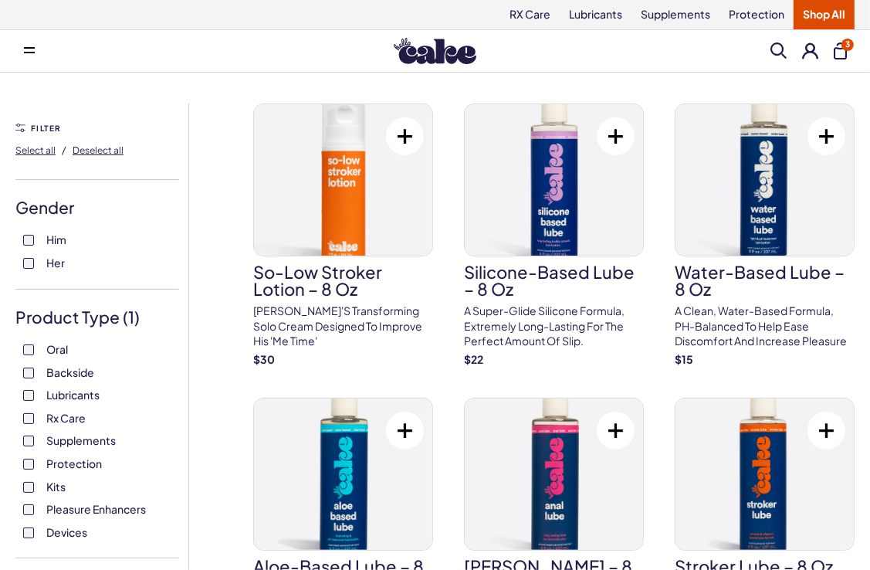
click at [845, 49] on span "3" at bounding box center [848, 45] width 12 height 12
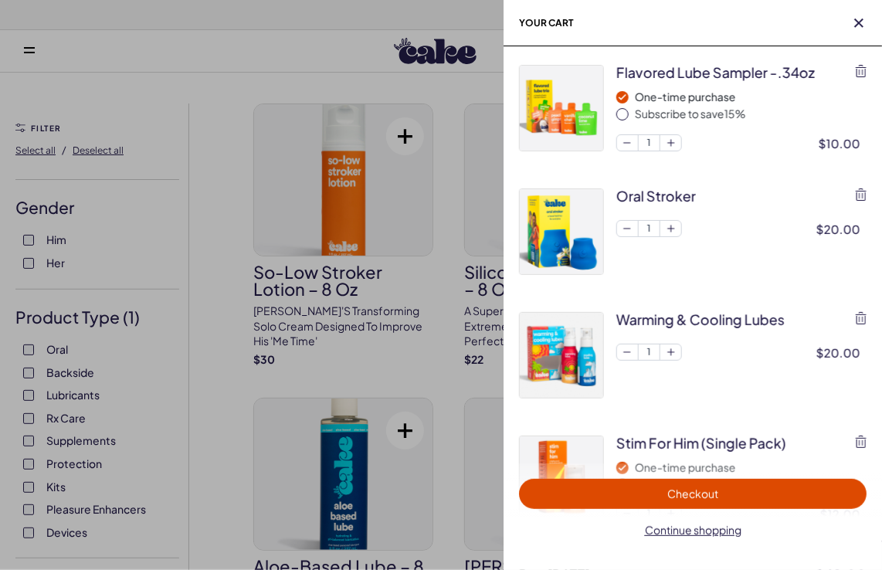
drag, startPoint x: 788, startPoint y: 370, endPoint x: 780, endPoint y: 308, distance: 62.3
click at [780, 312] on div "Warming & Cooling Lubes 1 $20.00" at bounding box center [741, 355] width 250 height 87
click at [862, 314] on icon "button" at bounding box center [861, 318] width 11 height 12
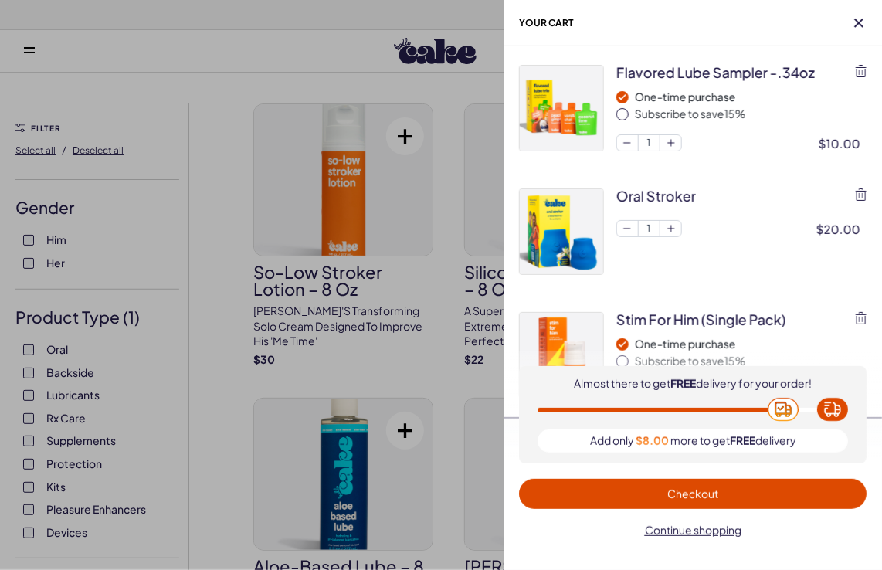
click at [565, 346] on img at bounding box center [561, 355] width 83 height 85
click at [688, 496] on span "Checkout" at bounding box center [692, 494] width 51 height 14
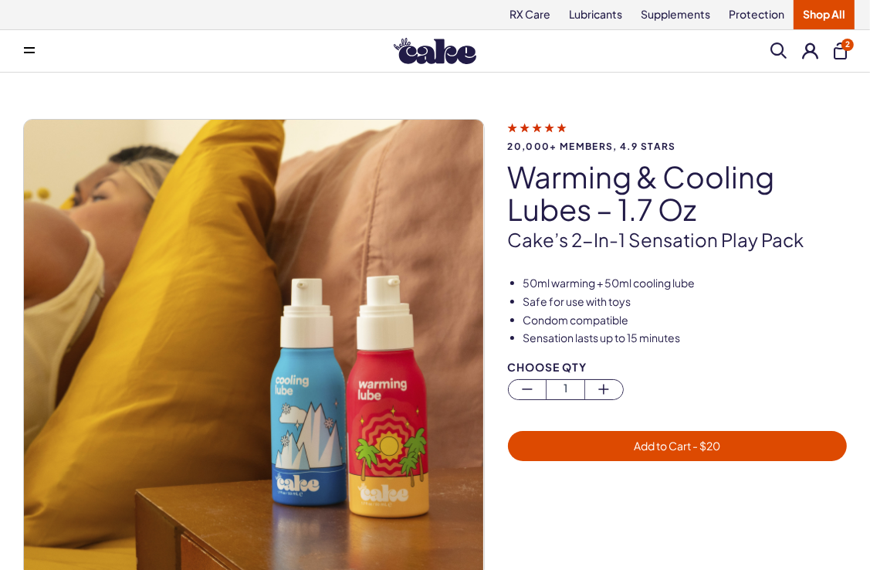
click at [718, 440] on span "- $ 20" at bounding box center [705, 446] width 29 height 14
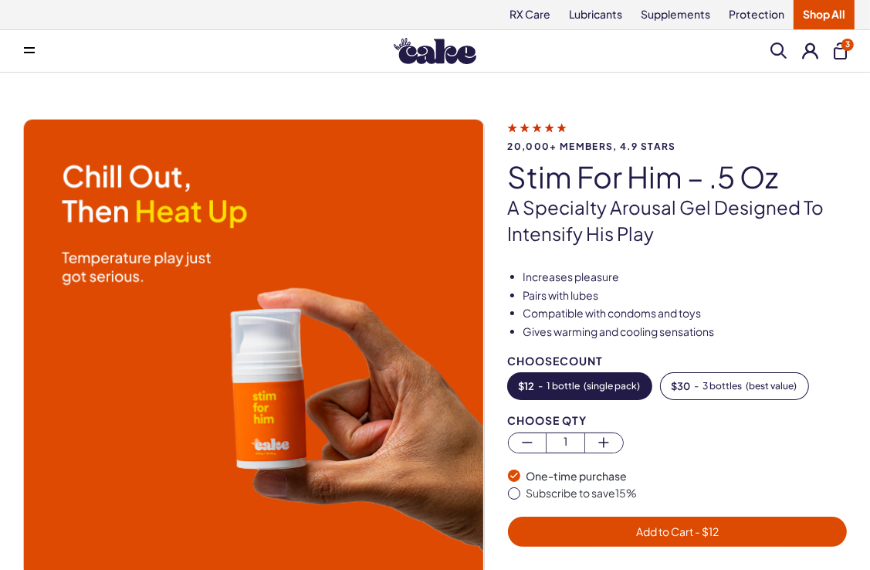
click at [717, 534] on span "- $ 12" at bounding box center [706, 531] width 25 height 14
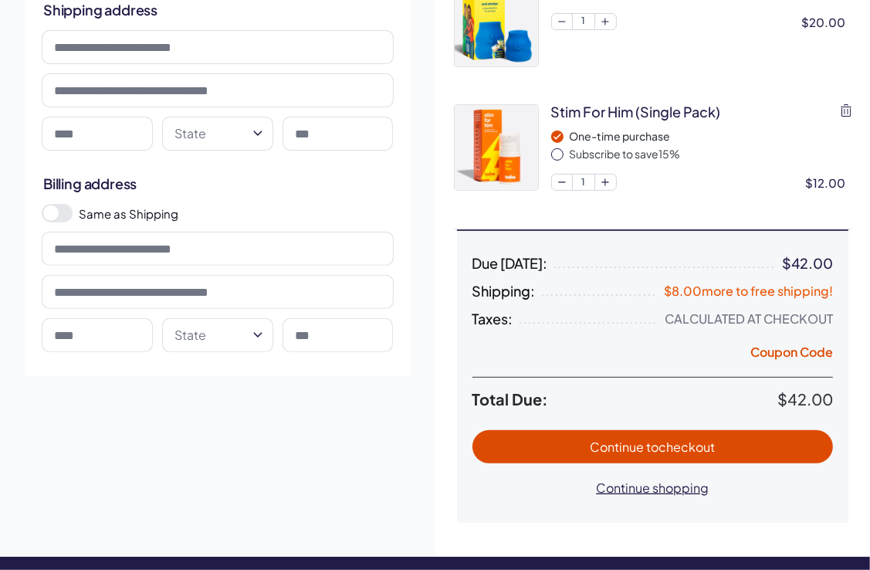
scroll to position [300, 0]
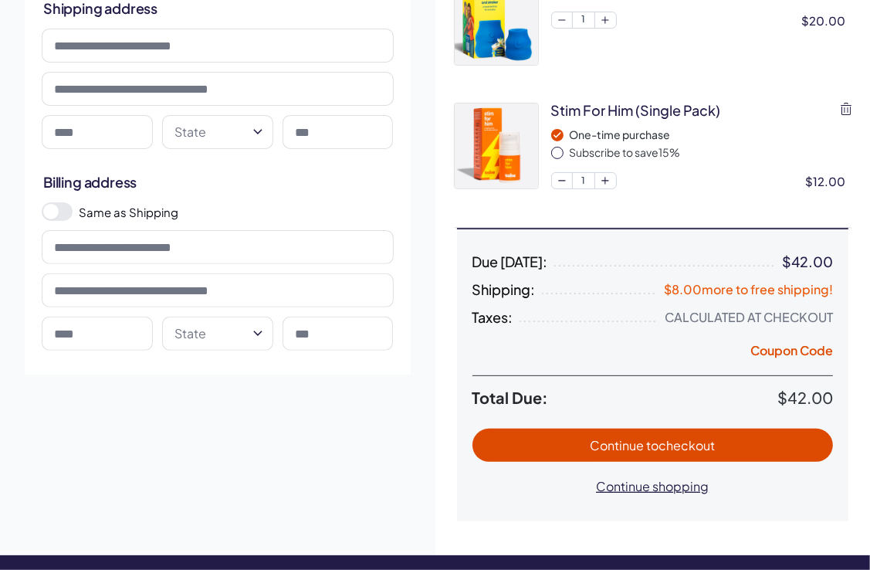
click at [677, 446] on span "to checkout" at bounding box center [680, 445] width 69 height 16
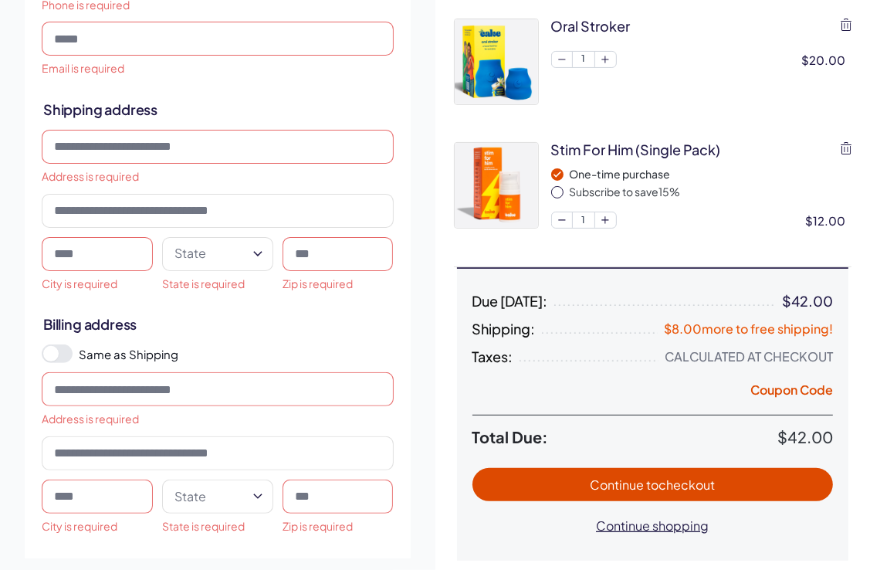
scroll to position [0, 0]
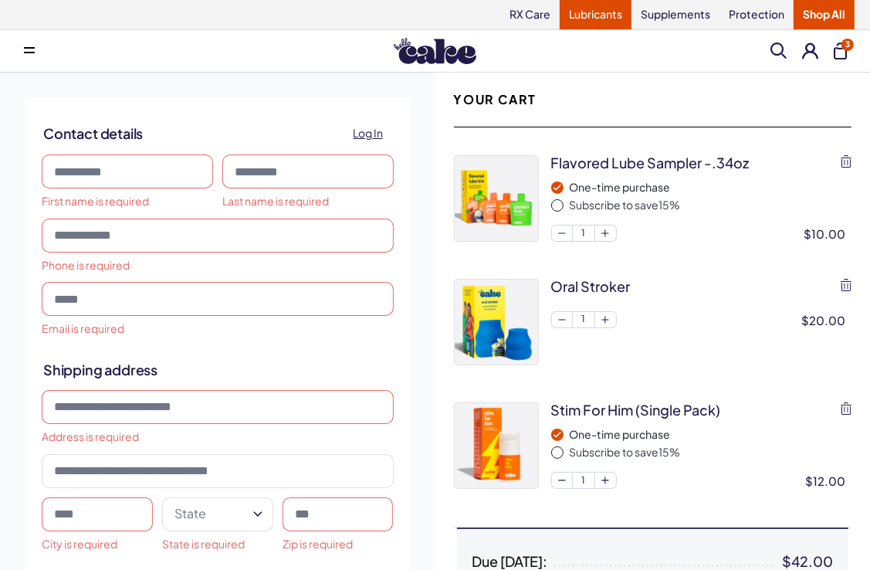
click at [612, 14] on link "Lubricants" at bounding box center [596, 14] width 72 height 29
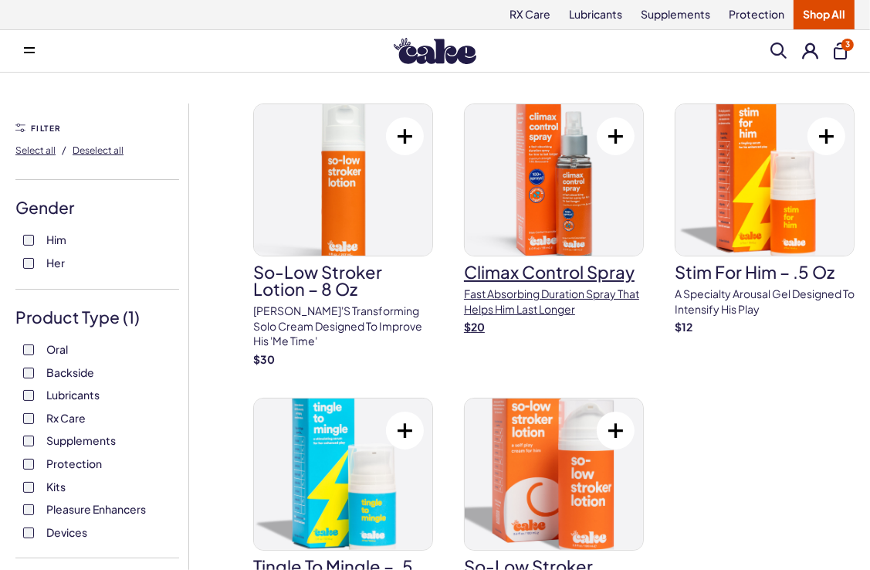
click at [524, 310] on p "Fast absorbing duration spray that helps him last longer" at bounding box center [554, 302] width 180 height 30
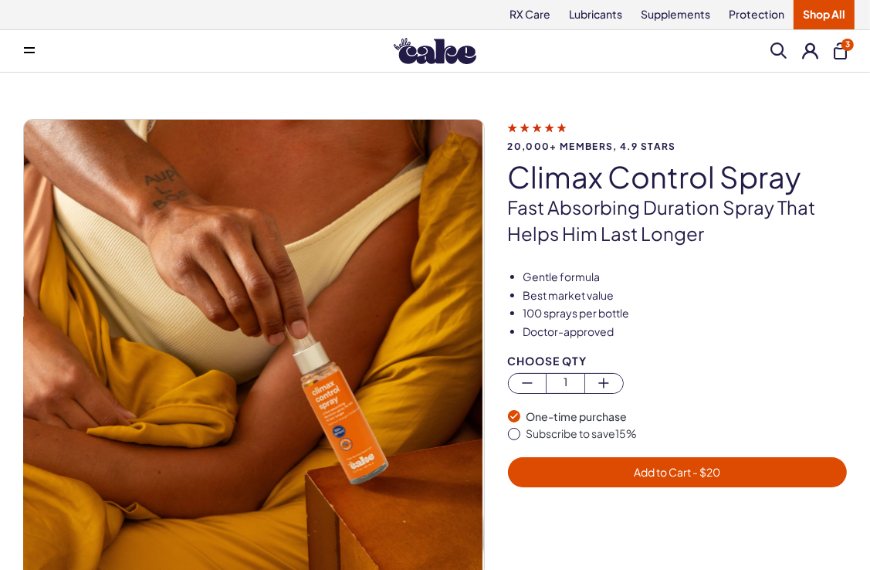
click at [697, 474] on span "- $ 20" at bounding box center [705, 472] width 29 height 14
